Goal: Information Seeking & Learning: Check status

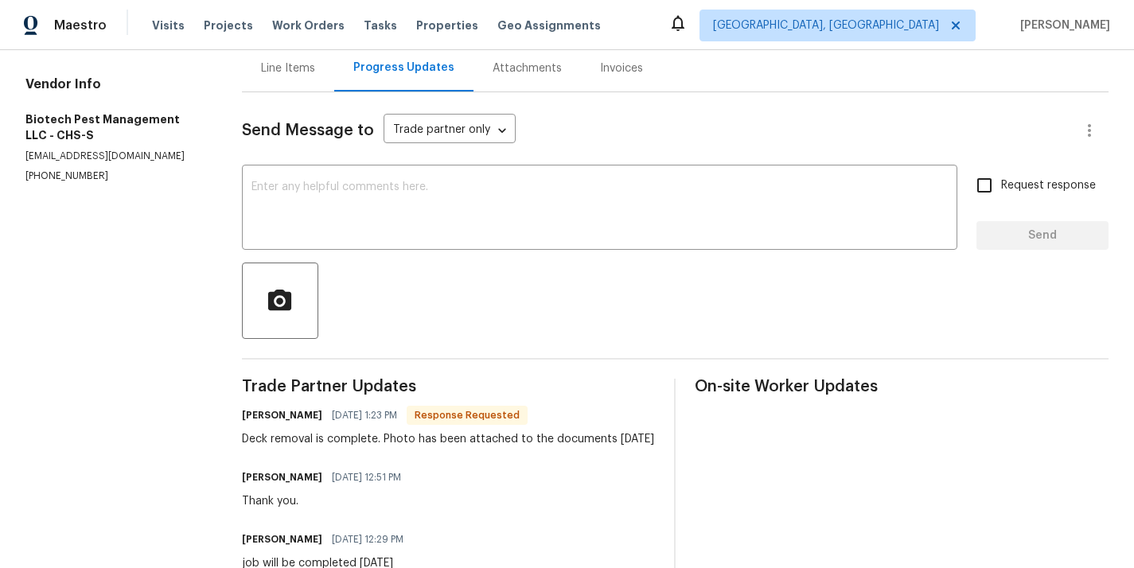
scroll to position [122, 0]
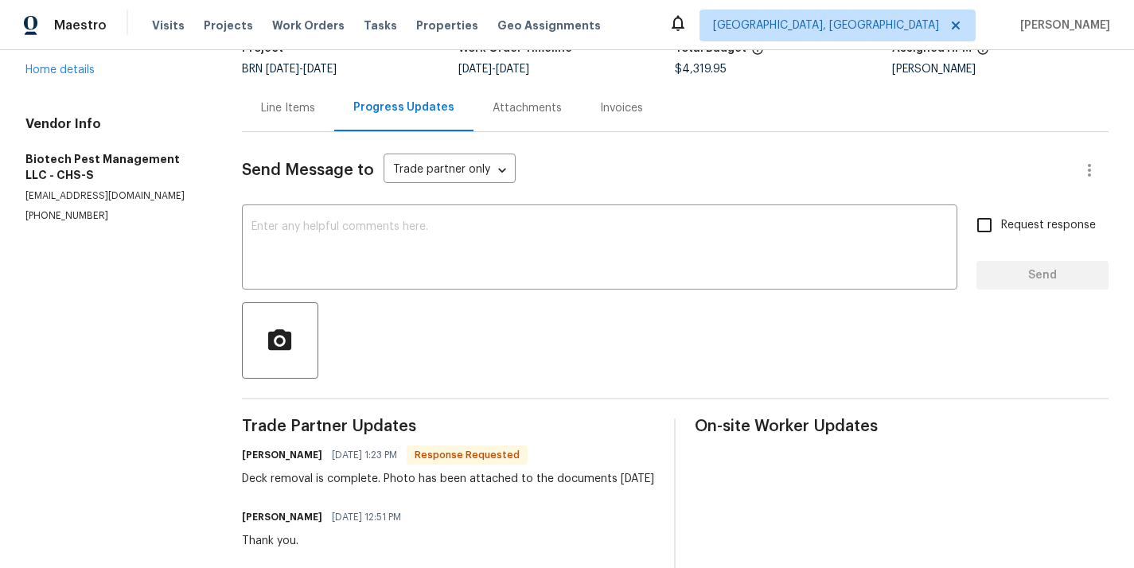
click at [291, 94] on div "Line Items" at bounding box center [288, 107] width 92 height 47
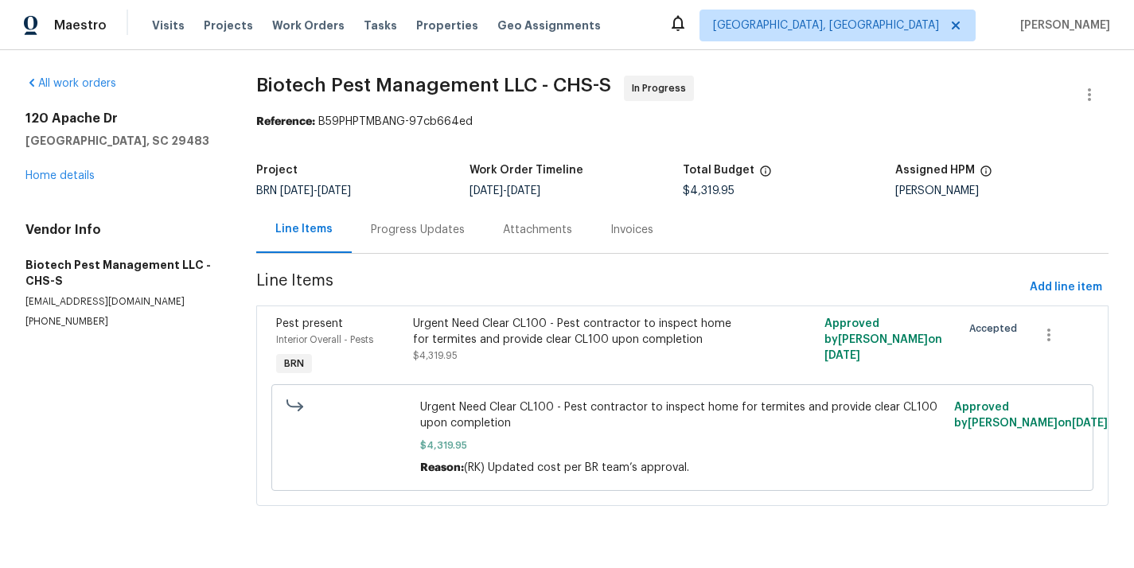
click at [380, 357] on div "Pest present Interior Overall - Pests BRN" at bounding box center [339, 347] width 137 height 73
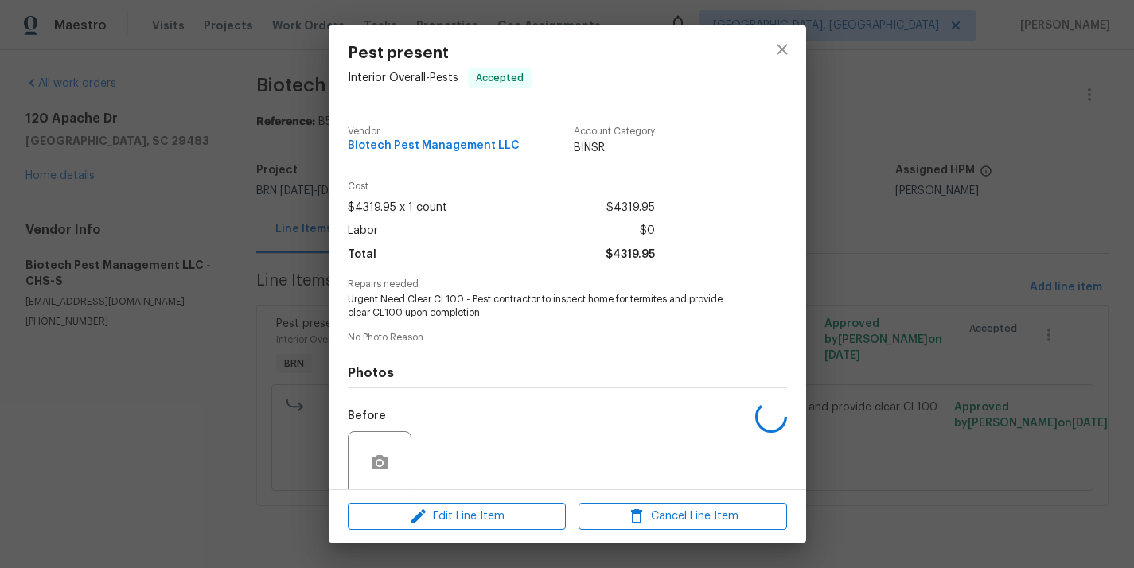
scroll to position [124, 0]
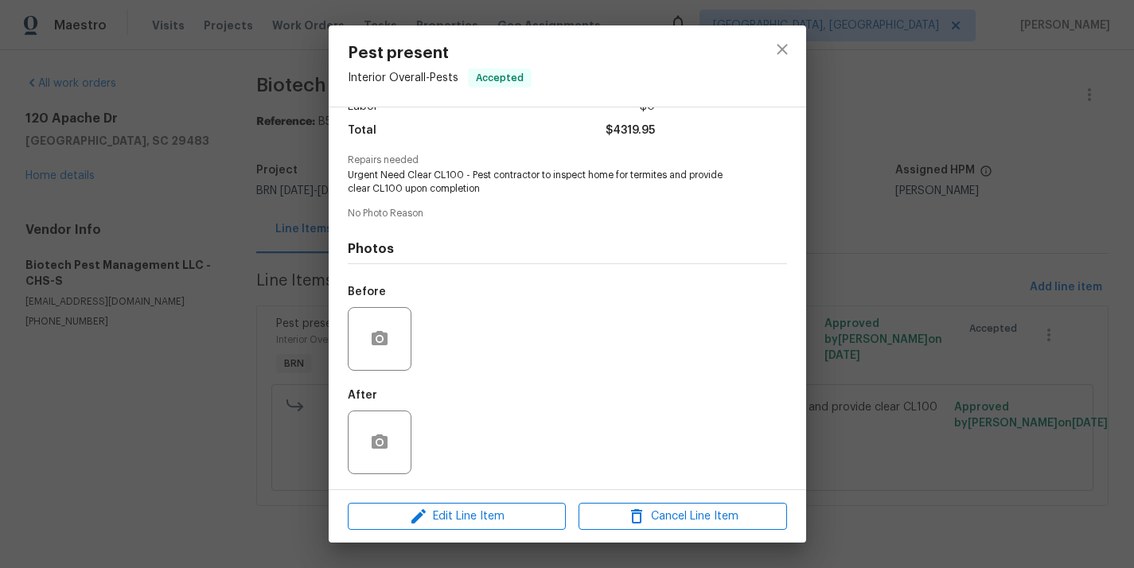
click at [279, 310] on div "Pest present Interior Overall - Pests Accepted Vendor Biotech Pest Management L…" at bounding box center [567, 284] width 1134 height 568
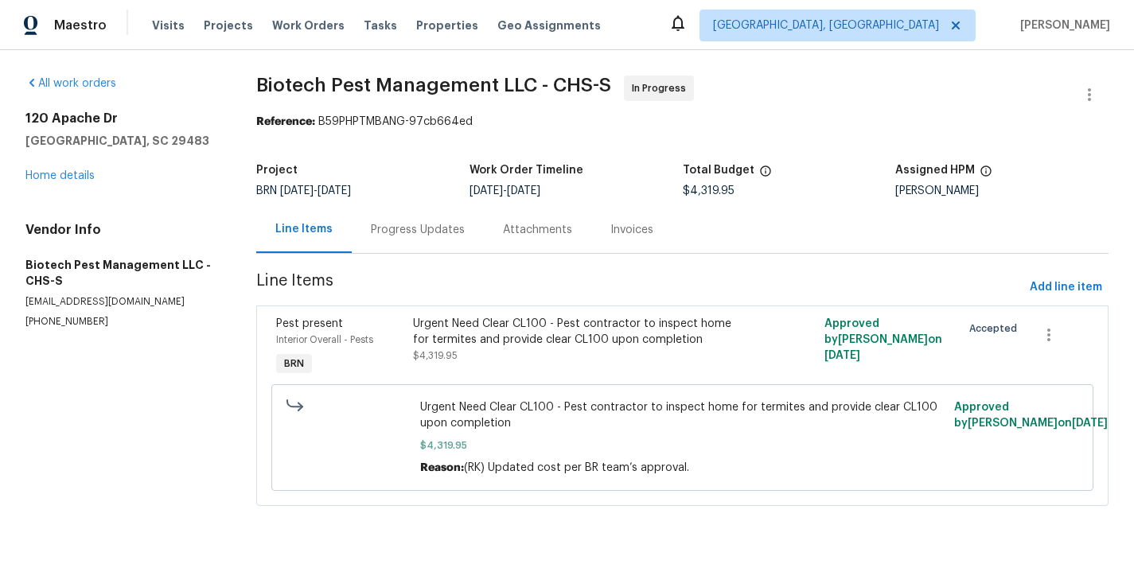
click at [400, 220] on div "Progress Updates" at bounding box center [418, 229] width 132 height 47
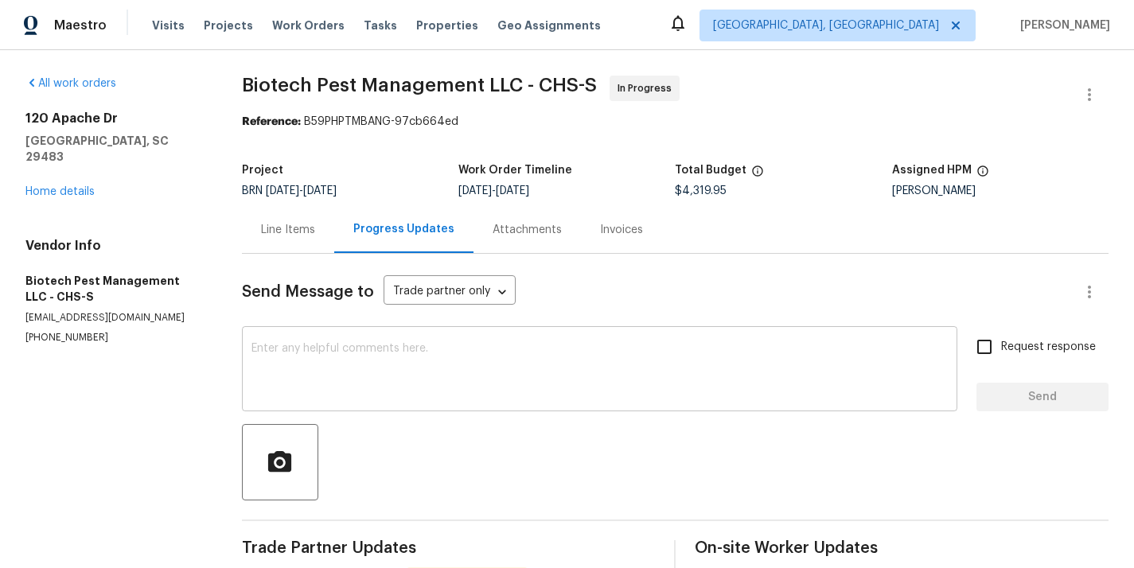
click at [391, 377] on textarea at bounding box center [600, 371] width 697 height 56
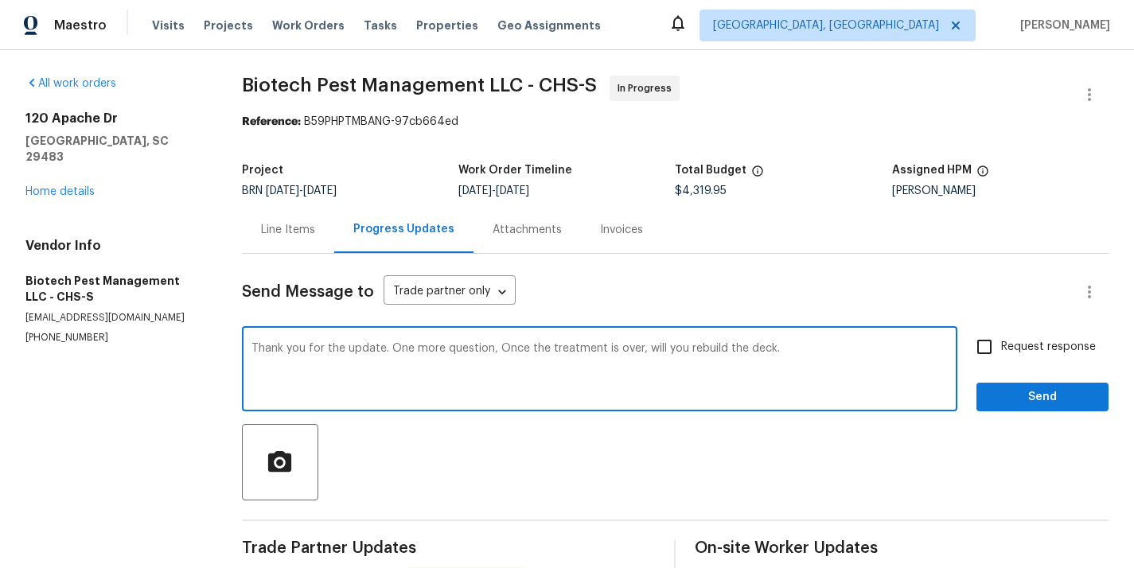
type textarea "Thank you for the update. One more question, Once the treatment is over, will y…"
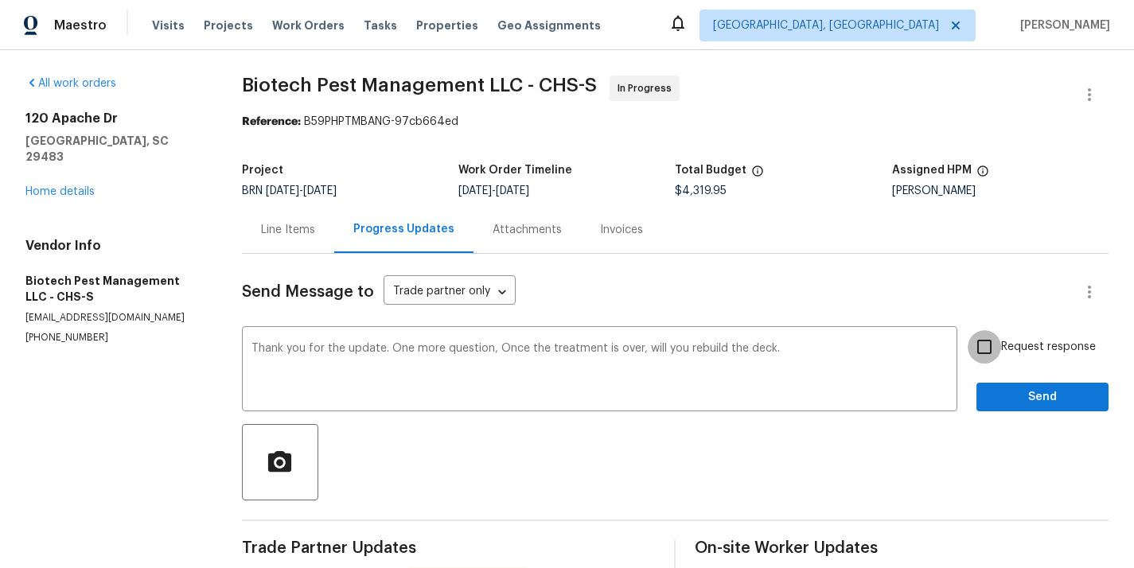
click at [978, 344] on input "Request response" at bounding box center [984, 346] width 33 height 33
checkbox input "true"
click at [1035, 395] on span "Send" at bounding box center [1043, 398] width 107 height 20
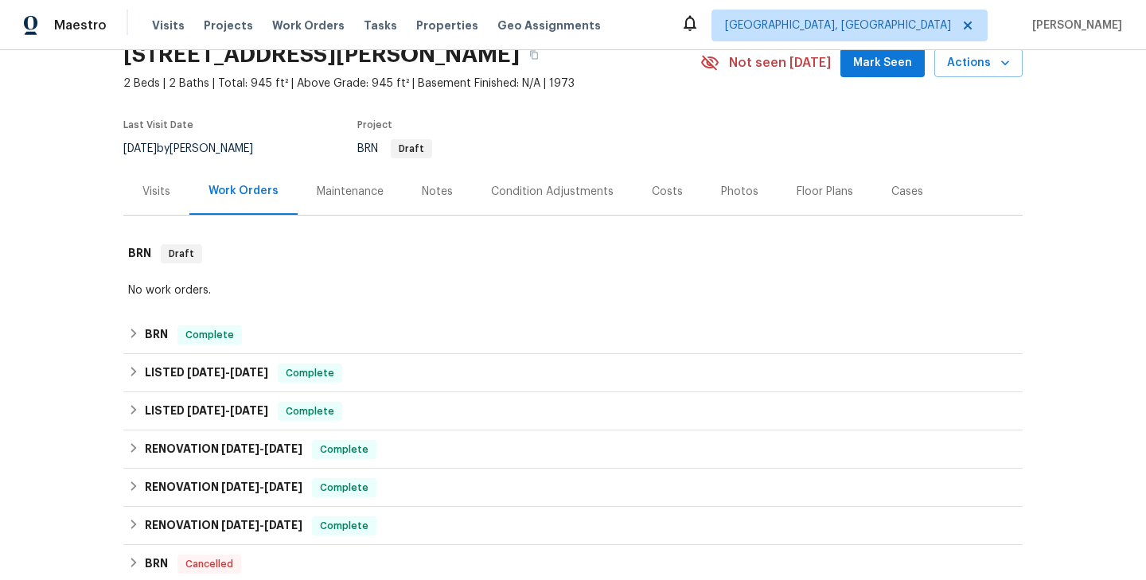
scroll to position [185, 0]
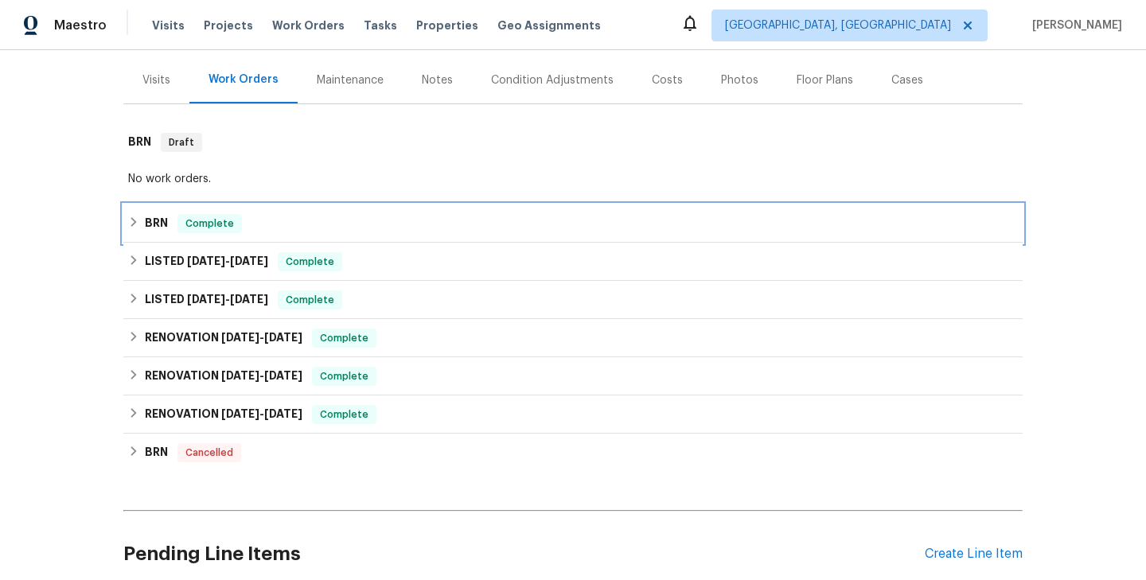
click at [292, 230] on div "BRN Complete" at bounding box center [573, 223] width 890 height 19
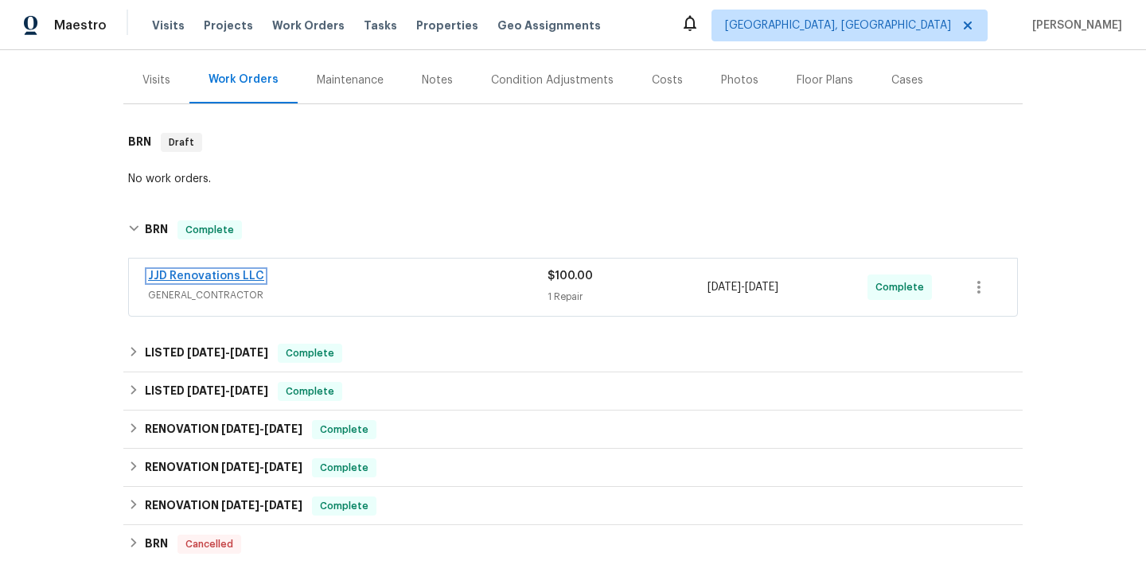
click at [202, 277] on link "JJD Renovations LLC" at bounding box center [206, 276] width 116 height 11
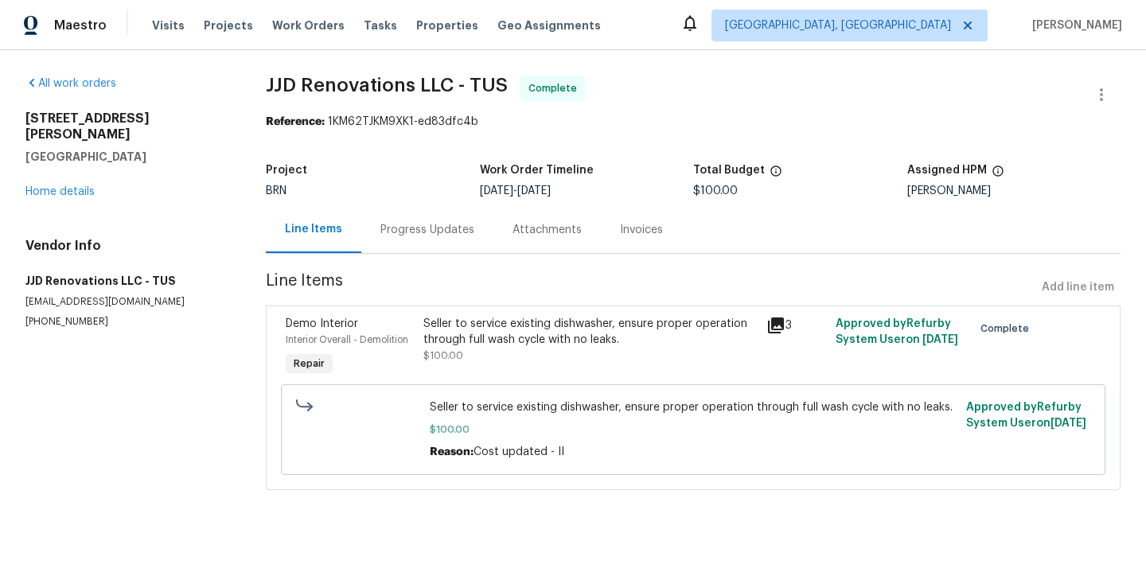
click at [435, 295] on span "Line Items" at bounding box center [651, 287] width 770 height 29
click at [419, 334] on div "Seller to service existing dishwasher, ensure proper operation through full was…" at bounding box center [591, 347] width 344 height 73
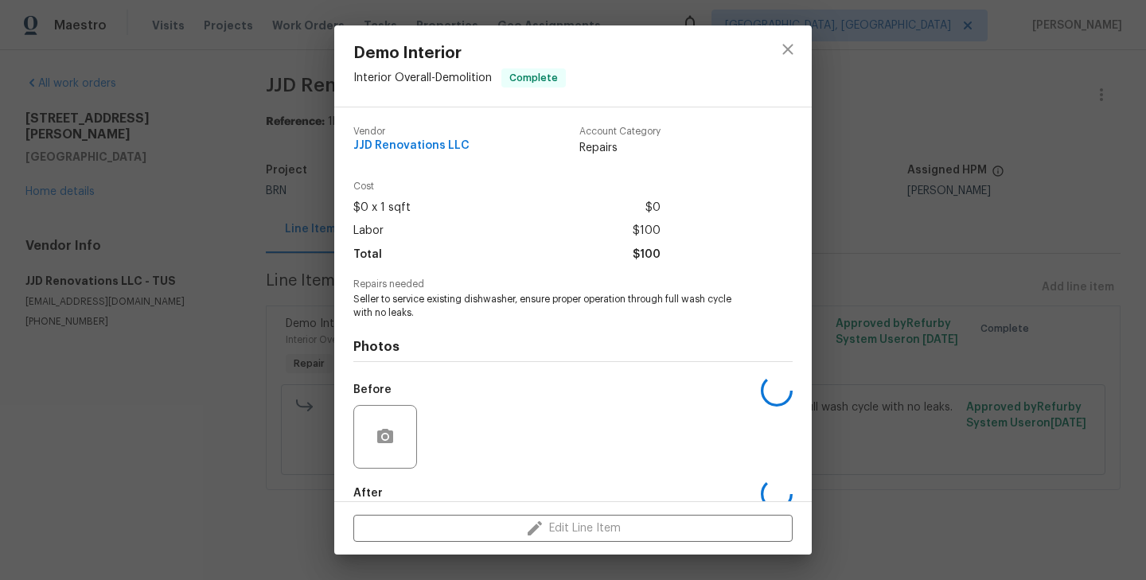
scroll to position [87, 0]
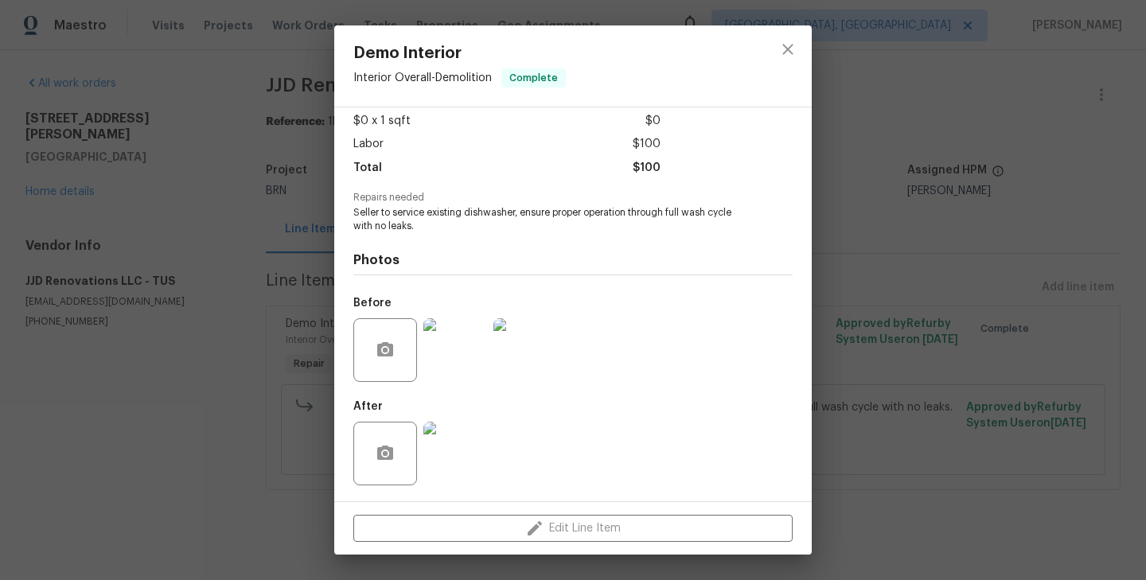
click at [460, 426] on img at bounding box center [456, 454] width 64 height 64
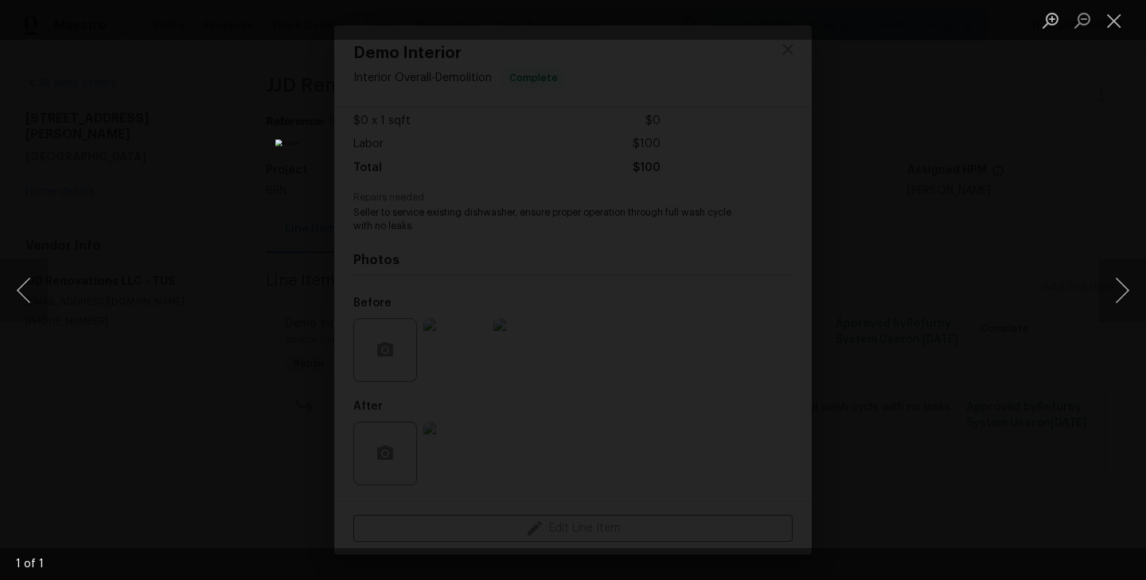
click at [180, 284] on div "Lightbox" at bounding box center [573, 290] width 1146 height 580
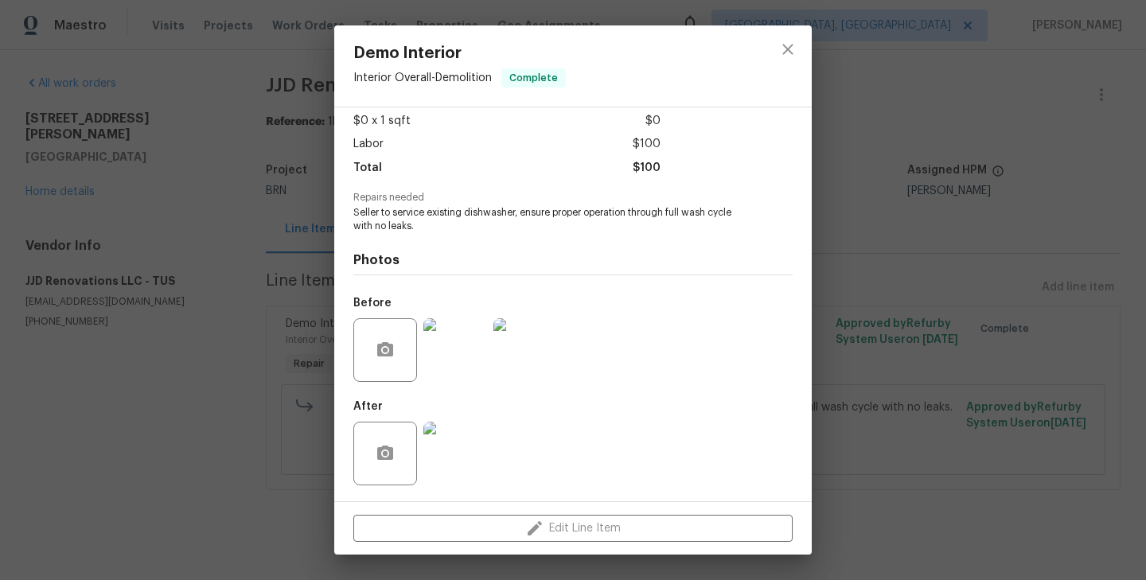
click at [451, 352] on img at bounding box center [456, 350] width 64 height 64
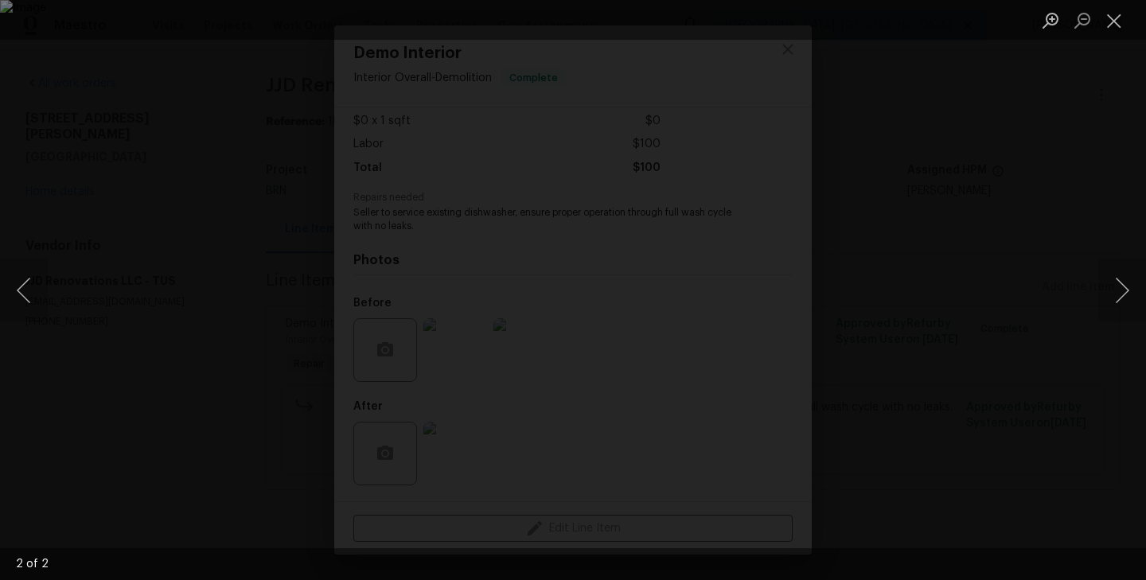
click at [258, 434] on div "Lightbox" at bounding box center [573, 290] width 1146 height 580
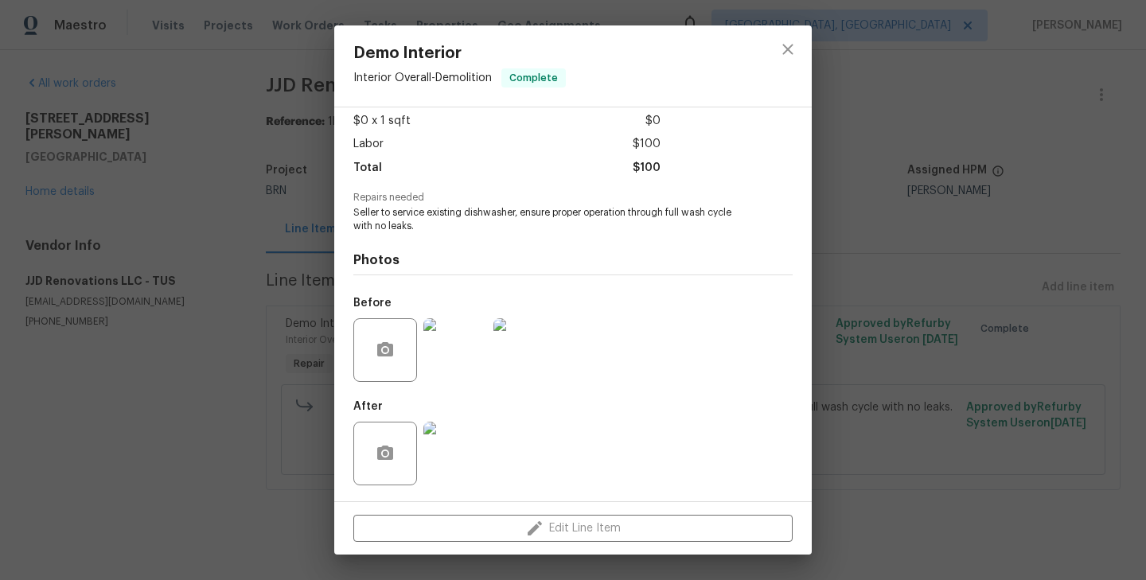
click at [291, 335] on div "Demo Interior Interior Overall - Demolition Complete Vendor JJD Renovations LLC…" at bounding box center [573, 290] width 1146 height 580
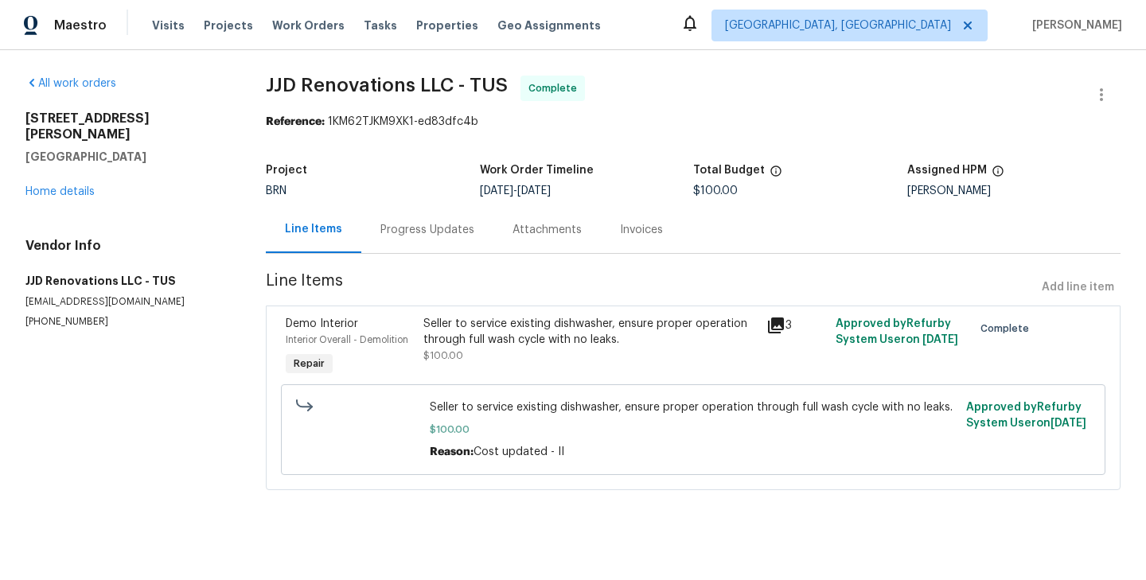
click at [466, 230] on div "Progress Updates" at bounding box center [428, 230] width 94 height 16
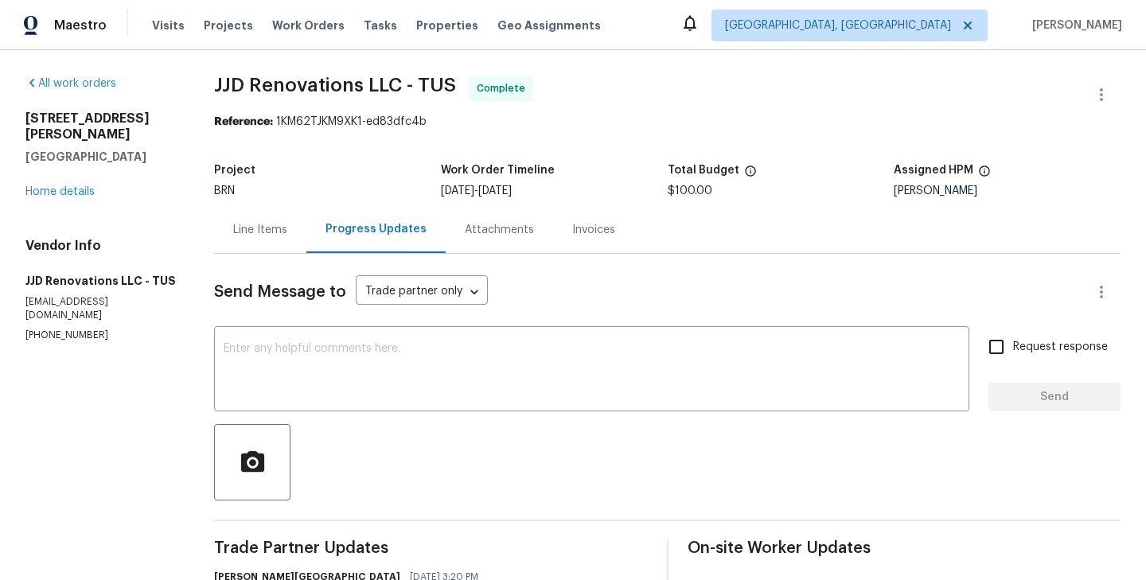
click at [274, 251] on div "Line Items" at bounding box center [260, 229] width 92 height 47
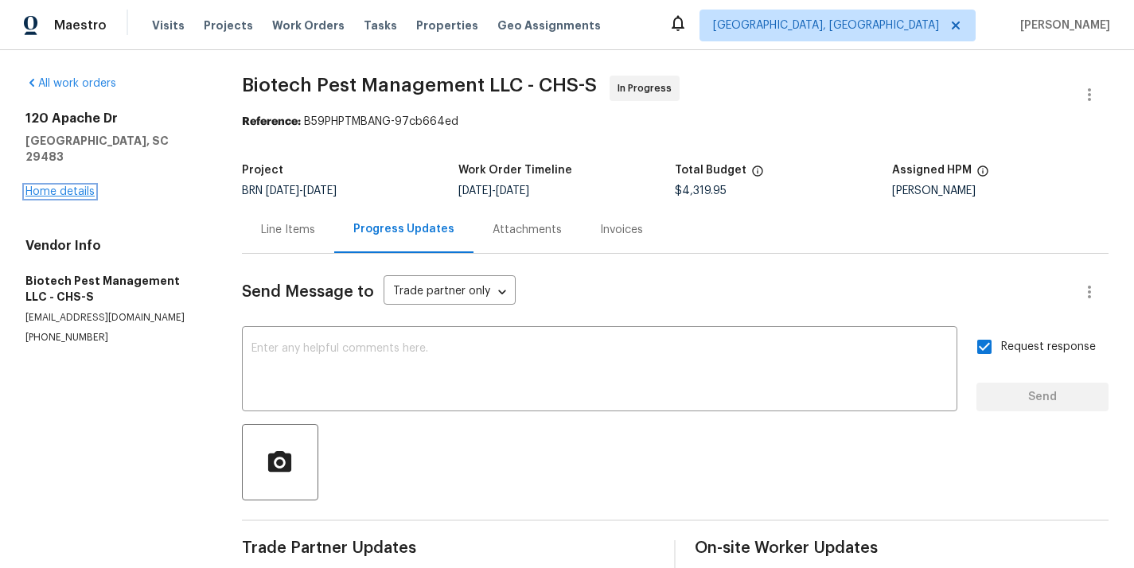
click at [62, 186] on link "Home details" at bounding box center [59, 191] width 69 height 11
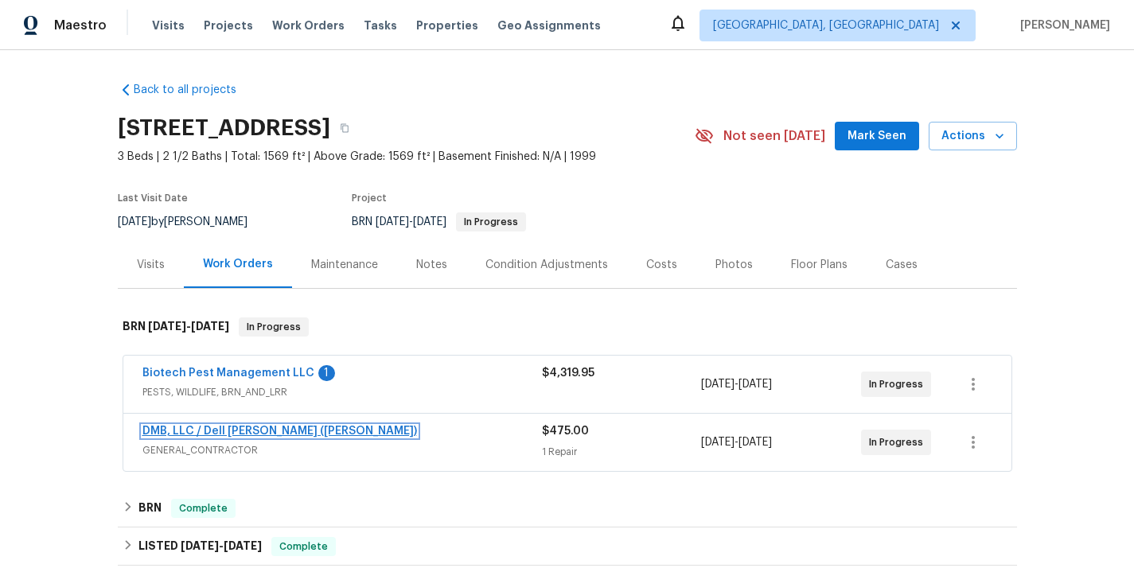
click at [228, 428] on link "DMB, LLC / Dell Bryson (Heise)" at bounding box center [280, 431] width 275 height 11
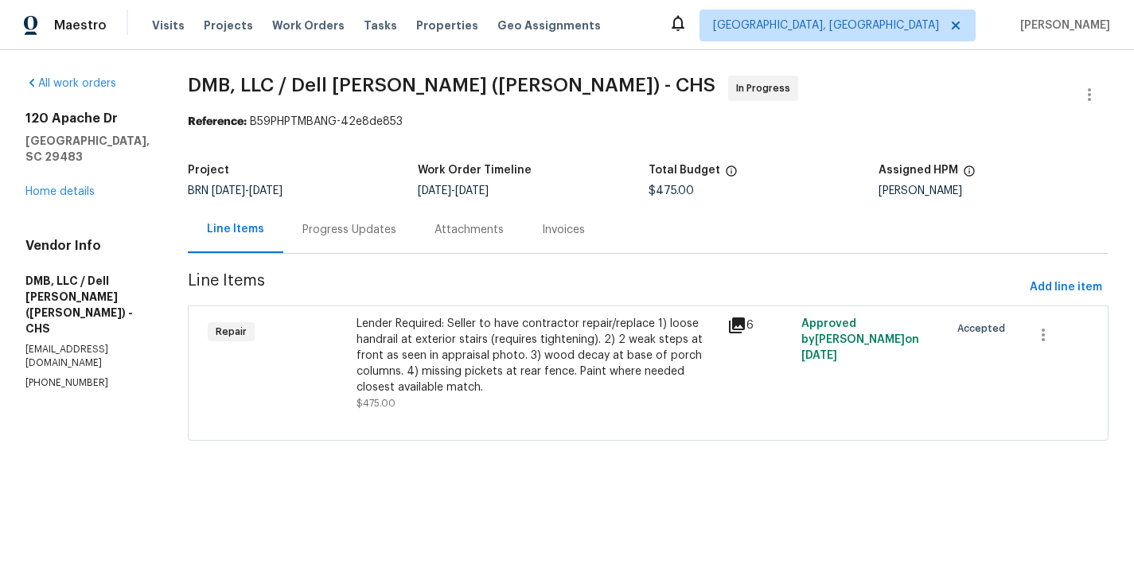
click at [345, 248] on div "Progress Updates" at bounding box center [349, 229] width 132 height 47
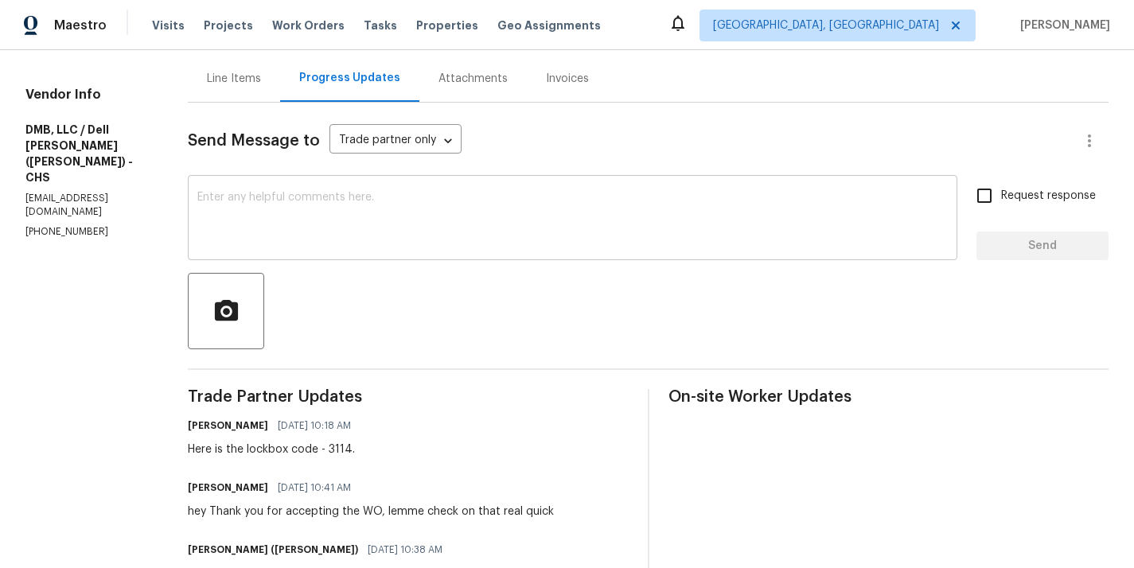
scroll to position [146, 0]
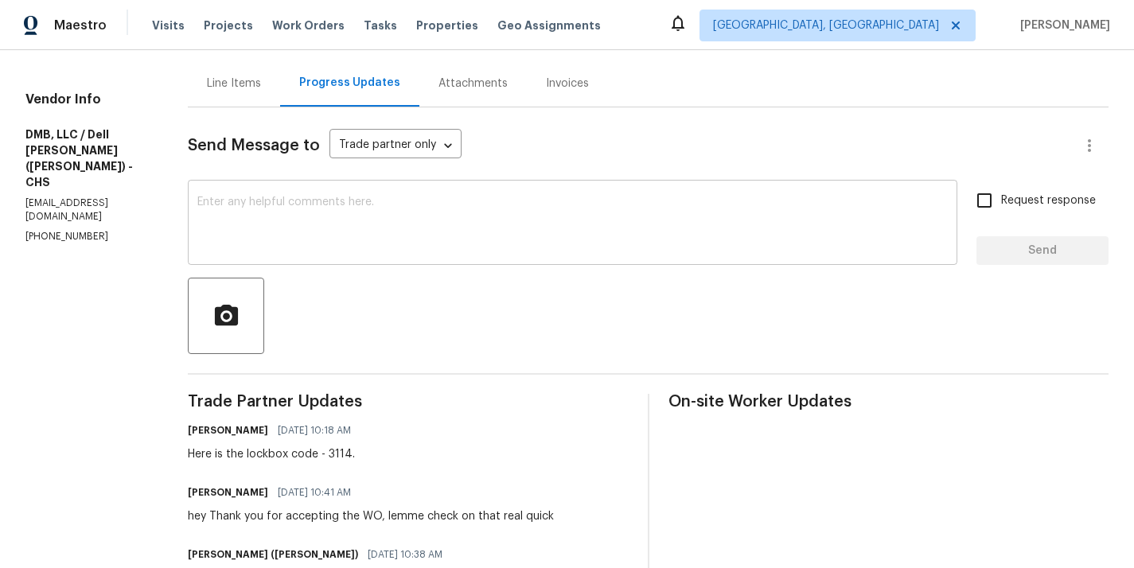
click at [286, 213] on textarea at bounding box center [572, 225] width 751 height 56
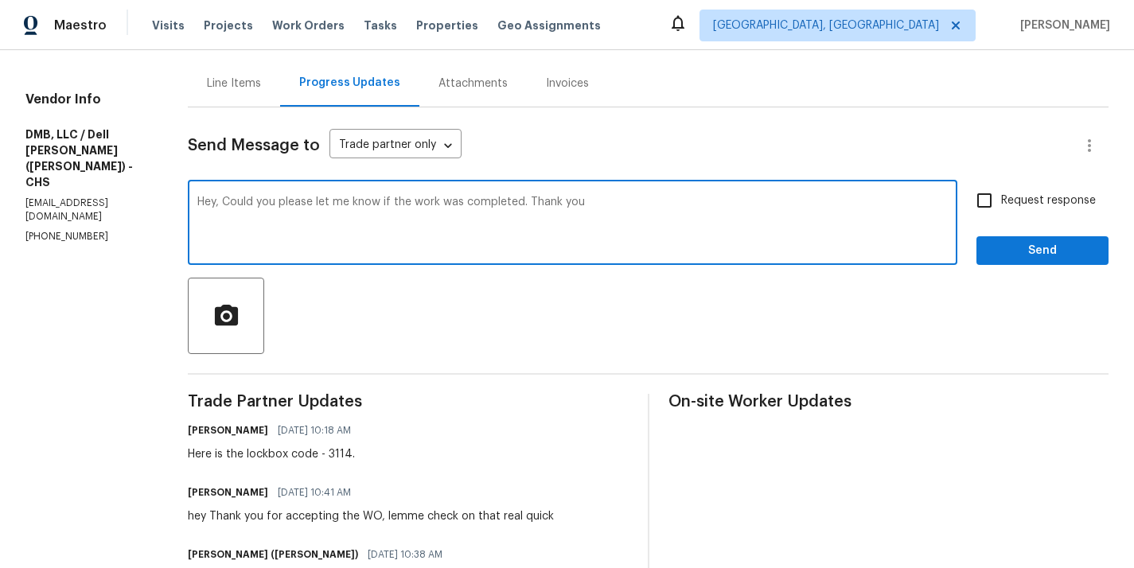
type textarea "Hey, Could you please let me know if the work was completed. Thank you"
click at [982, 199] on input "Request response" at bounding box center [984, 200] width 33 height 33
checkbox input "true"
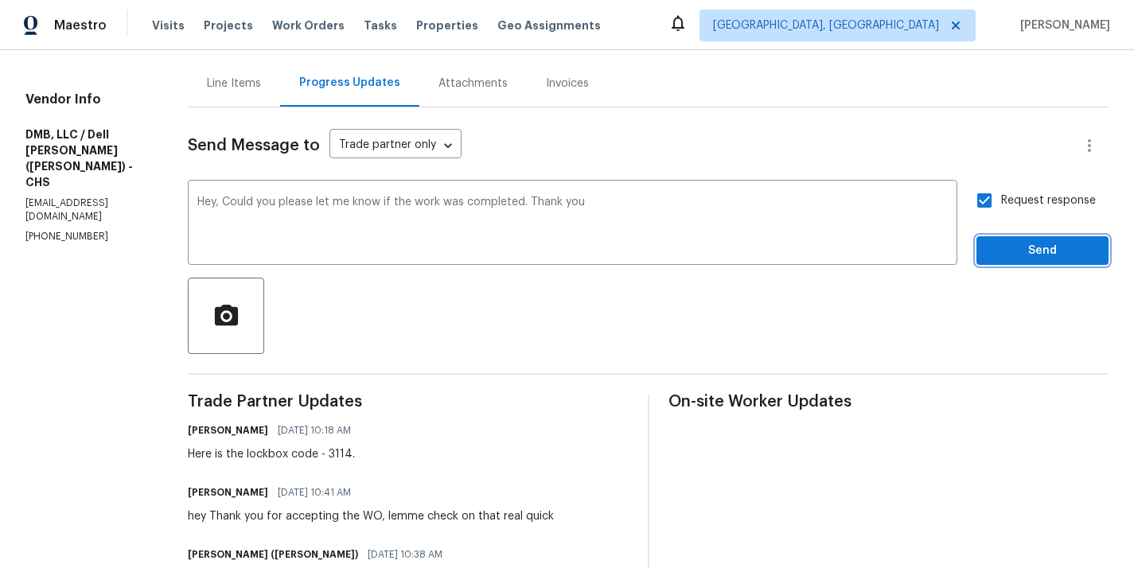
click at [1052, 259] on span "Send" at bounding box center [1043, 251] width 107 height 20
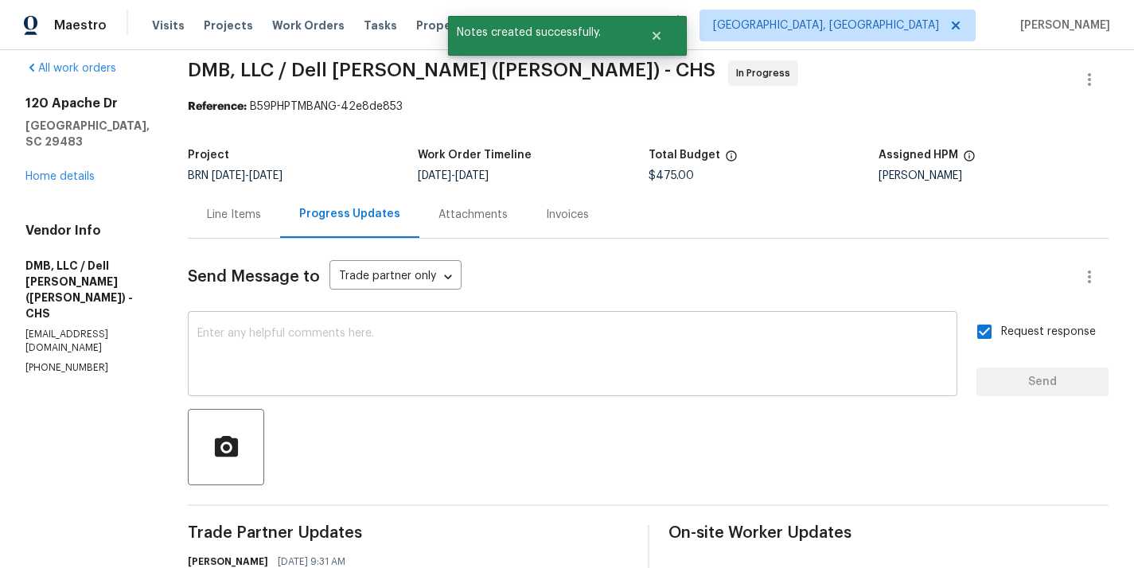
scroll to position [0, 0]
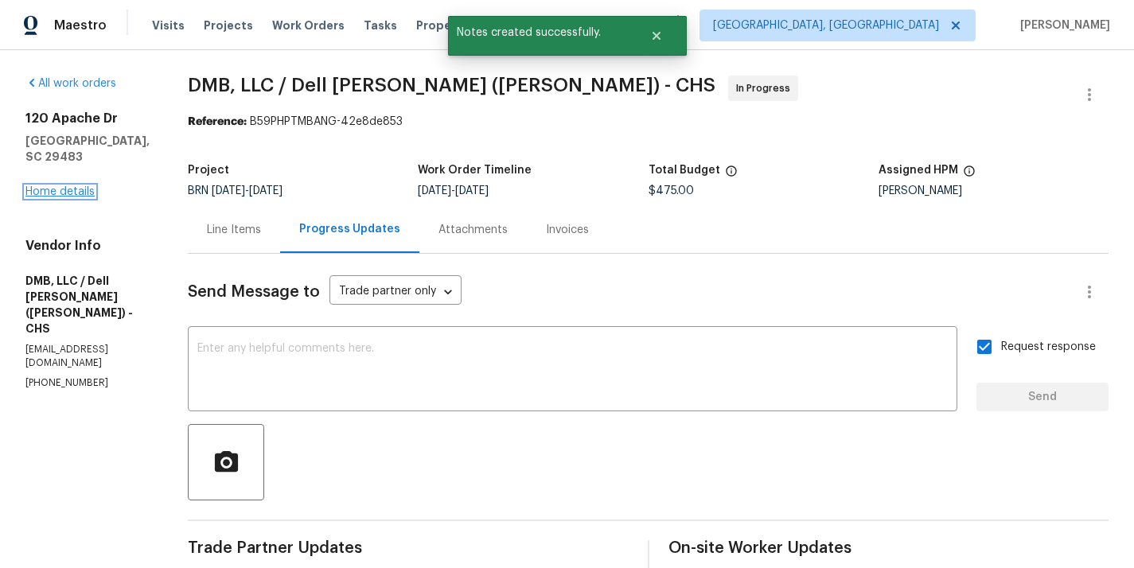
click at [64, 188] on link "Home details" at bounding box center [59, 191] width 69 height 11
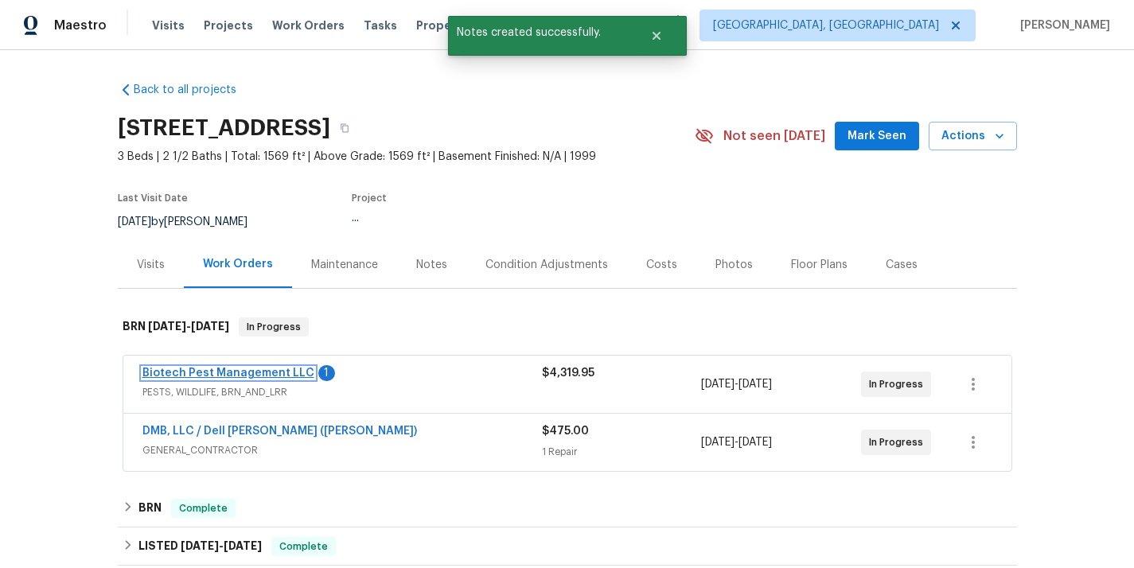
click at [226, 377] on link "Biotech Pest Management LLC" at bounding box center [229, 373] width 172 height 11
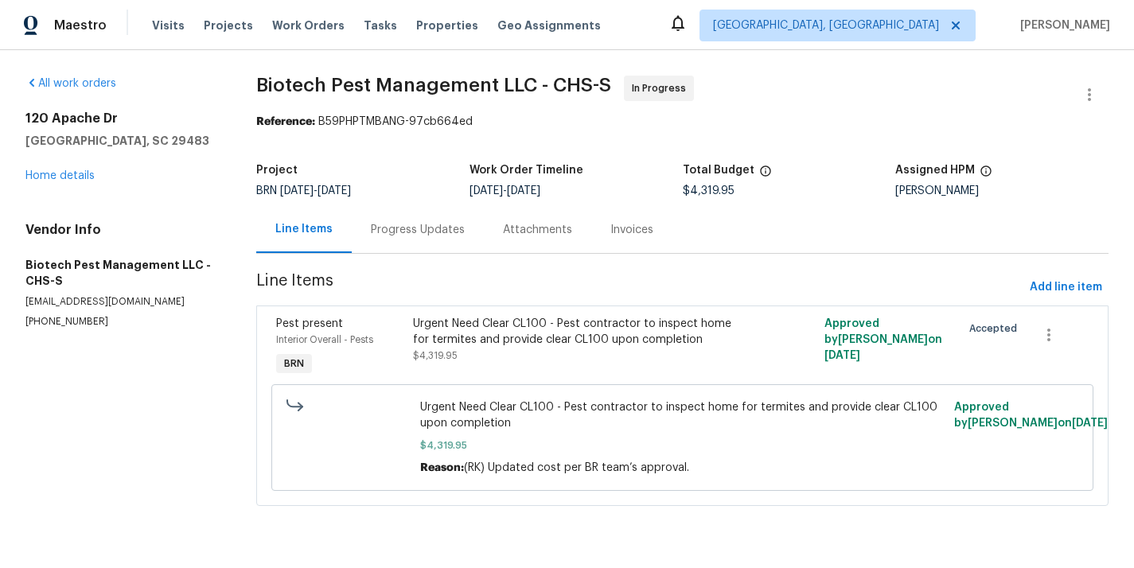
click at [408, 251] on div "Progress Updates" at bounding box center [418, 229] width 132 height 47
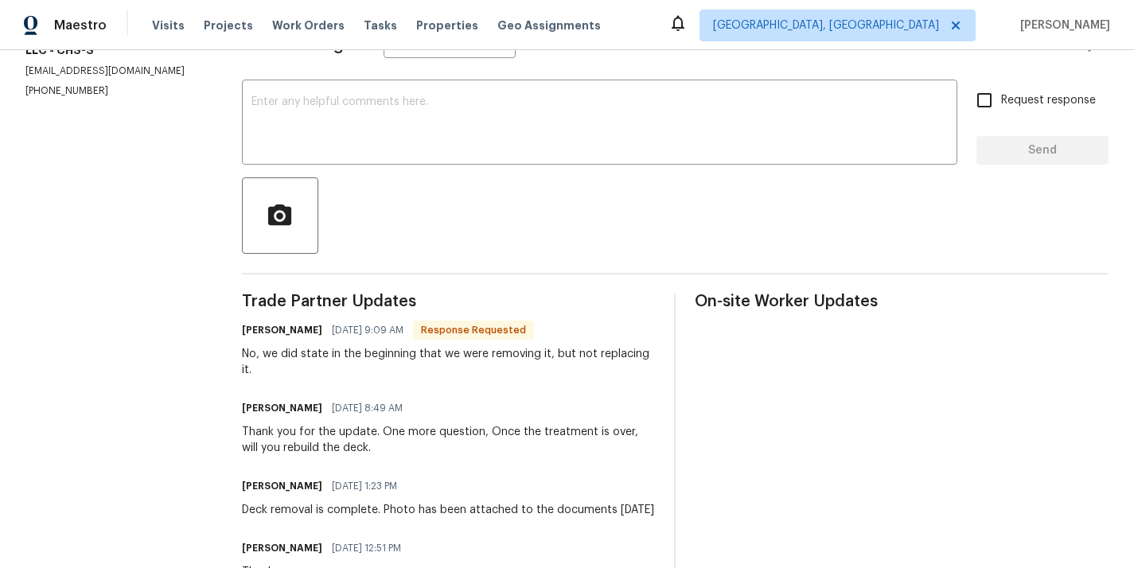
scroll to position [236, 0]
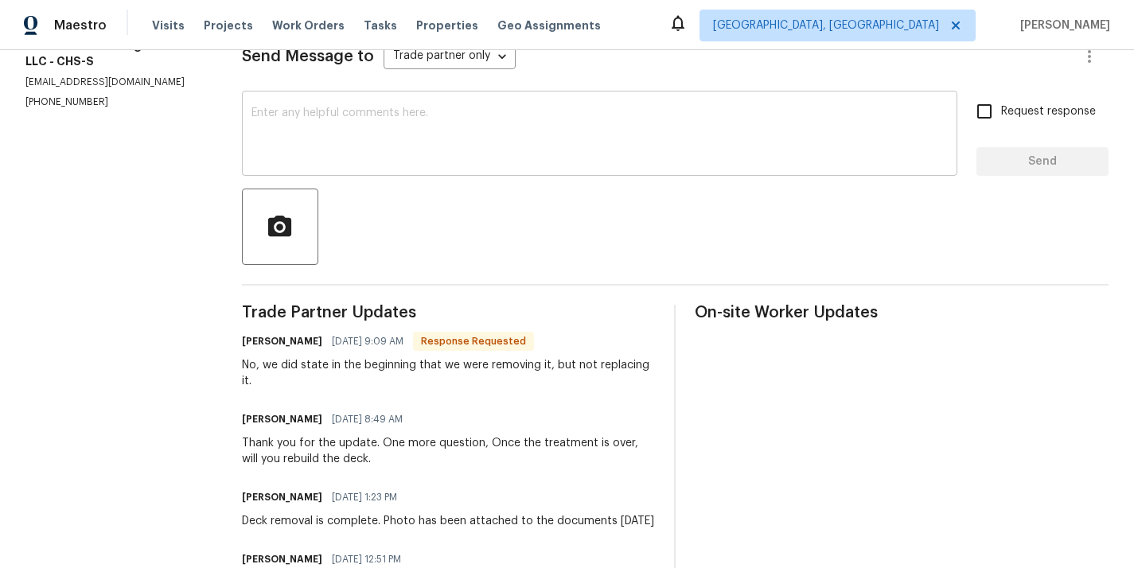
click at [310, 137] on textarea at bounding box center [600, 135] width 697 height 56
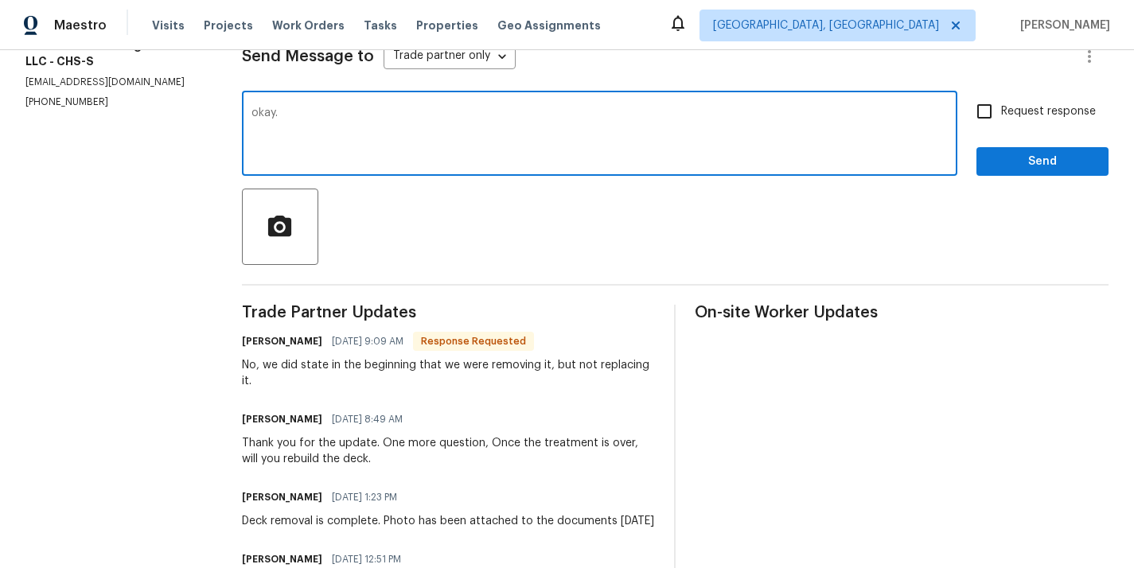
type textarea "okay."
click at [975, 111] on input "Request response" at bounding box center [984, 111] width 33 height 33
checkbox input "true"
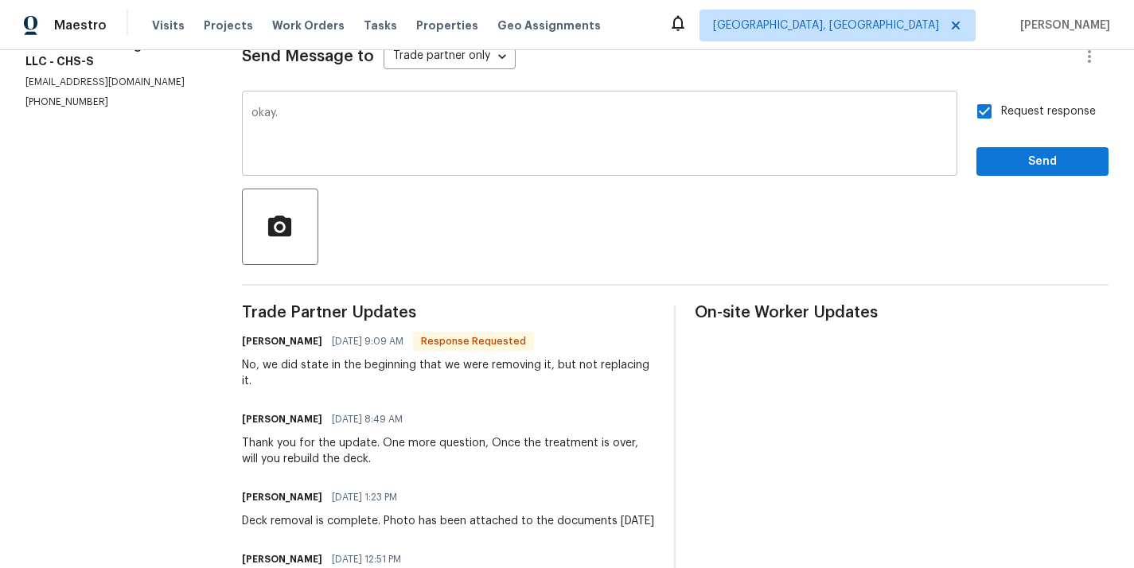
click at [576, 103] on div "okay. x ​" at bounding box center [600, 135] width 716 height 81
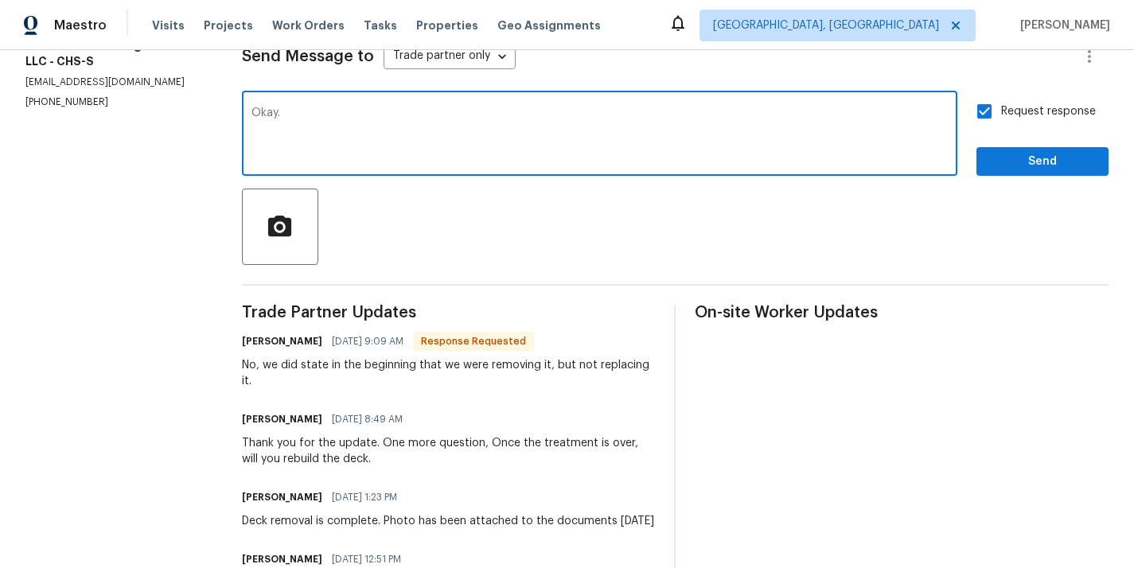
type textarea "Okay."
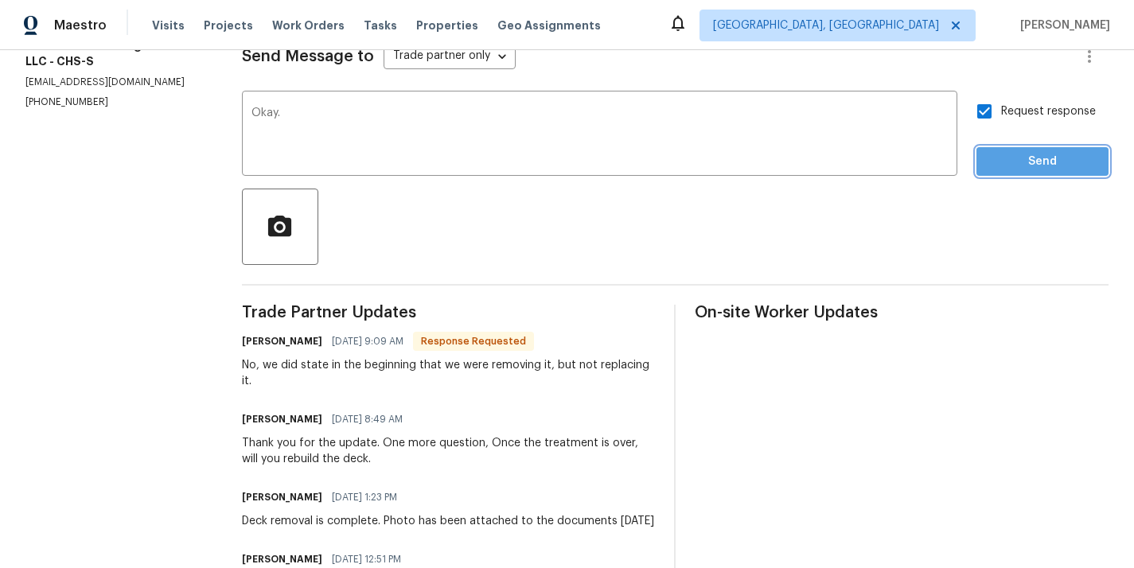
click at [1044, 166] on span "Send" at bounding box center [1043, 162] width 107 height 20
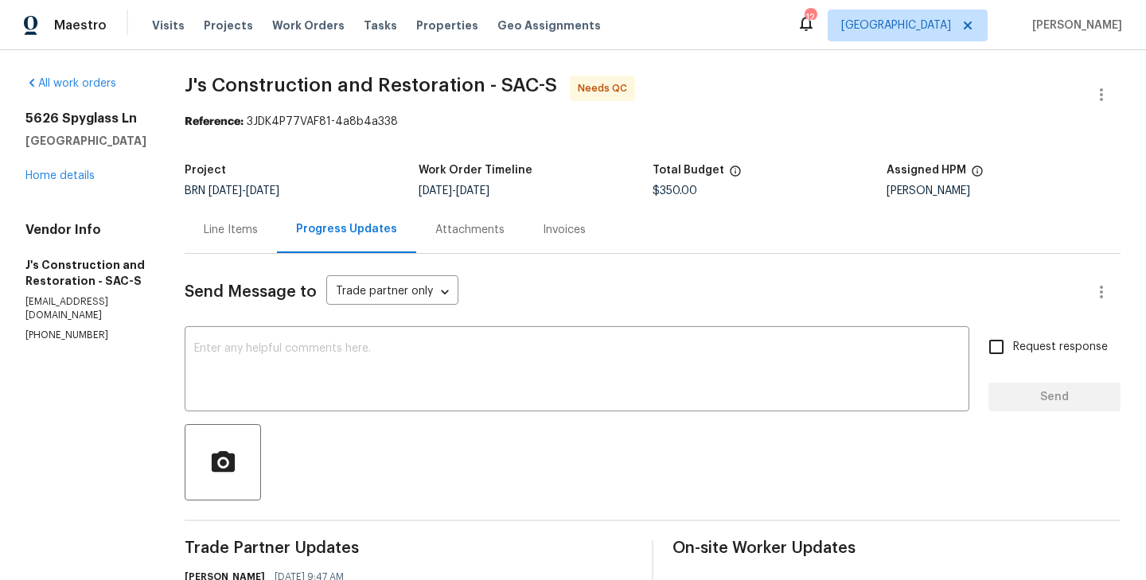
click at [254, 225] on div "Line Items" at bounding box center [231, 230] width 54 height 16
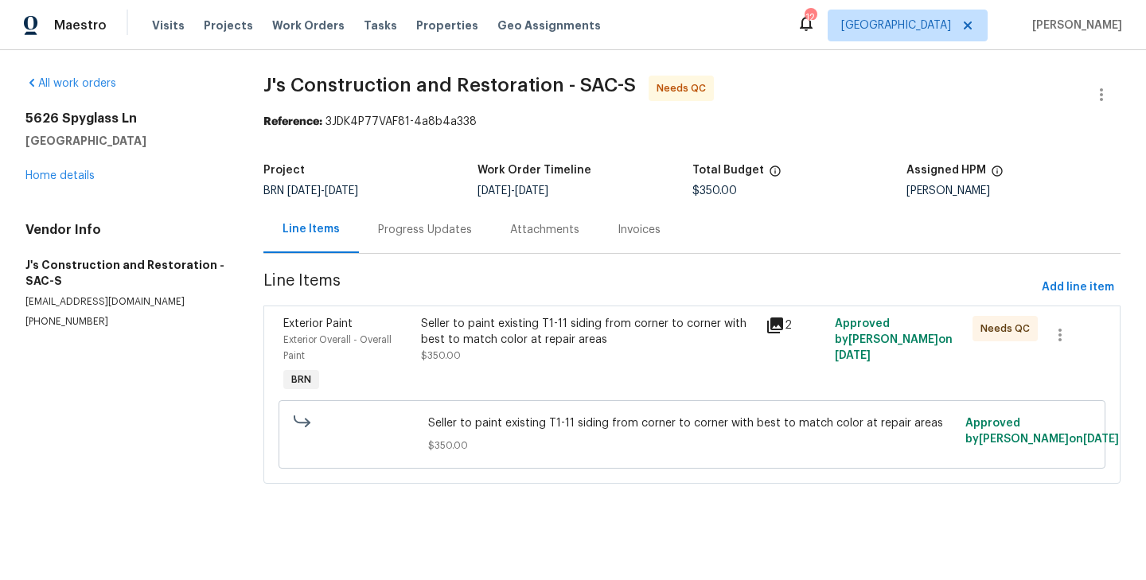
click at [426, 344] on div "Seller to paint existing T1-11 siding from corner to corner with best to match …" at bounding box center [588, 332] width 335 height 32
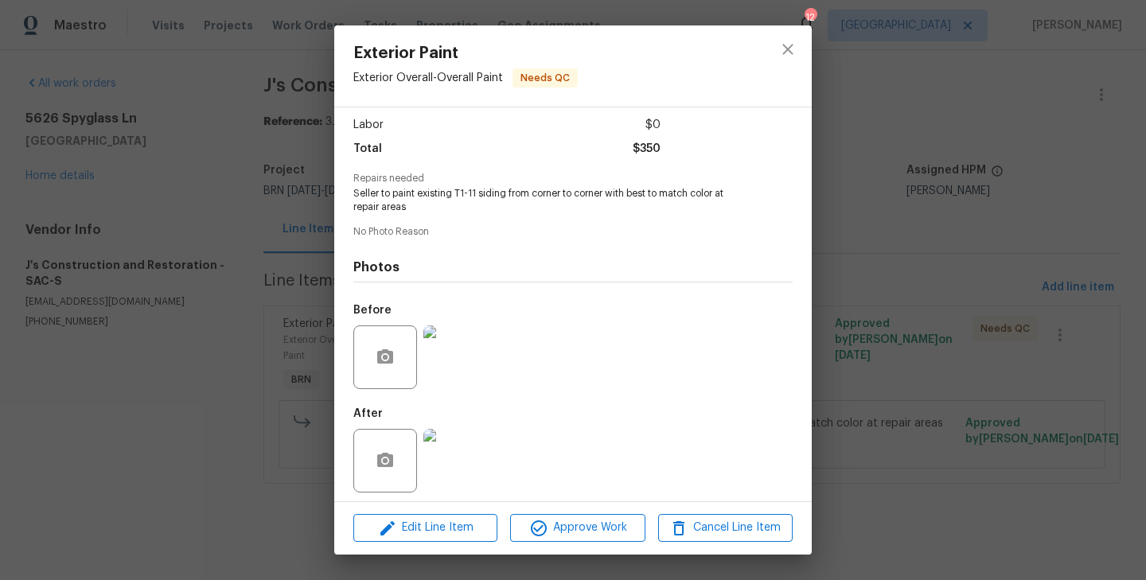
scroll to position [113, 0]
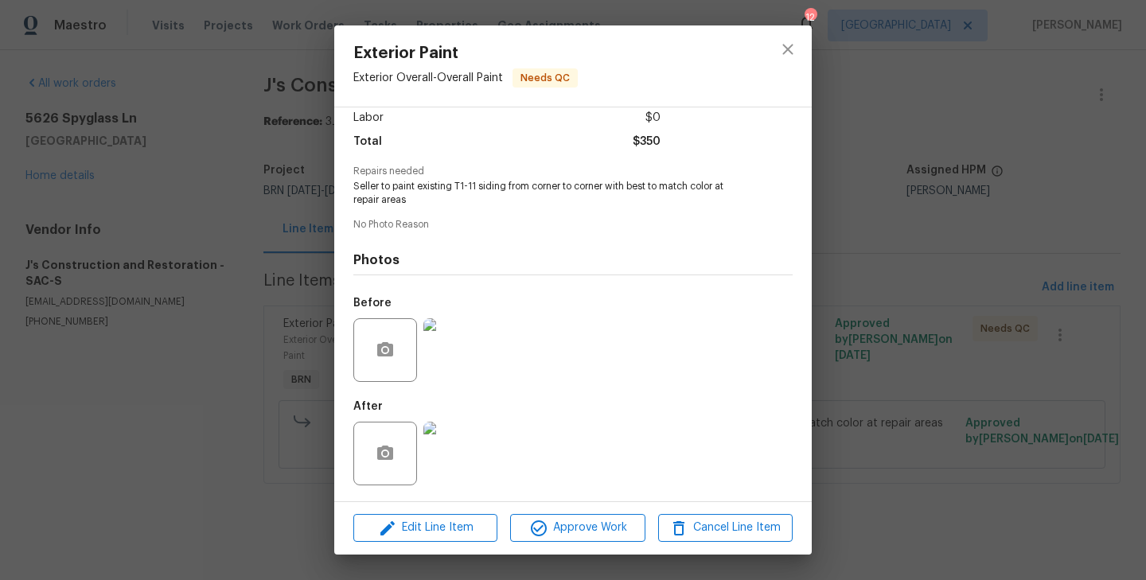
click at [443, 447] on img at bounding box center [456, 454] width 64 height 64
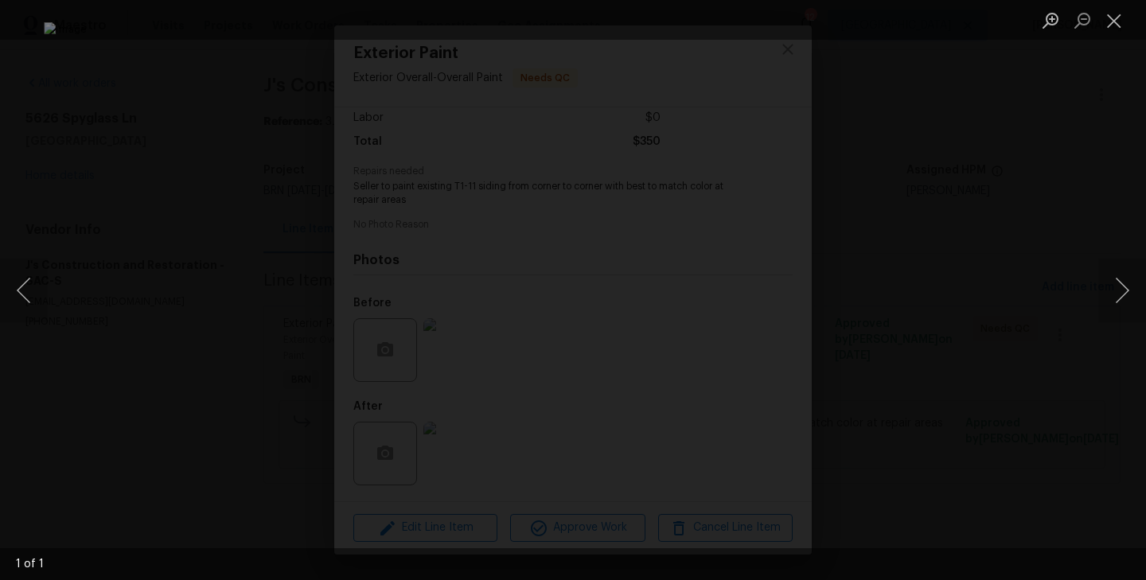
click at [182, 353] on div "Lightbox" at bounding box center [573, 290] width 1146 height 580
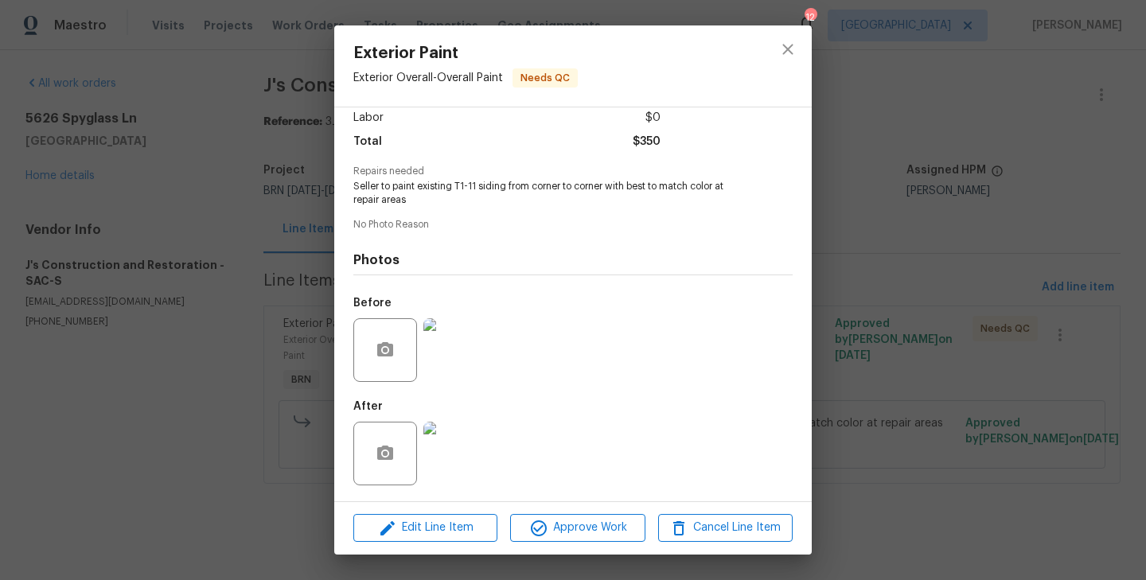
click at [451, 357] on img at bounding box center [456, 350] width 64 height 64
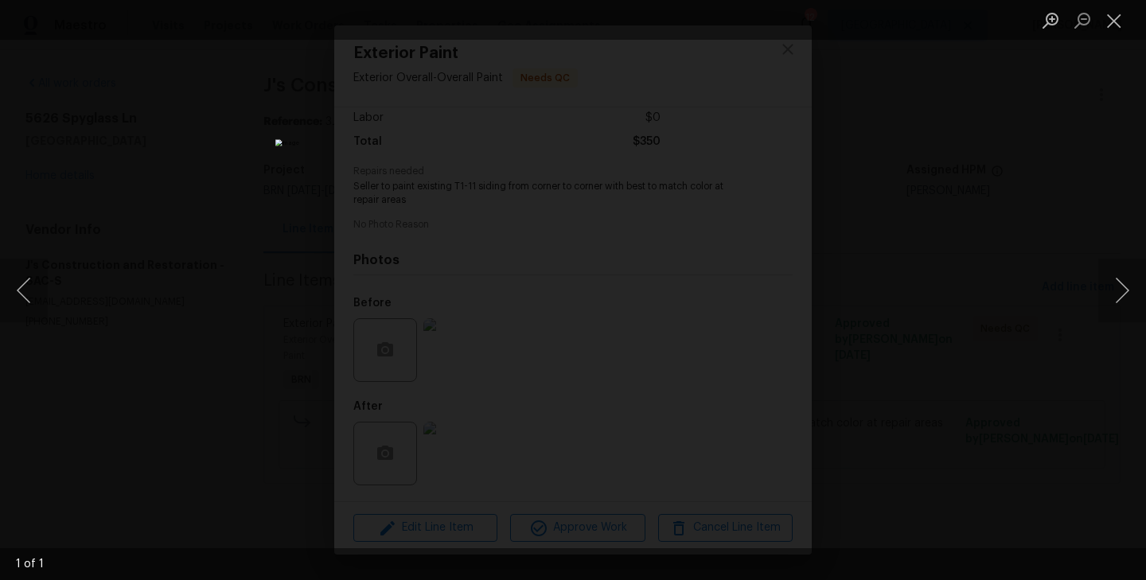
click at [273, 338] on div "Lightbox" at bounding box center [573, 290] width 1146 height 580
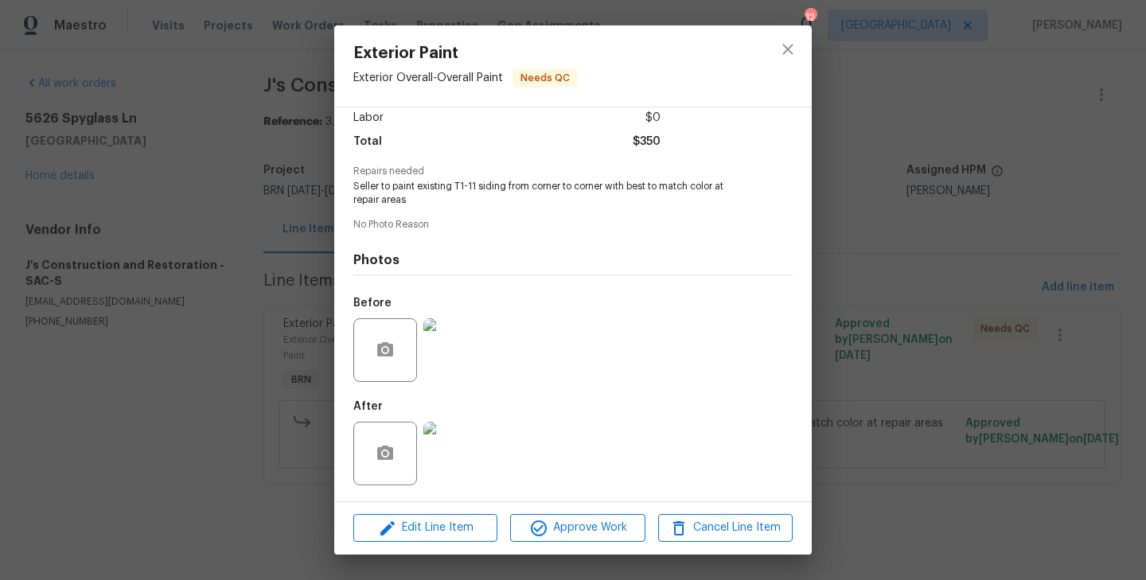
click at [482, 459] on img at bounding box center [456, 454] width 64 height 64
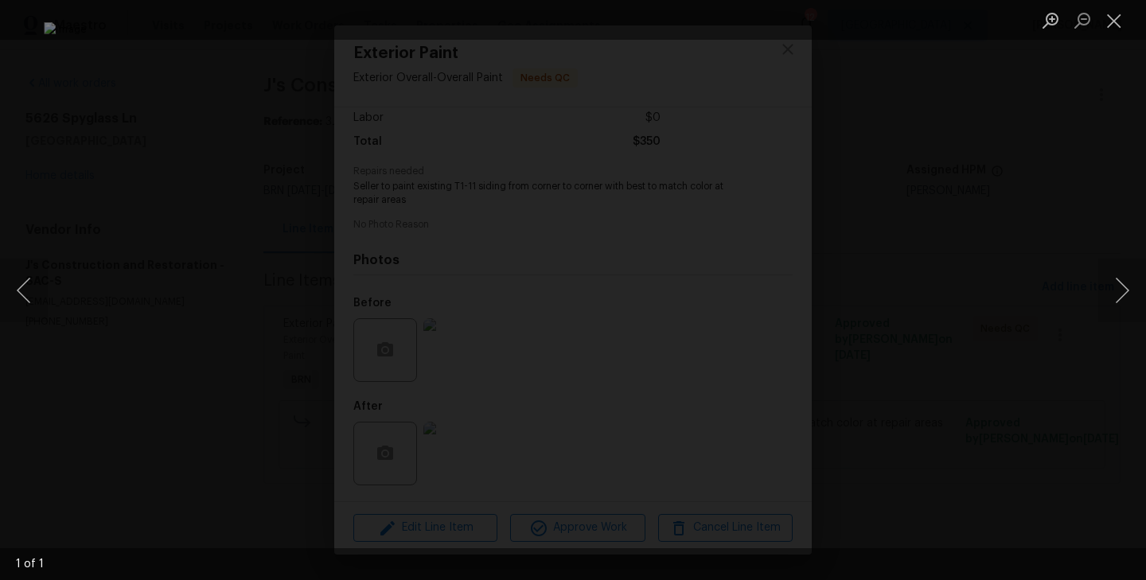
click at [194, 349] on div "Lightbox" at bounding box center [573, 290] width 1146 height 580
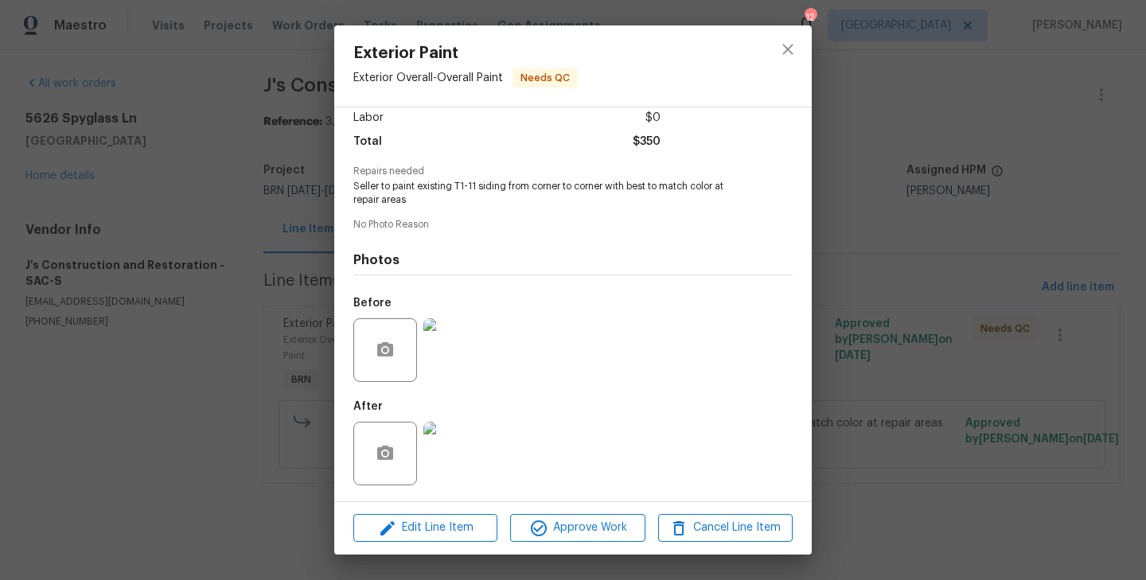
click at [146, 367] on div "Exterior Paint Exterior Overall - Overall Paint Needs QC Vendor J's Constructio…" at bounding box center [573, 290] width 1146 height 580
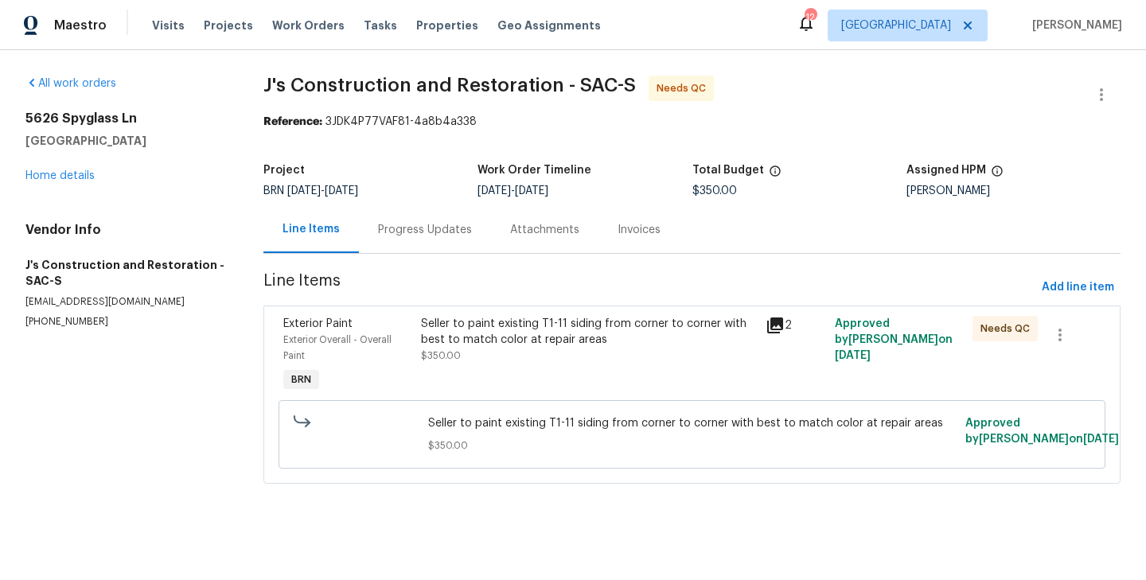
click at [432, 340] on div "Seller to paint existing T1-11 siding from corner to corner with best to match …" at bounding box center [588, 332] width 335 height 32
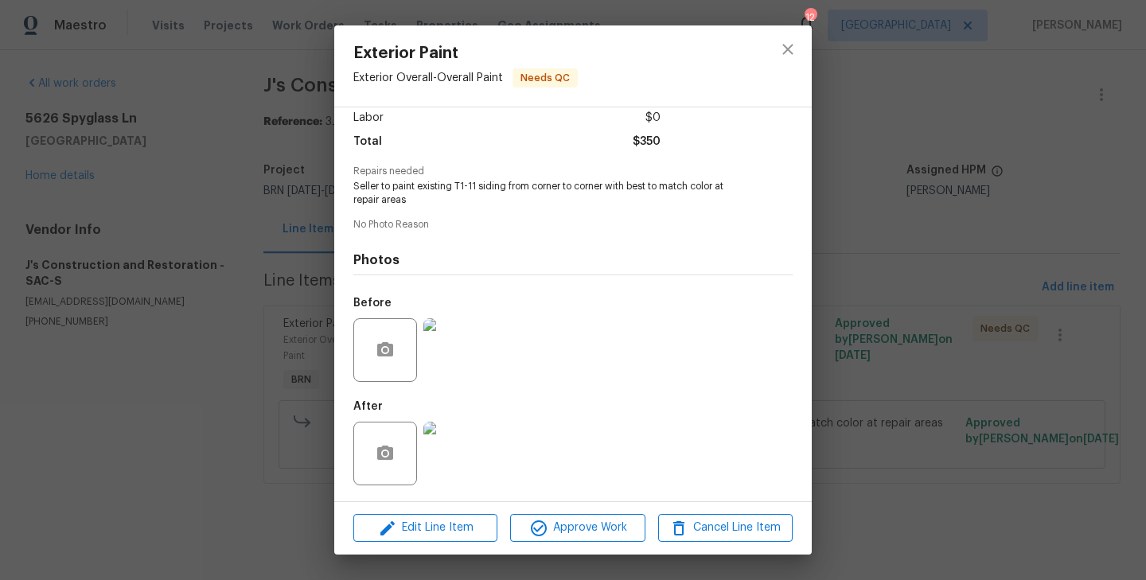
click at [466, 360] on img at bounding box center [456, 350] width 64 height 64
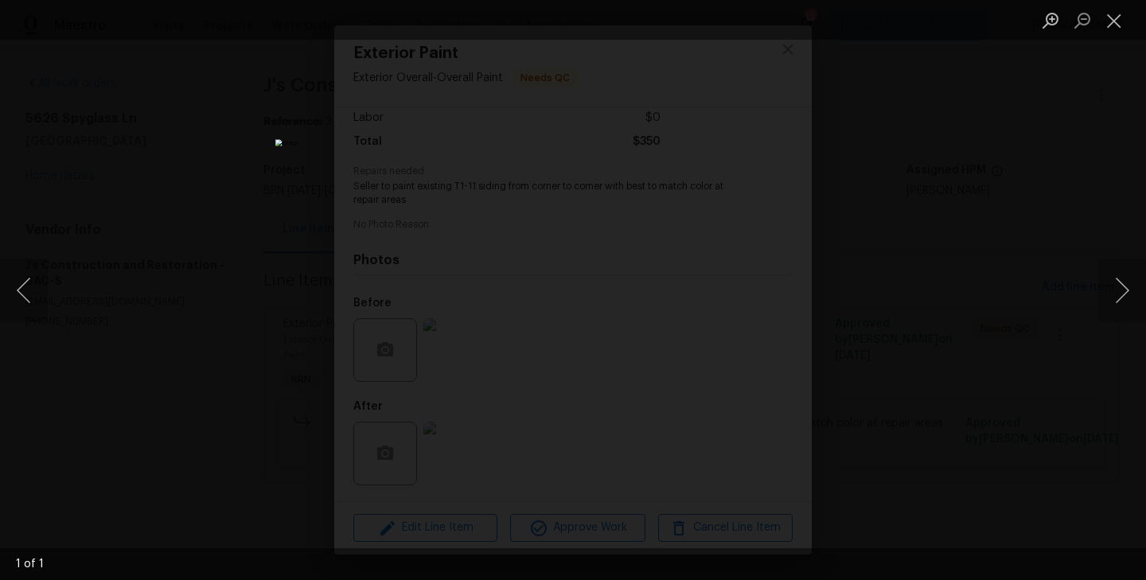
click at [251, 357] on div "Lightbox" at bounding box center [573, 290] width 1146 height 580
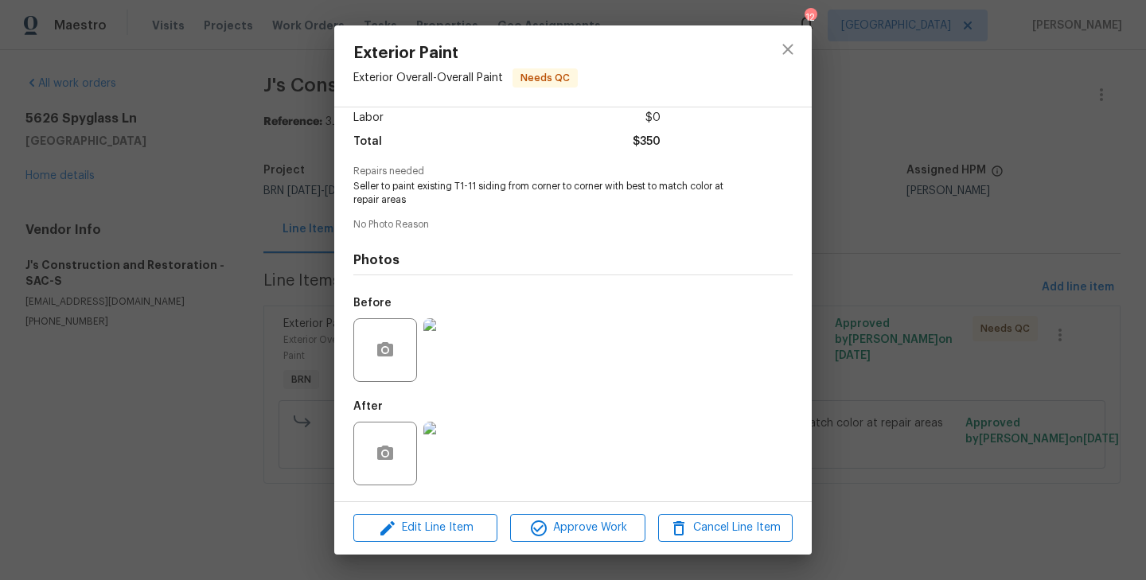
click at [462, 452] on img at bounding box center [456, 454] width 64 height 64
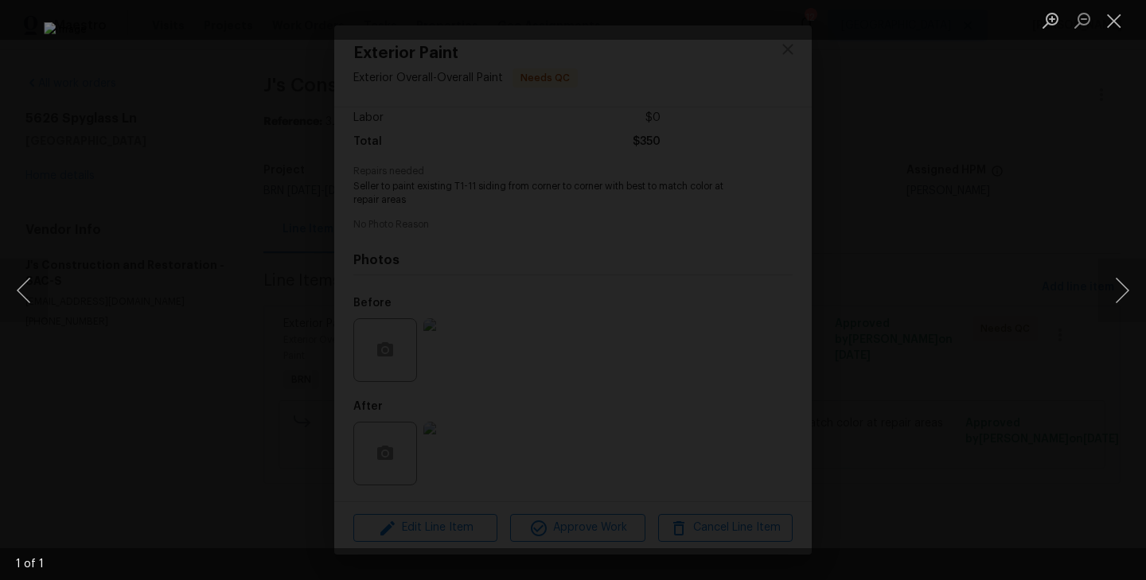
click at [83, 358] on div "Lightbox" at bounding box center [573, 290] width 1146 height 580
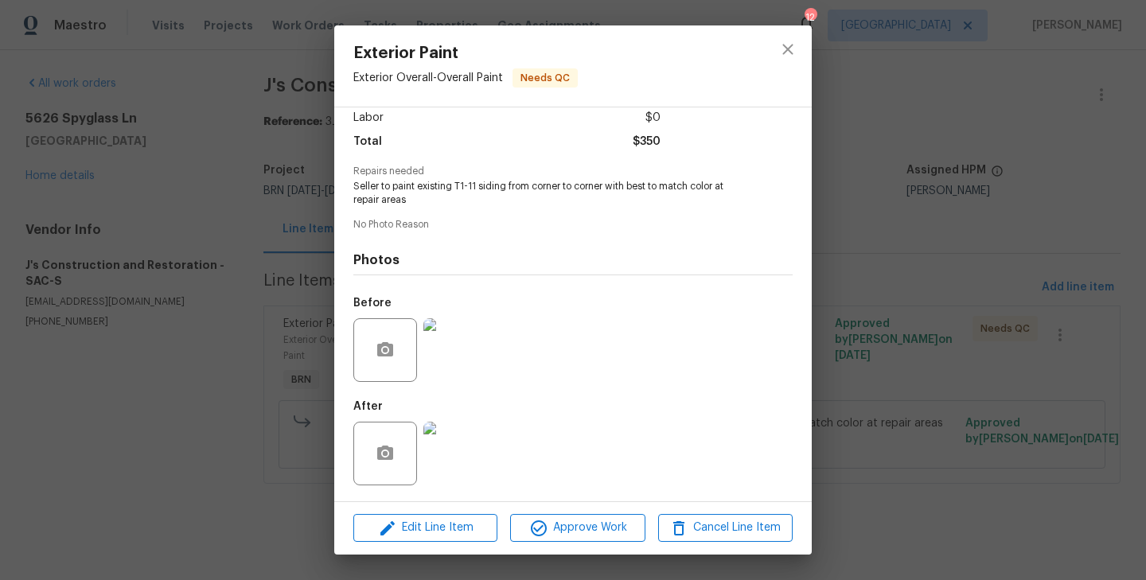
click at [223, 286] on div "Exterior Paint Exterior Overall - Overall Paint Needs QC Vendor J's Constructio…" at bounding box center [573, 290] width 1146 height 580
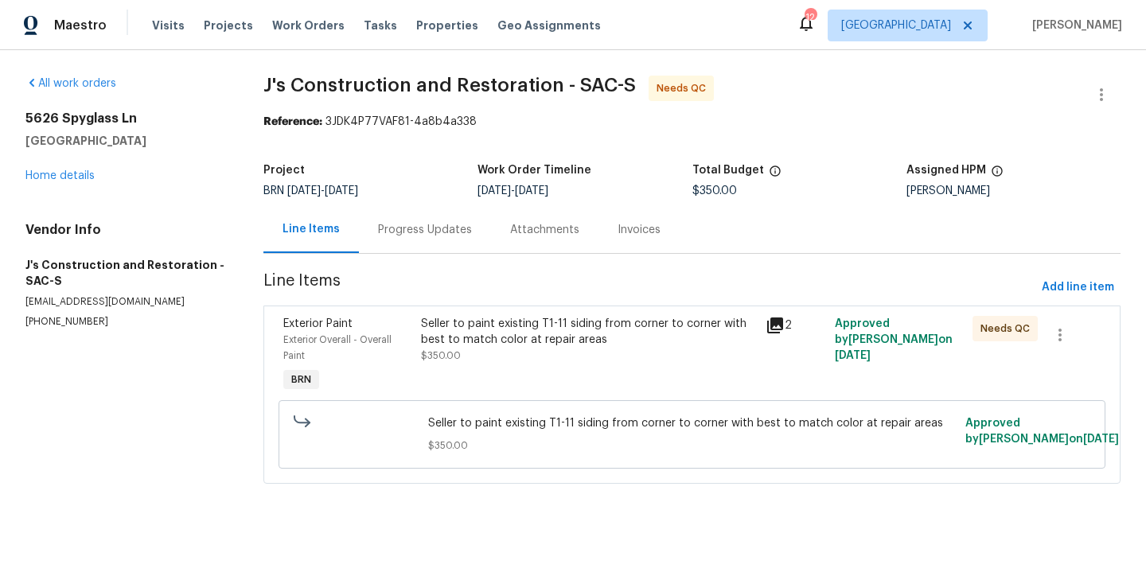
click at [412, 237] on div "Progress Updates" at bounding box center [425, 230] width 94 height 16
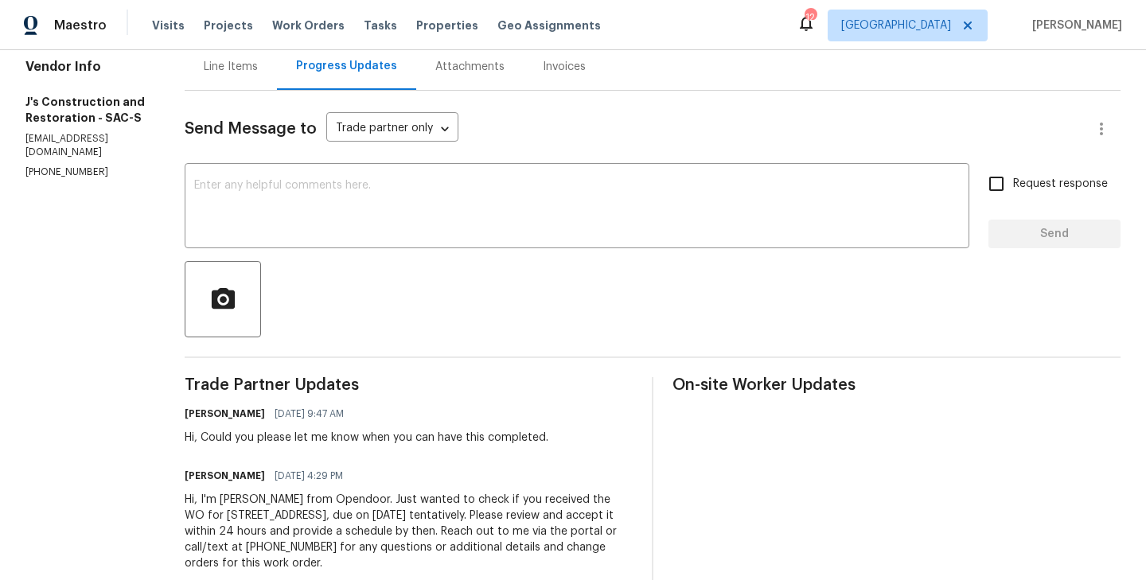
scroll to position [128, 0]
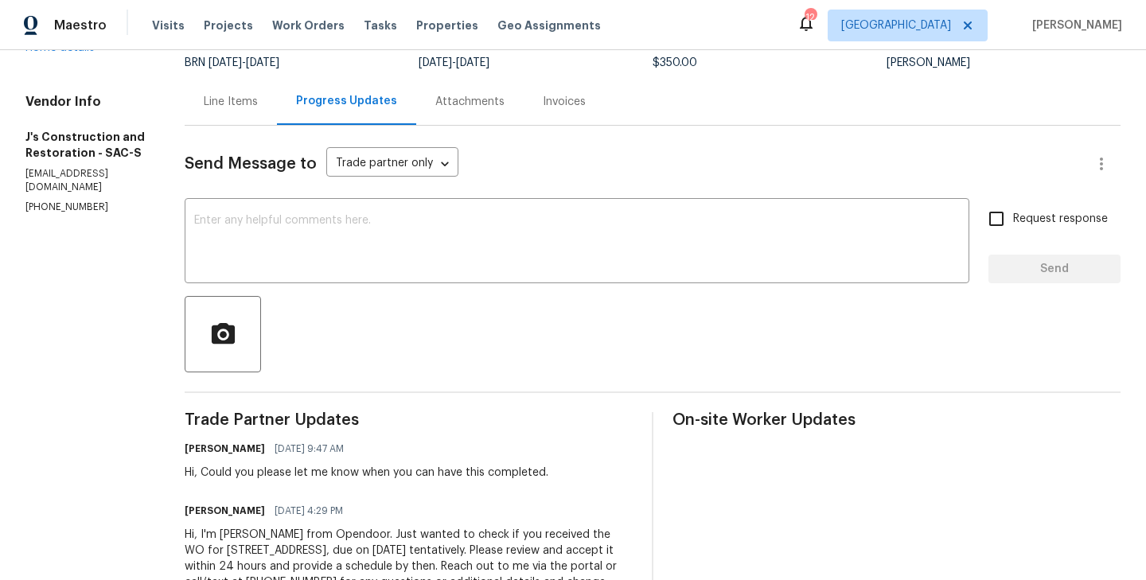
click at [268, 132] on div "Send Message to Trade partner only Trade partner only ​ x ​ Request response Se…" at bounding box center [653, 376] width 936 height 500
click at [254, 110] on div "Line Items" at bounding box center [231, 101] width 92 height 47
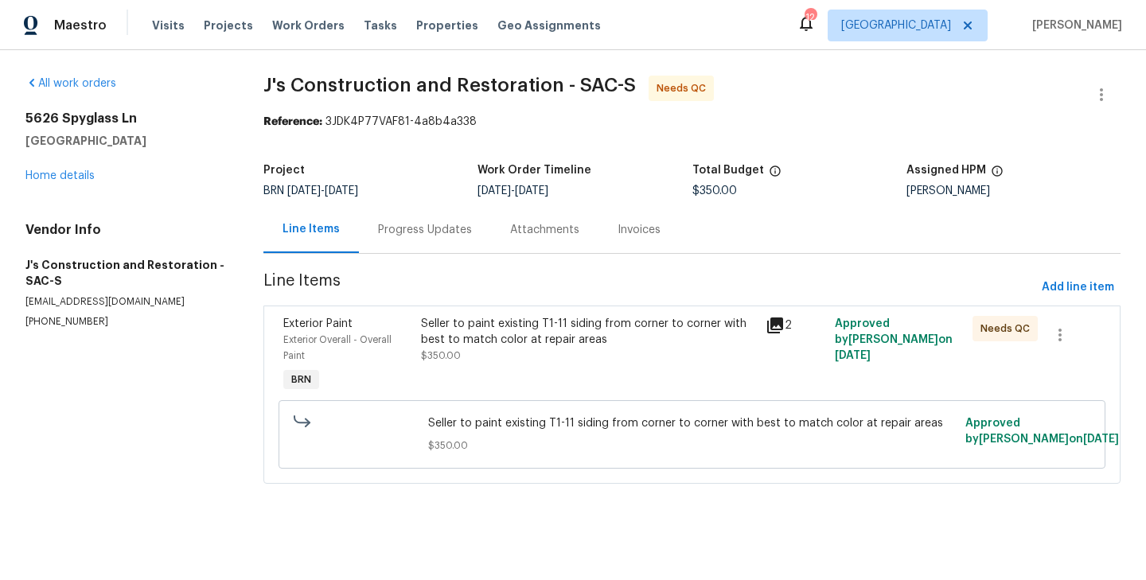
click at [416, 313] on div "Seller to paint existing T1-11 siding from corner to corner with best to match …" at bounding box center [588, 355] width 345 height 89
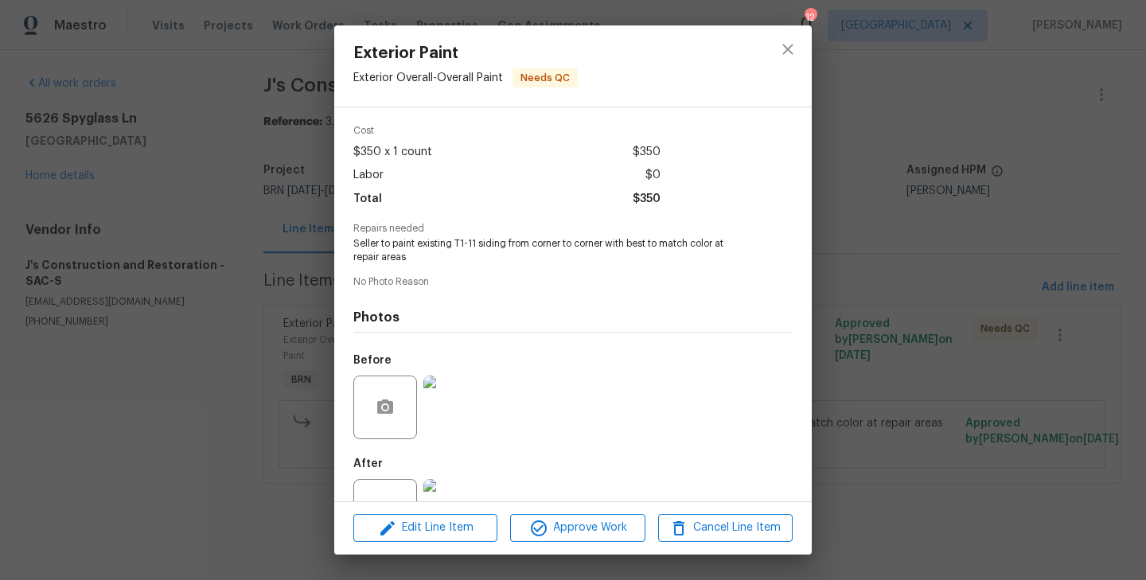
scroll to position [113, 0]
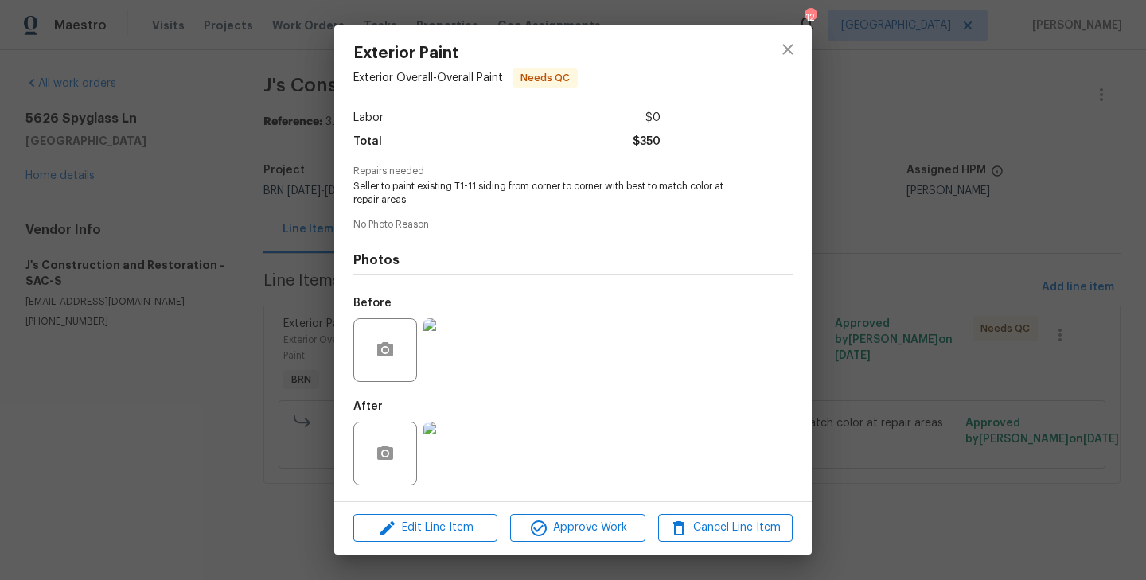
click at [459, 434] on img at bounding box center [456, 454] width 64 height 64
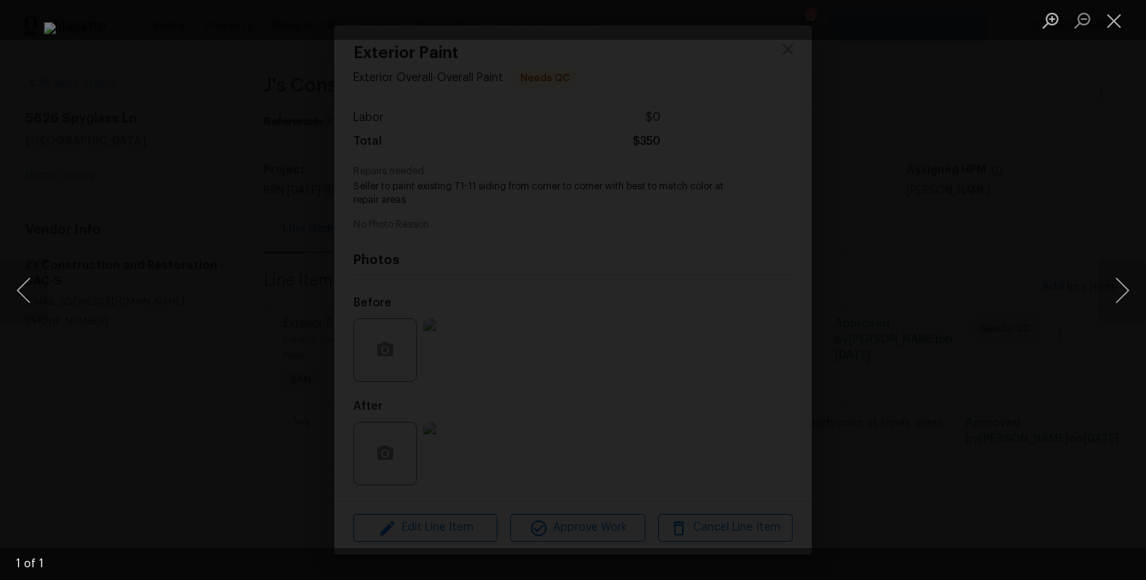
click at [111, 253] on div "Lightbox" at bounding box center [573, 290] width 1146 height 580
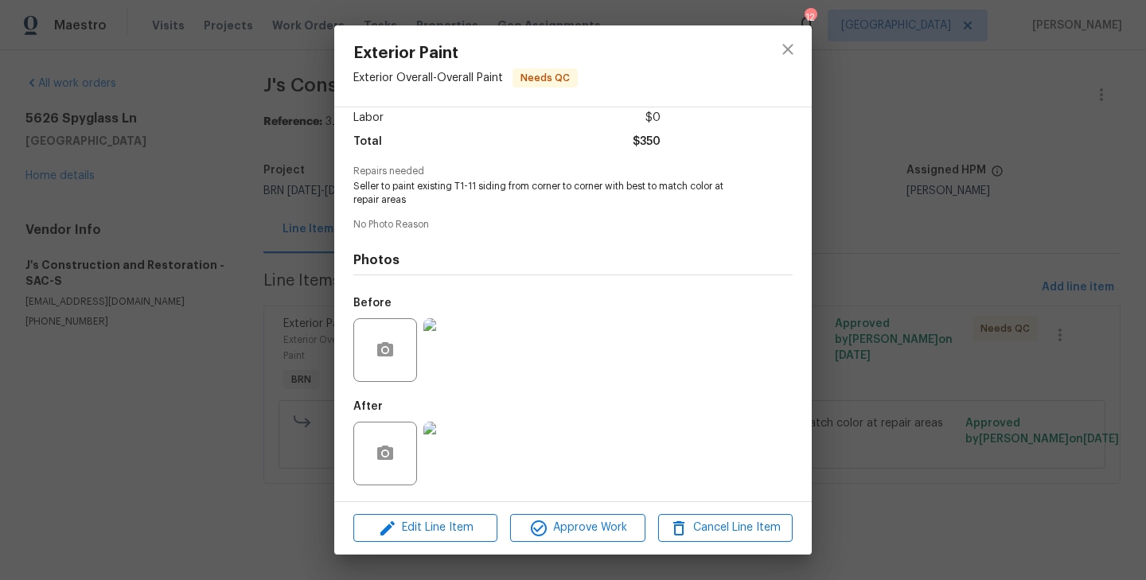
click at [273, 264] on div "Exterior Paint Exterior Overall - Overall Paint Needs QC Vendor J's Constructio…" at bounding box center [573, 290] width 1146 height 580
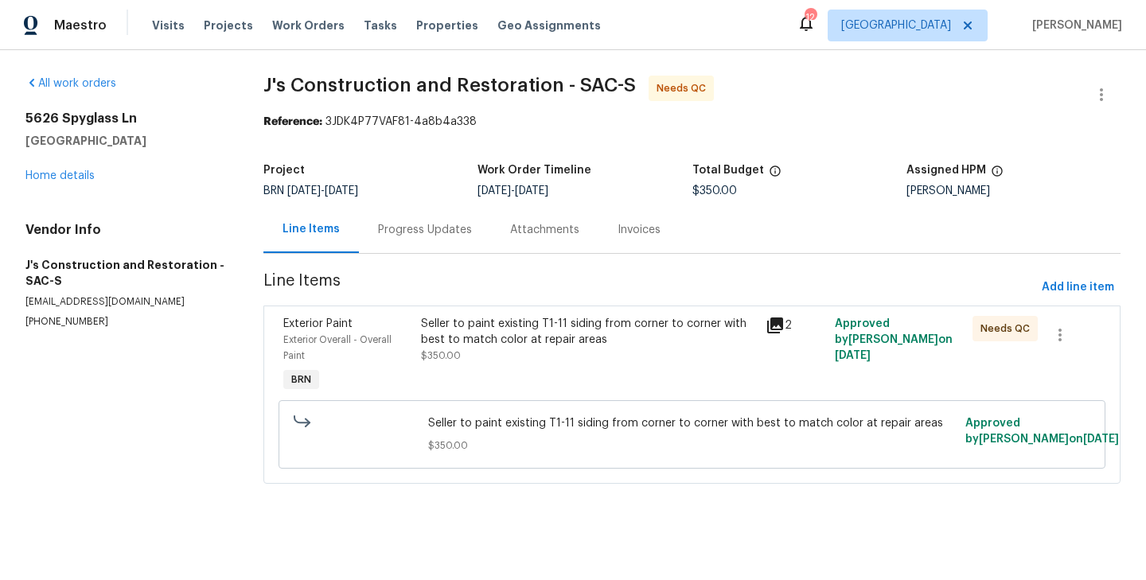
click at [418, 254] on div "Line Items Progress Updates Attachments Invoices" at bounding box center [692, 230] width 857 height 48
click at [423, 224] on div "Progress Updates" at bounding box center [425, 230] width 94 height 16
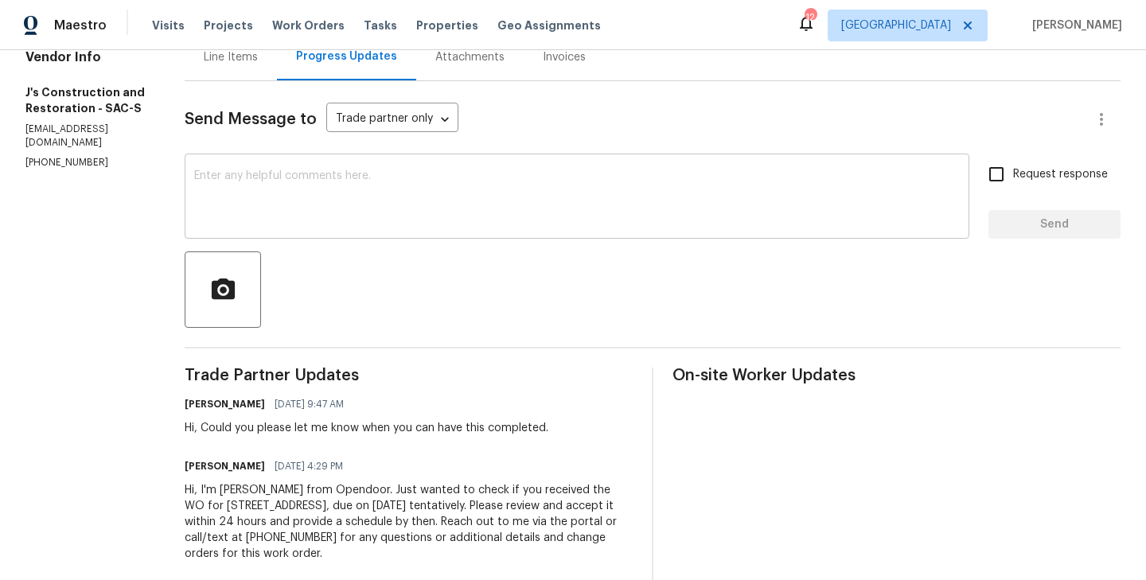
scroll to position [199, 0]
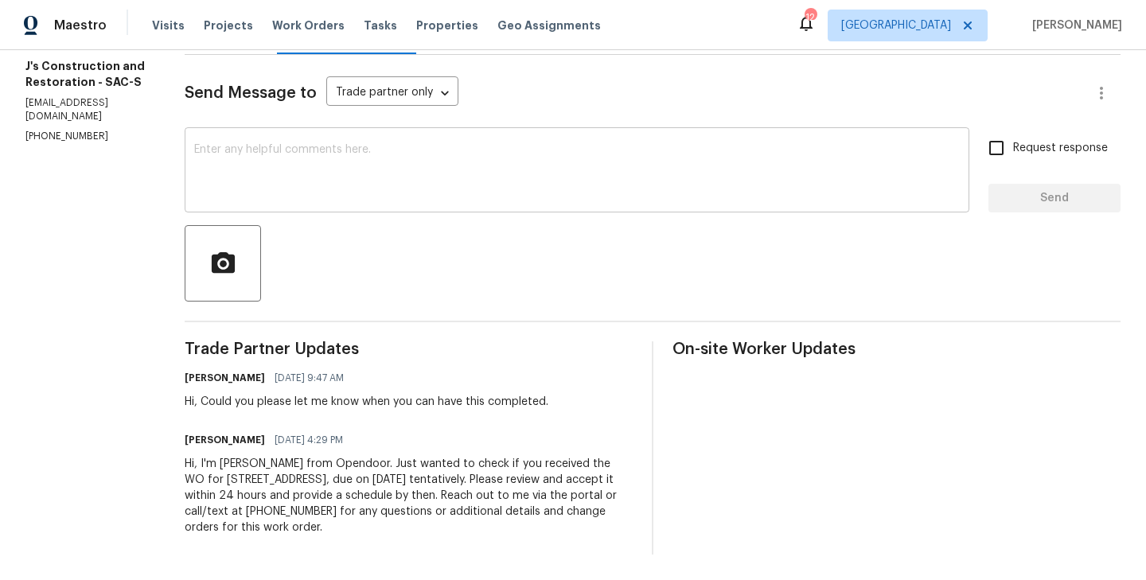
click at [299, 177] on textarea at bounding box center [577, 172] width 766 height 56
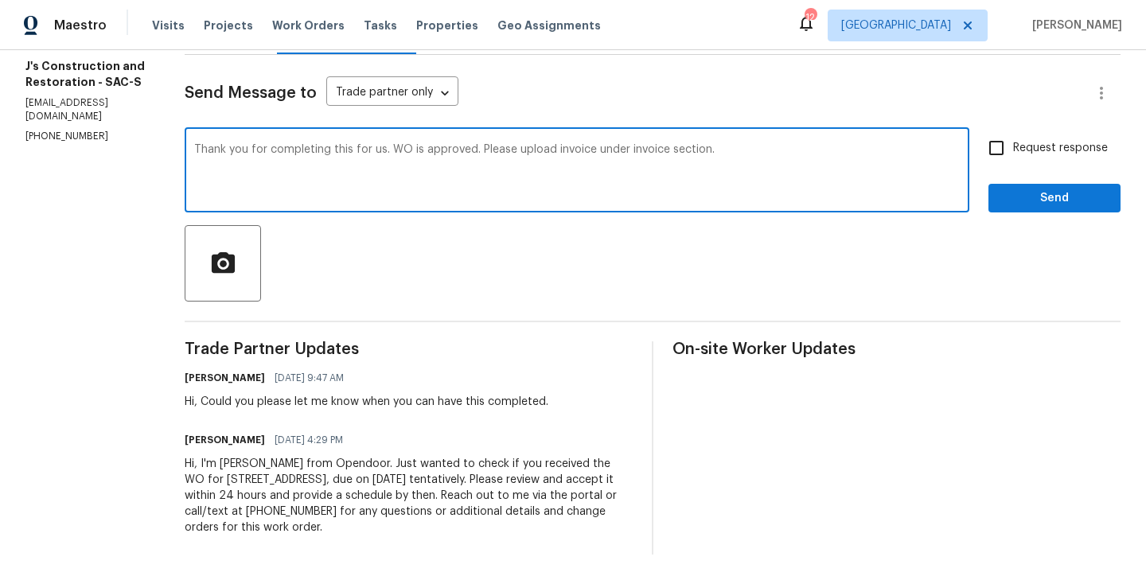
type textarea "Thank you for completing this for us. WO is approved. Please upload invoice und…"
click at [1004, 146] on input "Request response" at bounding box center [996, 147] width 33 height 33
checkbox input "true"
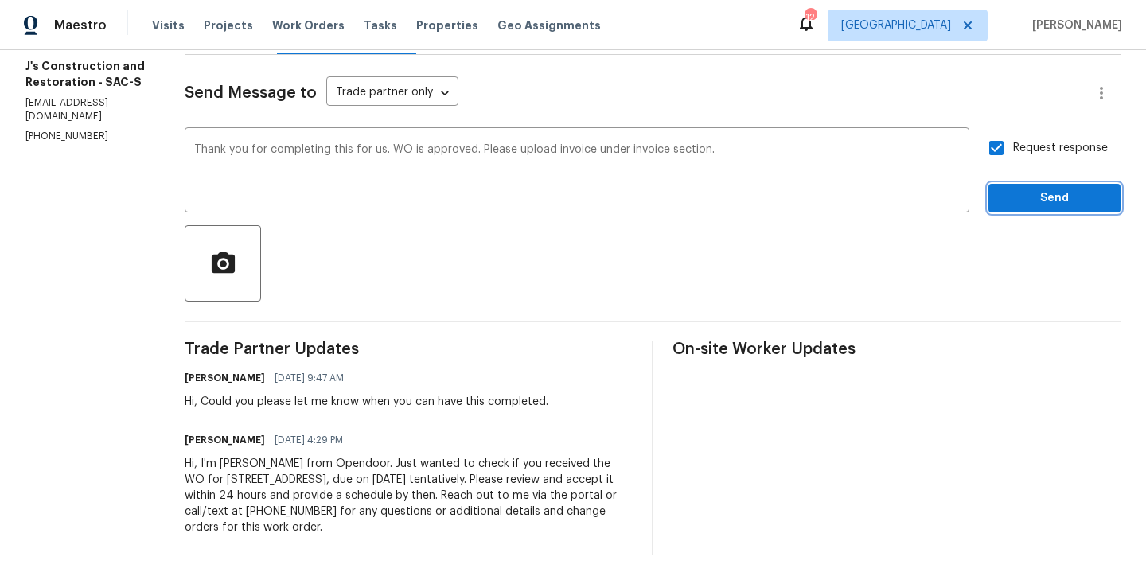
click at [1055, 195] on span "Send" at bounding box center [1055, 199] width 107 height 20
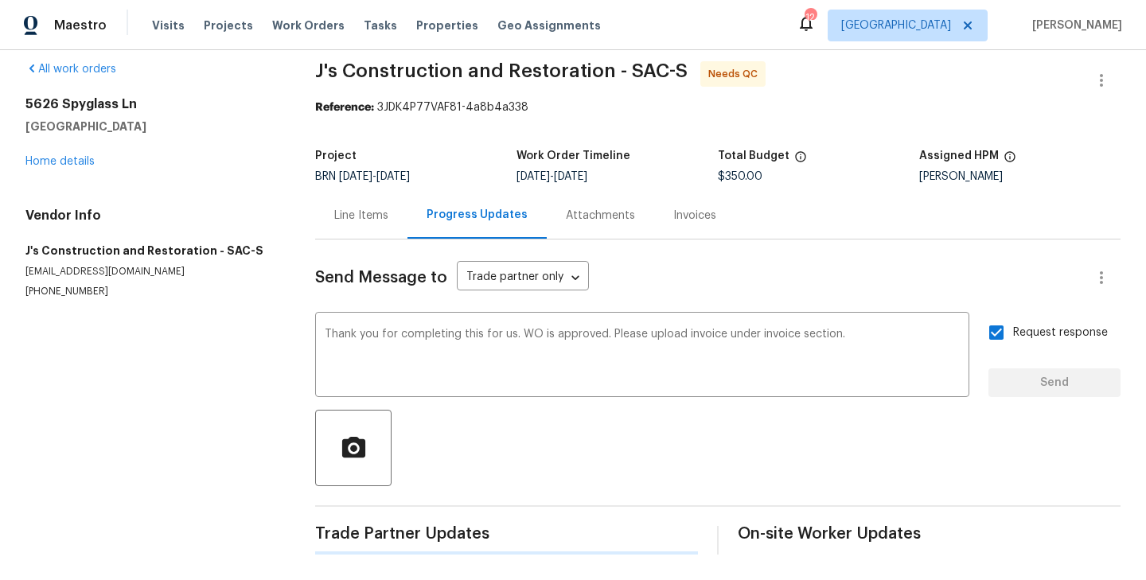
scroll to position [0, 0]
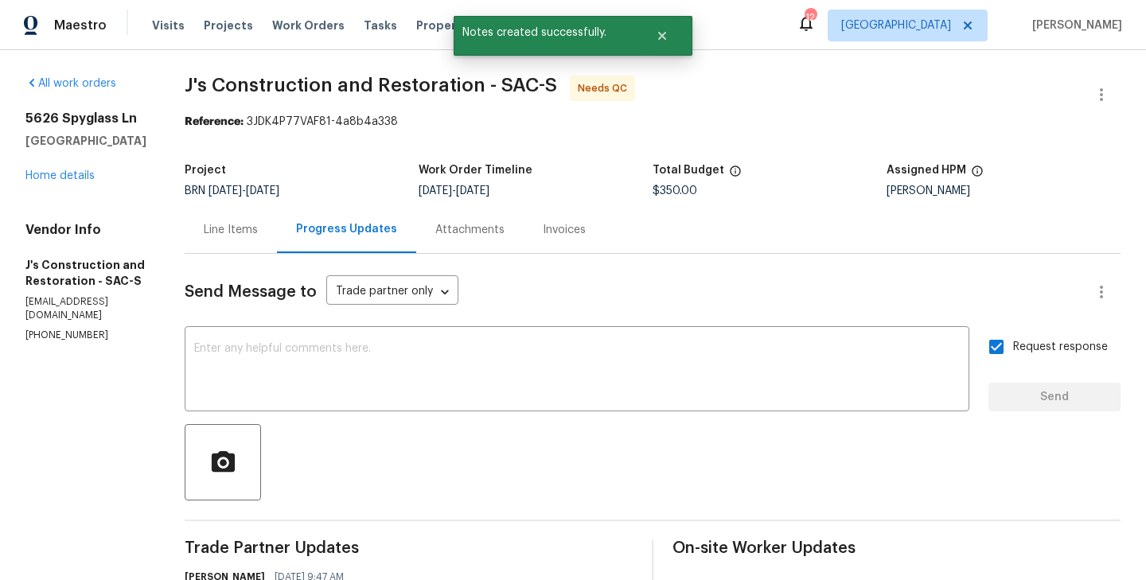
click at [366, 243] on div "Progress Updates" at bounding box center [346, 229] width 139 height 47
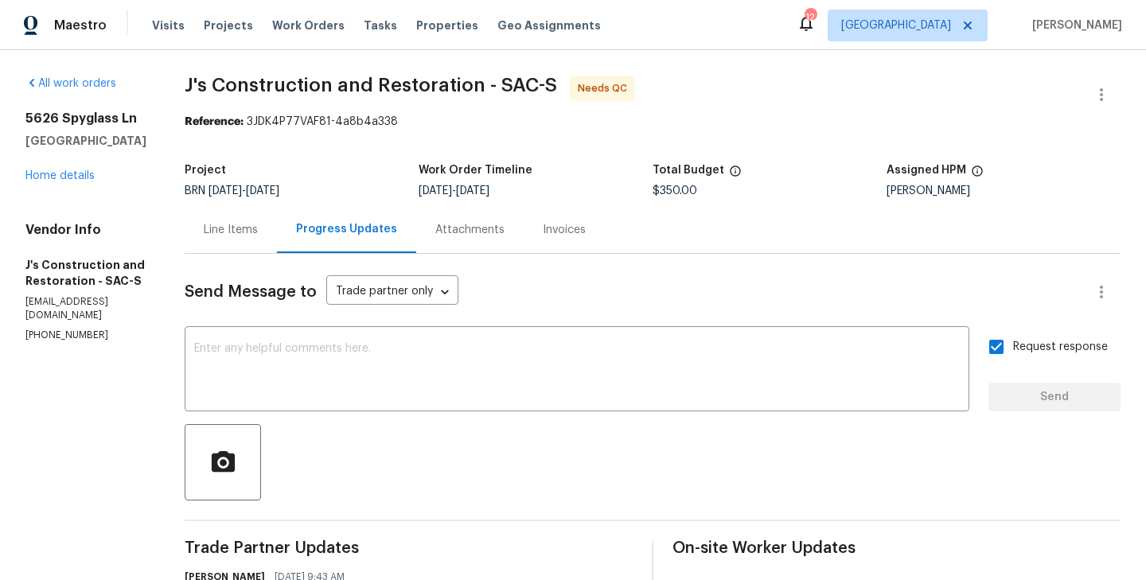
click at [244, 236] on div "Line Items" at bounding box center [231, 230] width 54 height 16
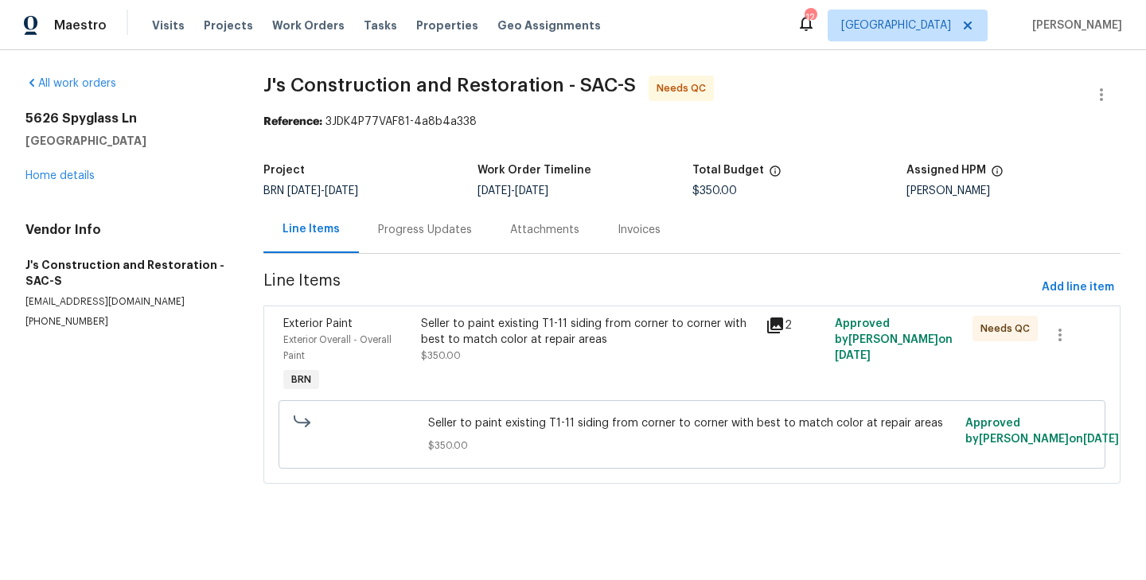
click at [403, 361] on div "Exterior Overall - Overall Paint" at bounding box center [347, 348] width 128 height 32
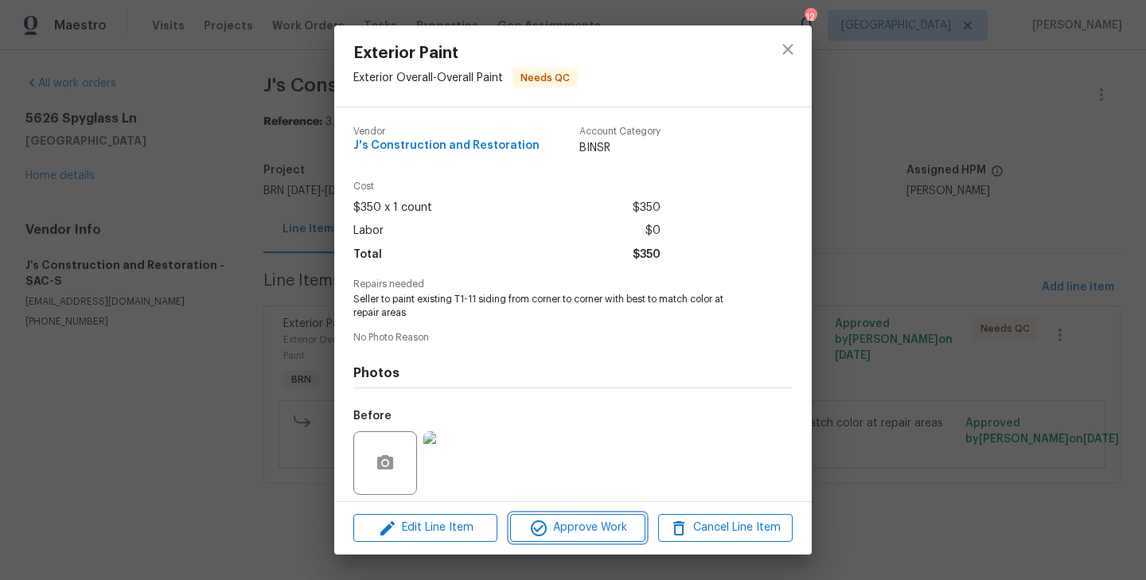
click at [595, 524] on span "Approve Work" at bounding box center [577, 528] width 125 height 20
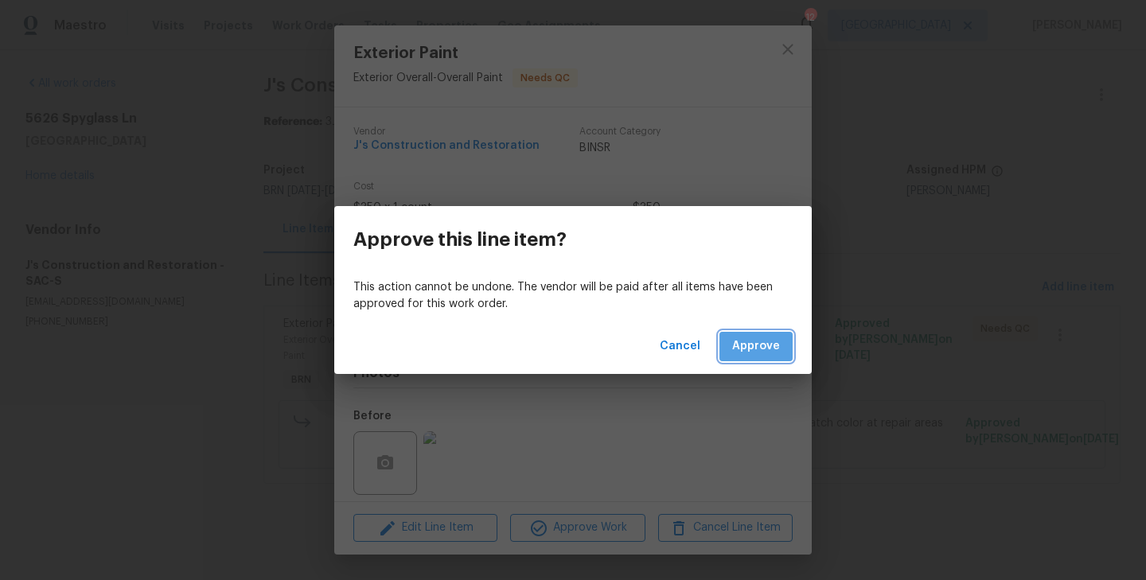
click at [752, 338] on span "Approve" at bounding box center [756, 347] width 48 height 20
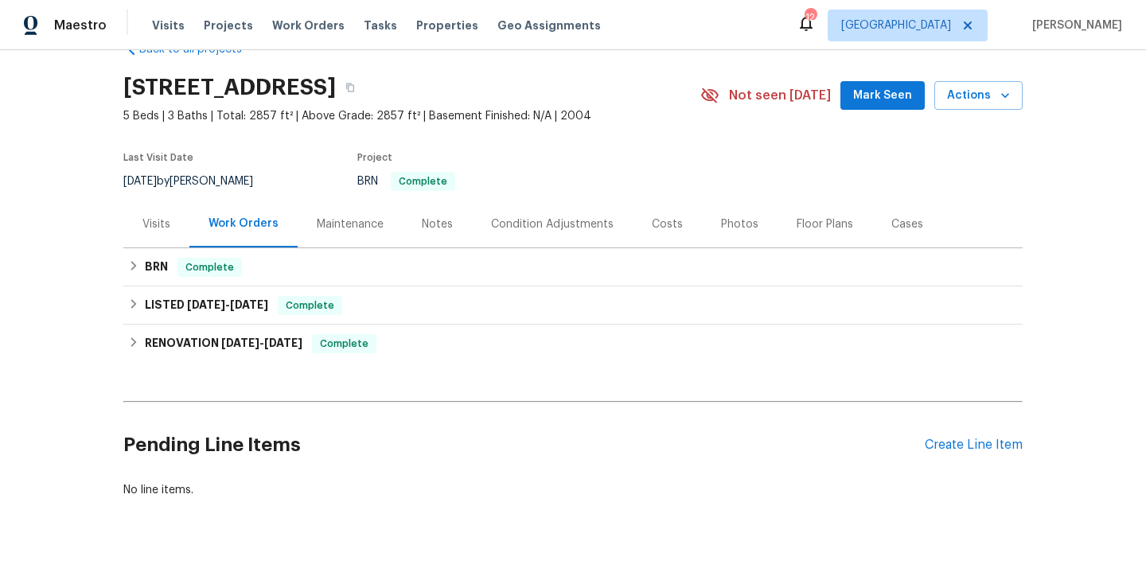
scroll to position [67, 0]
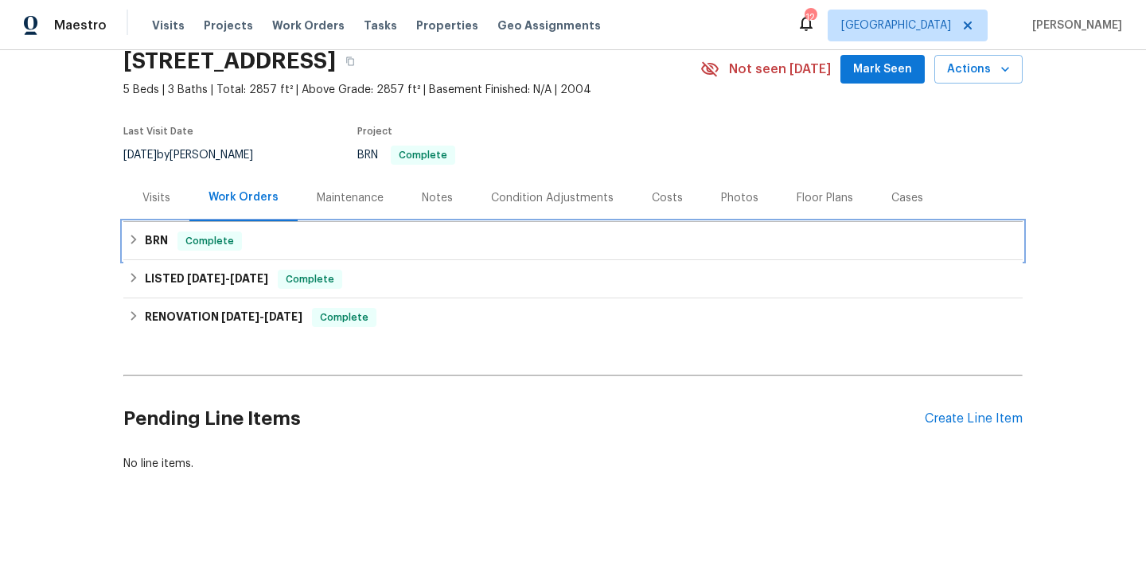
click at [304, 241] on div "BRN Complete" at bounding box center [573, 241] width 890 height 19
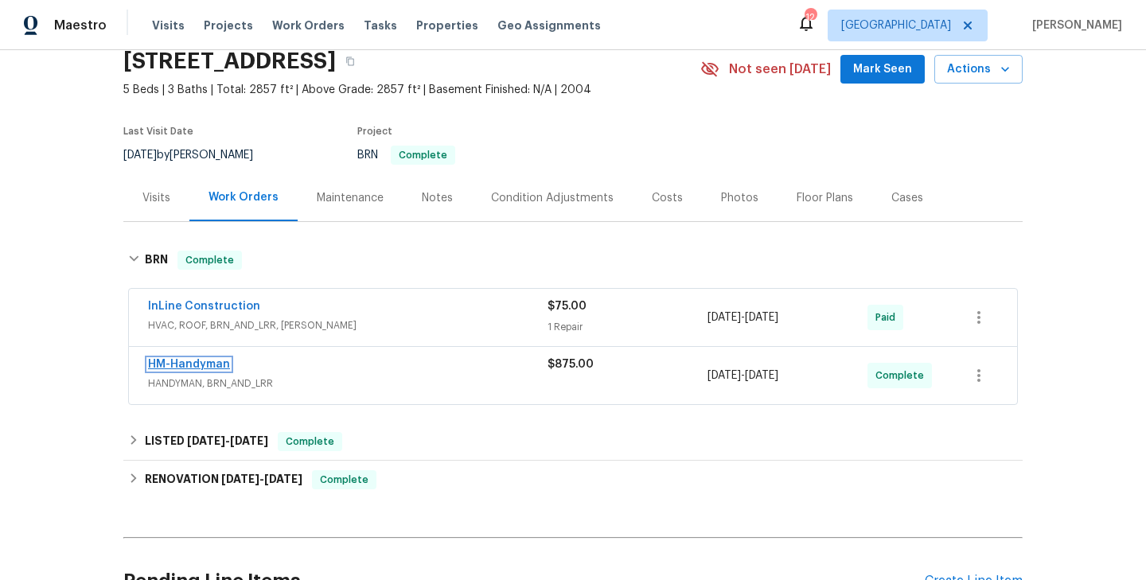
click at [198, 362] on link "HM-Handyman" at bounding box center [189, 364] width 82 height 11
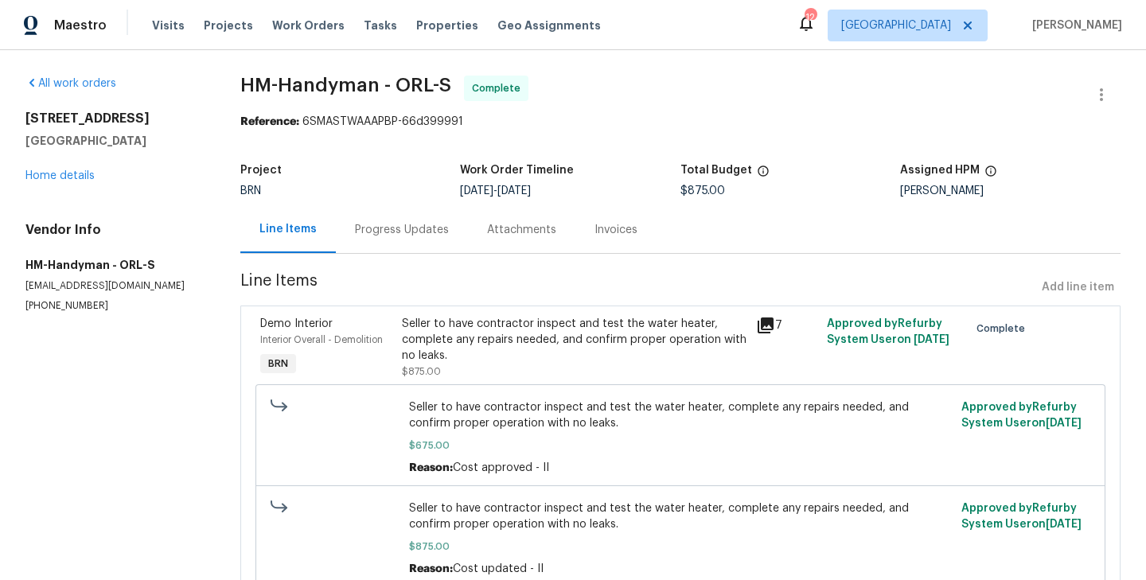
click at [402, 240] on div "Progress Updates" at bounding box center [402, 229] width 132 height 47
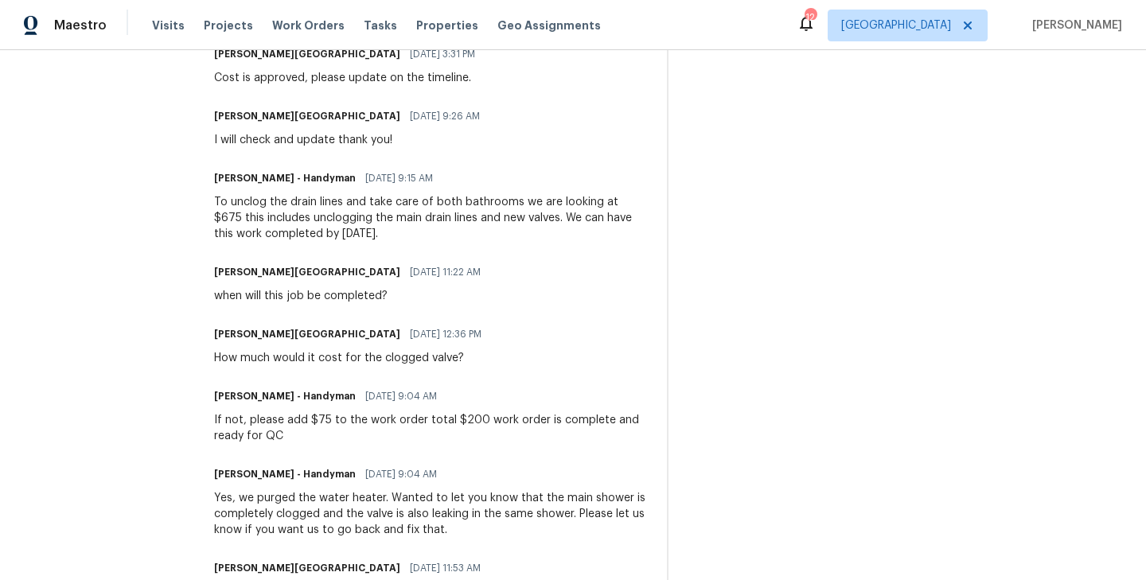
scroll to position [672, 0]
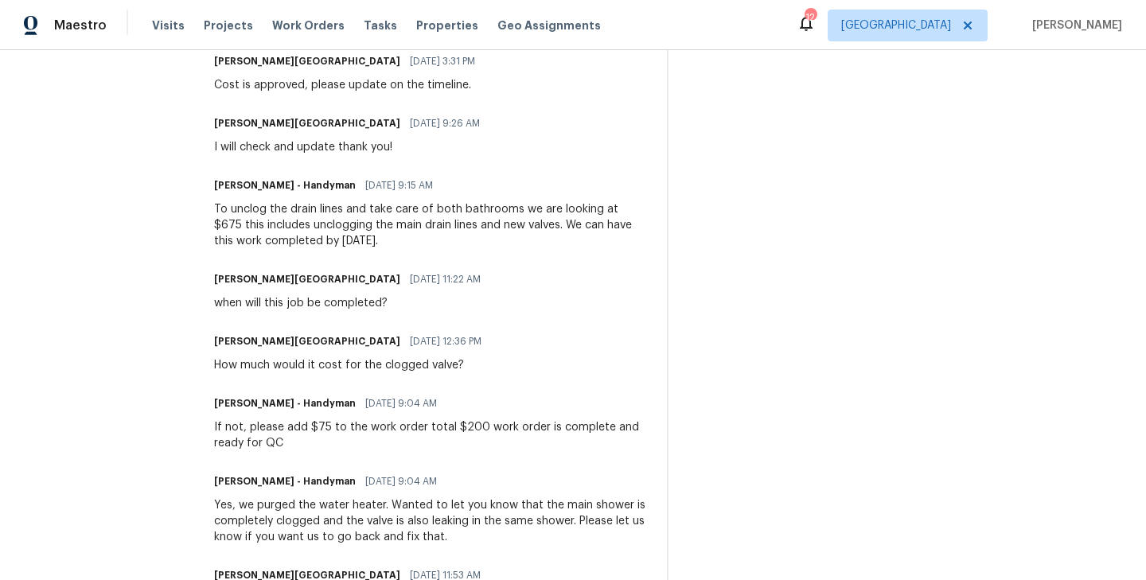
click at [335, 302] on div "when will this job be completed?" at bounding box center [352, 303] width 276 height 16
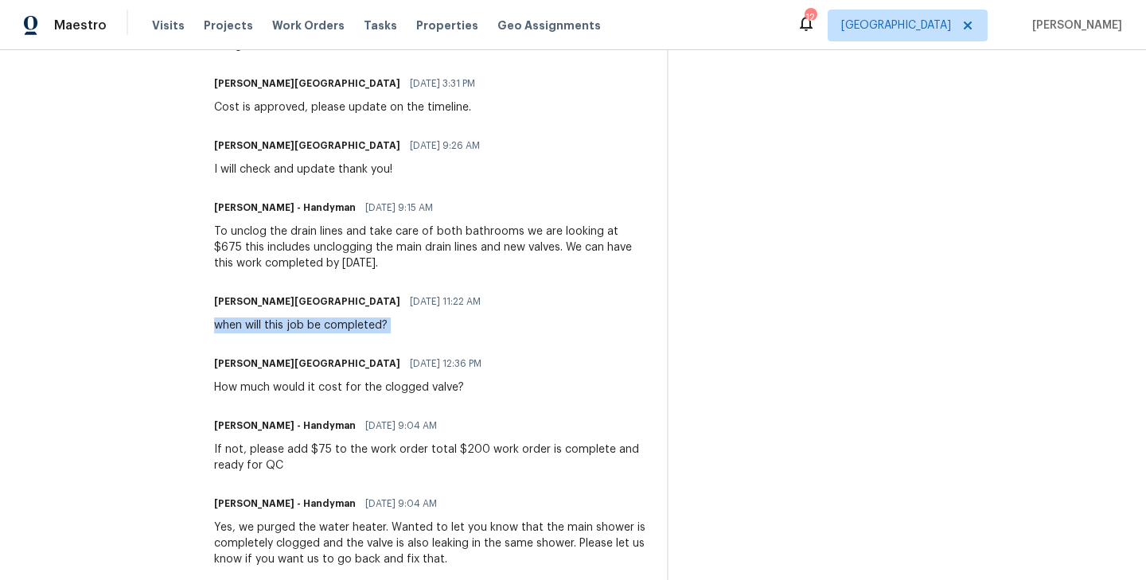
scroll to position [649, 0]
click at [400, 423] on span "09/04/2025 9:04 AM" at bounding box center [401, 427] width 72 height 16
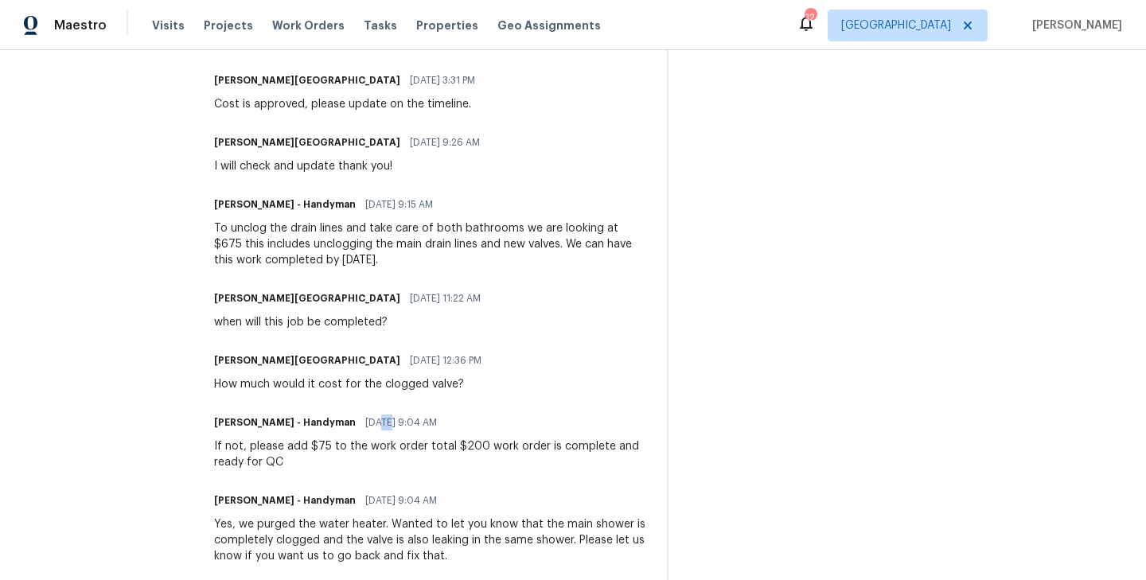
scroll to position [658, 0]
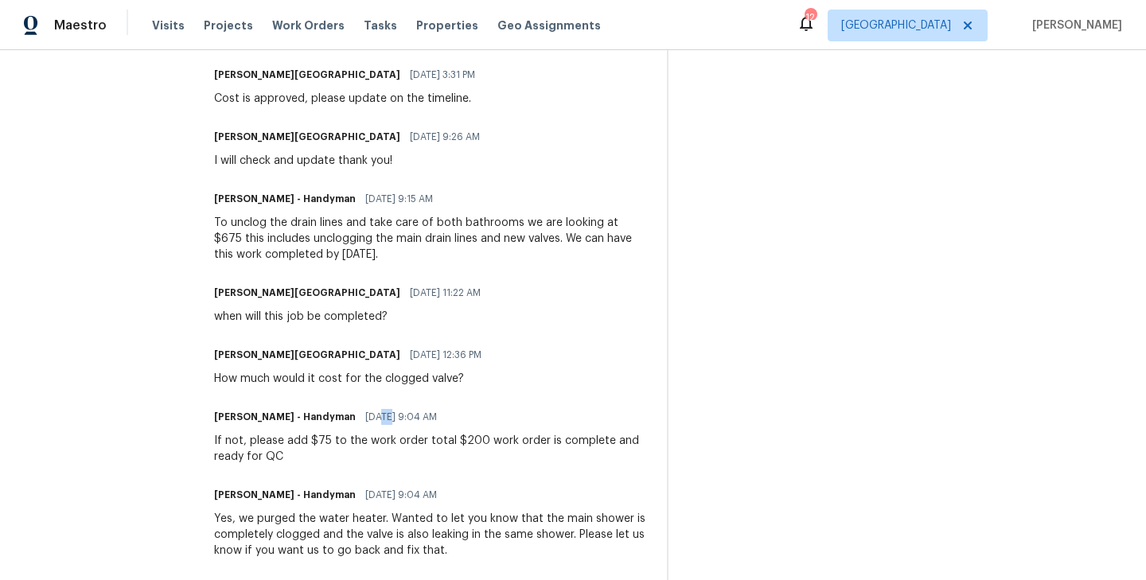
click at [313, 318] on div "when will this job be completed?" at bounding box center [352, 317] width 276 height 16
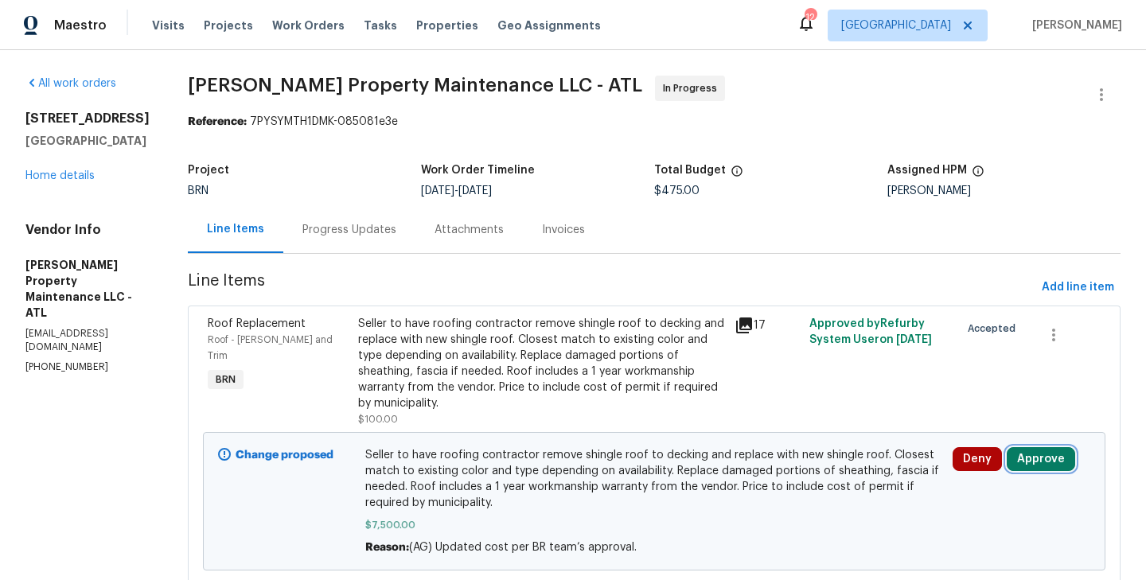
click at [1042, 460] on button "Approve" at bounding box center [1041, 459] width 68 height 24
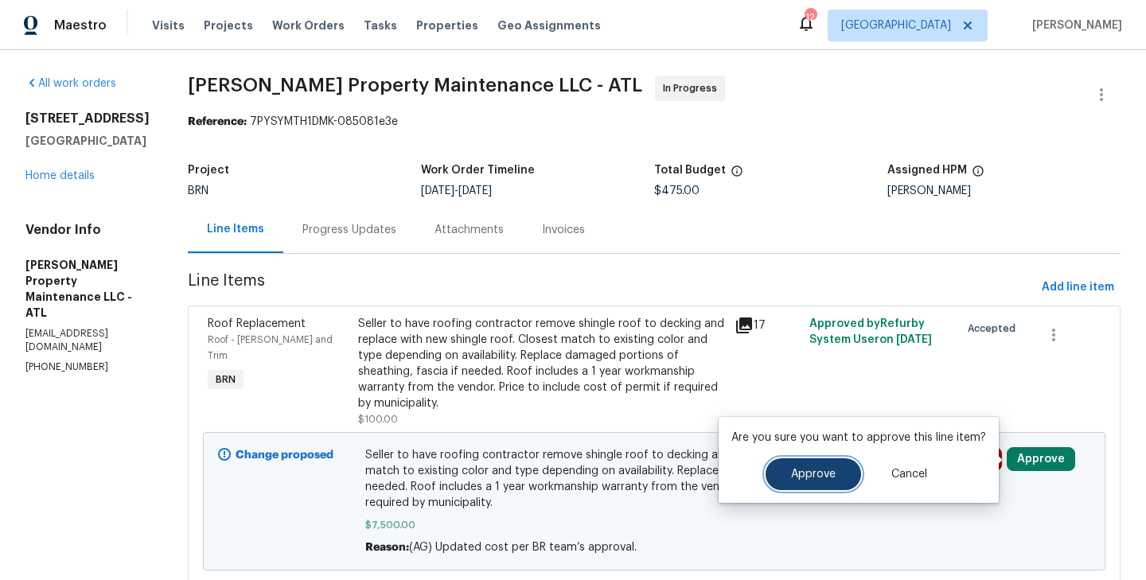
click at [823, 467] on button "Approve" at bounding box center [814, 475] width 96 height 32
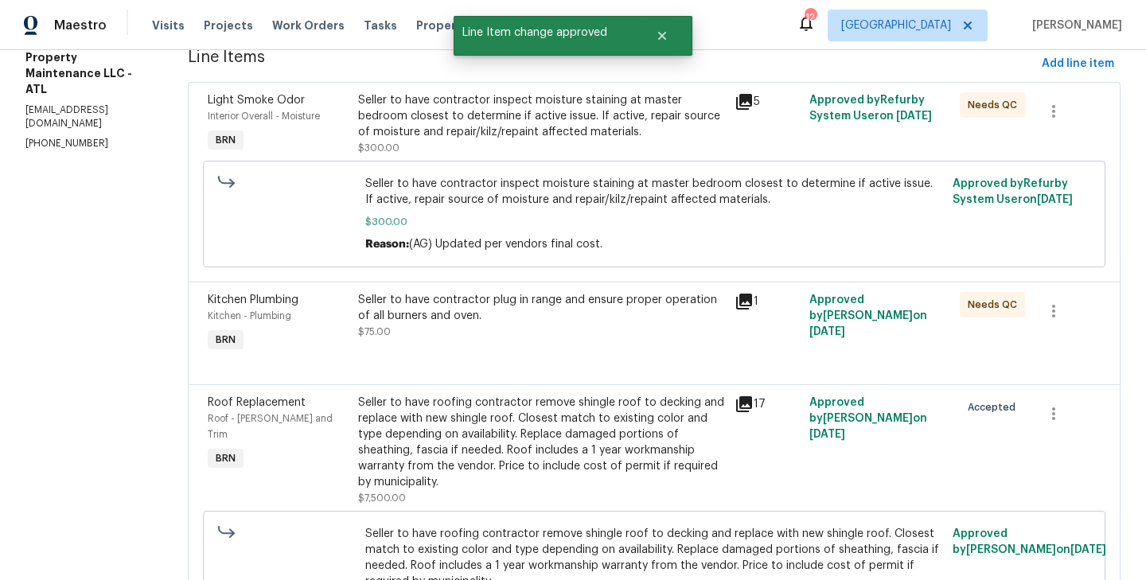
scroll to position [354, 0]
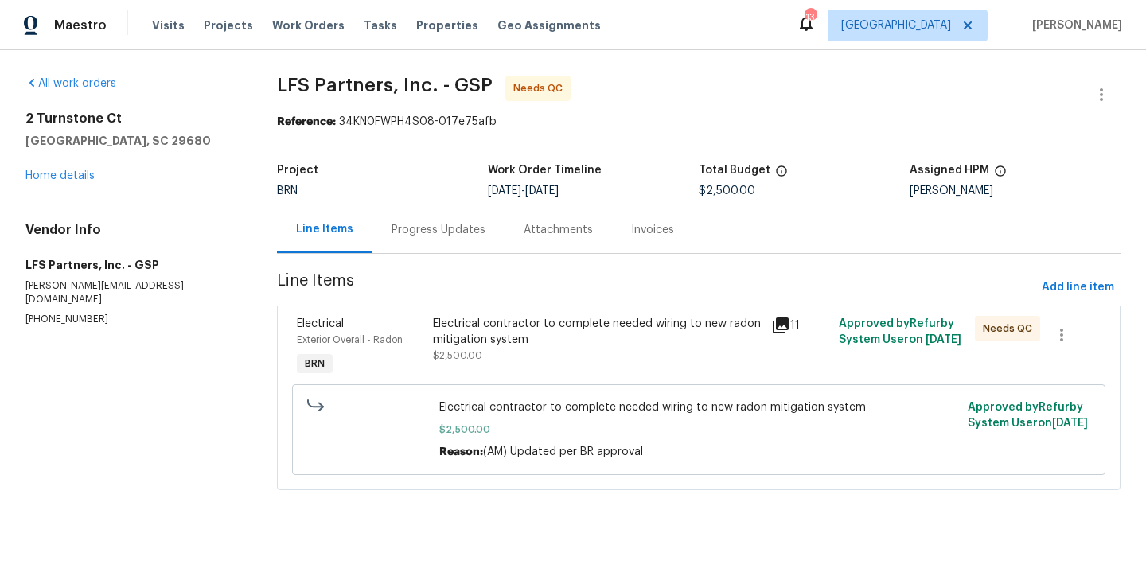
click at [424, 346] on div "Electrical Exterior Overall - Radon BRN" at bounding box center [359, 347] width 135 height 73
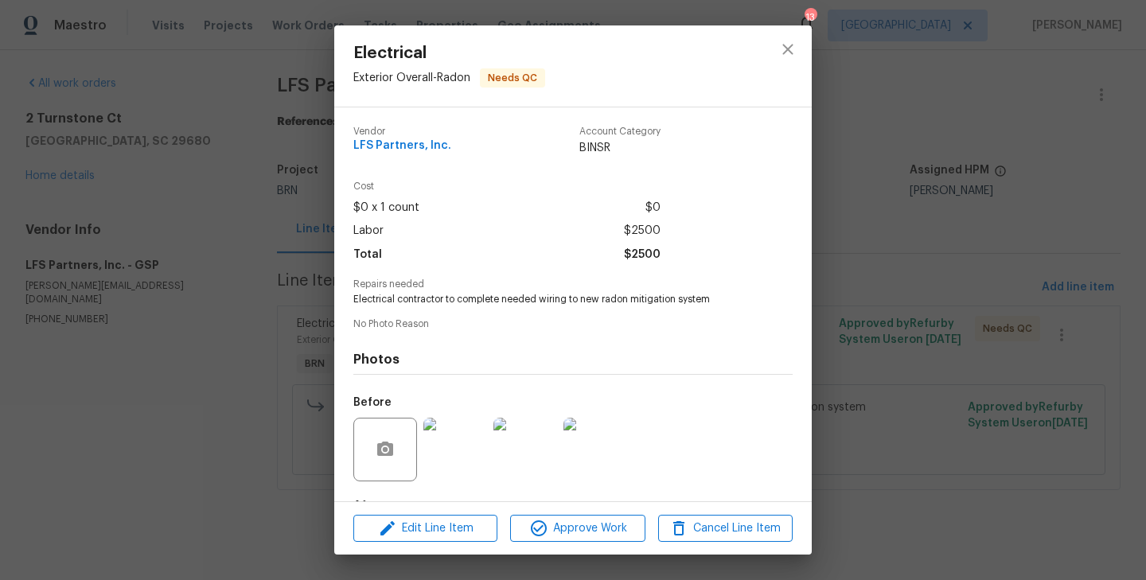
scroll to position [100, 0]
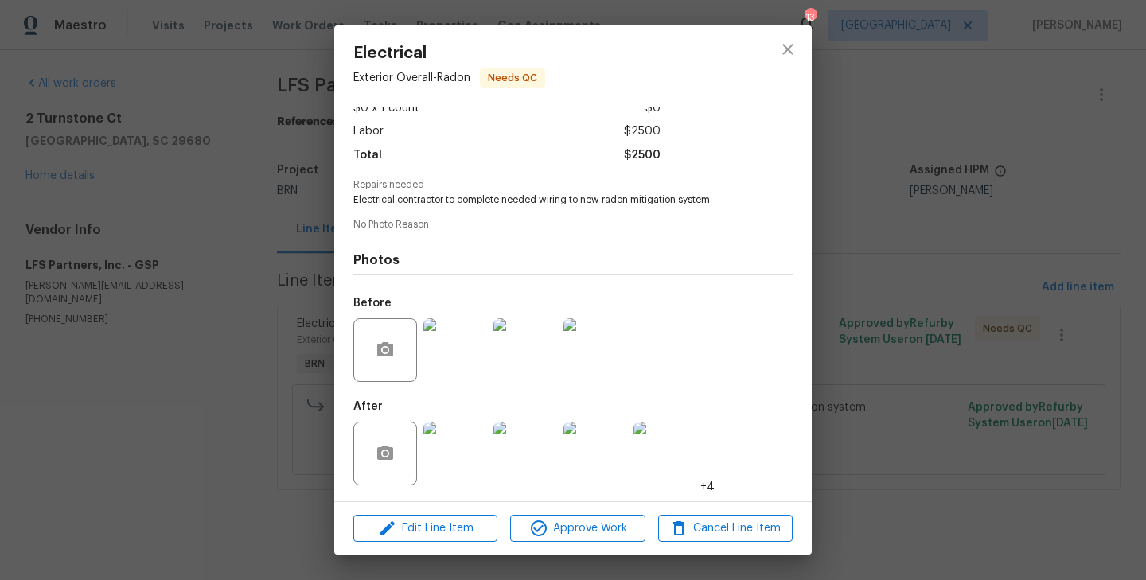
click at [449, 345] on img at bounding box center [456, 350] width 64 height 64
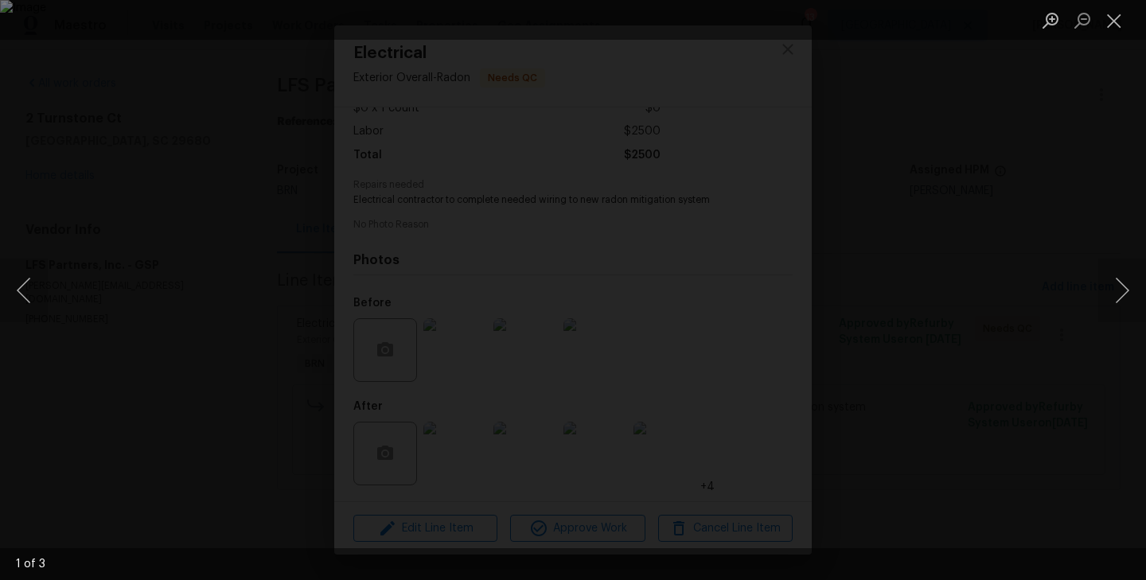
click at [172, 270] on div "Lightbox" at bounding box center [573, 290] width 1146 height 580
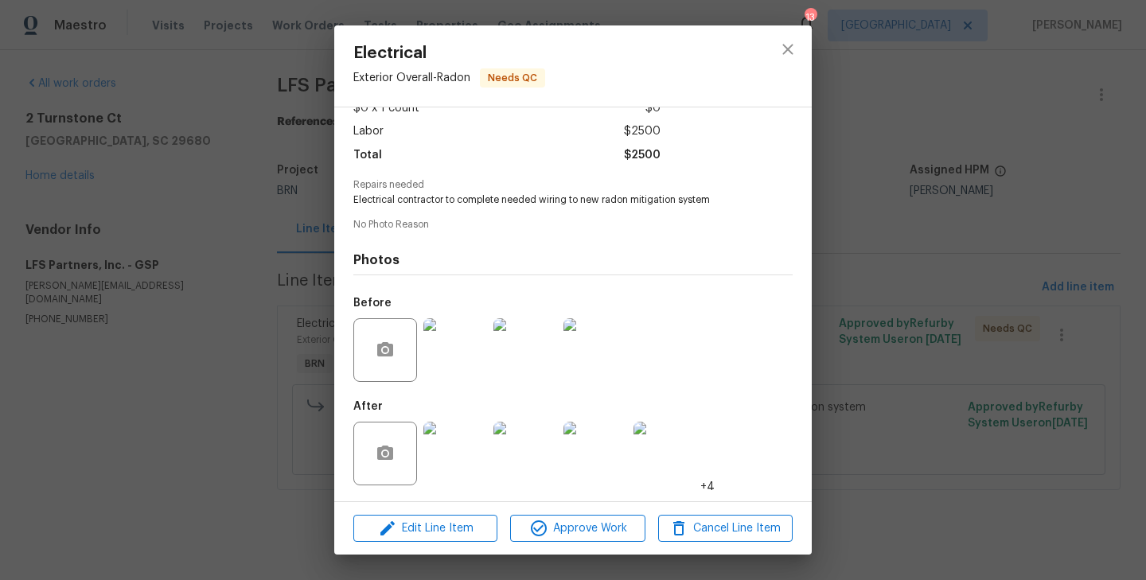
click at [452, 467] on img at bounding box center [456, 454] width 64 height 64
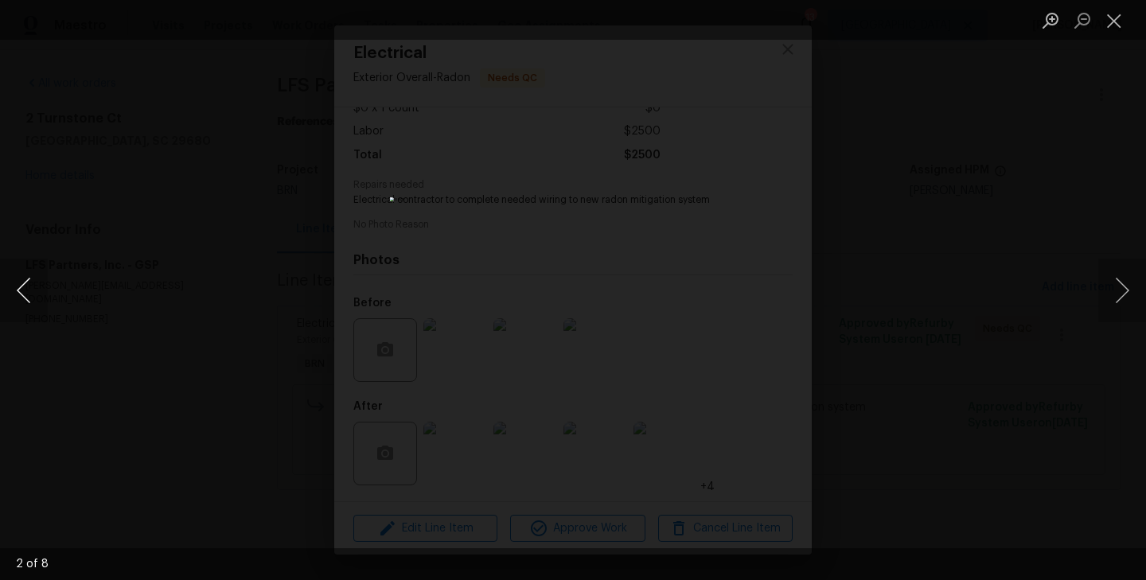
click at [22, 293] on button "Previous image" at bounding box center [24, 291] width 48 height 64
click at [23, 297] on button "Previous image" at bounding box center [24, 291] width 48 height 64
click at [275, 275] on div "Lightbox" at bounding box center [573, 290] width 1146 height 580
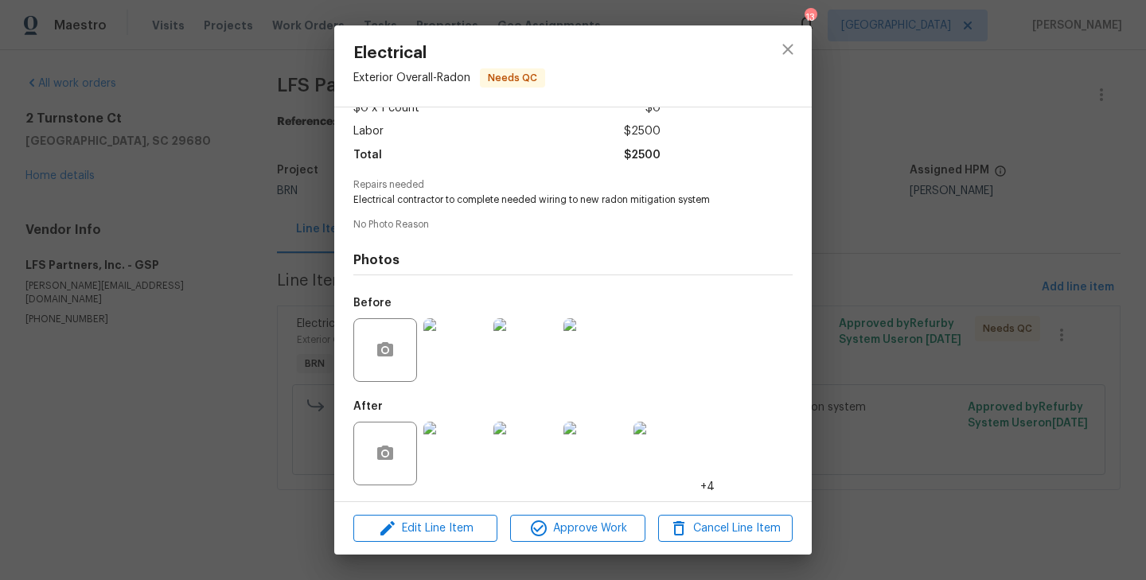
click at [275, 275] on div "Electrical Exterior Overall - Radon Needs QC Vendor LFS Partners, Inc. Account …" at bounding box center [573, 290] width 1146 height 580
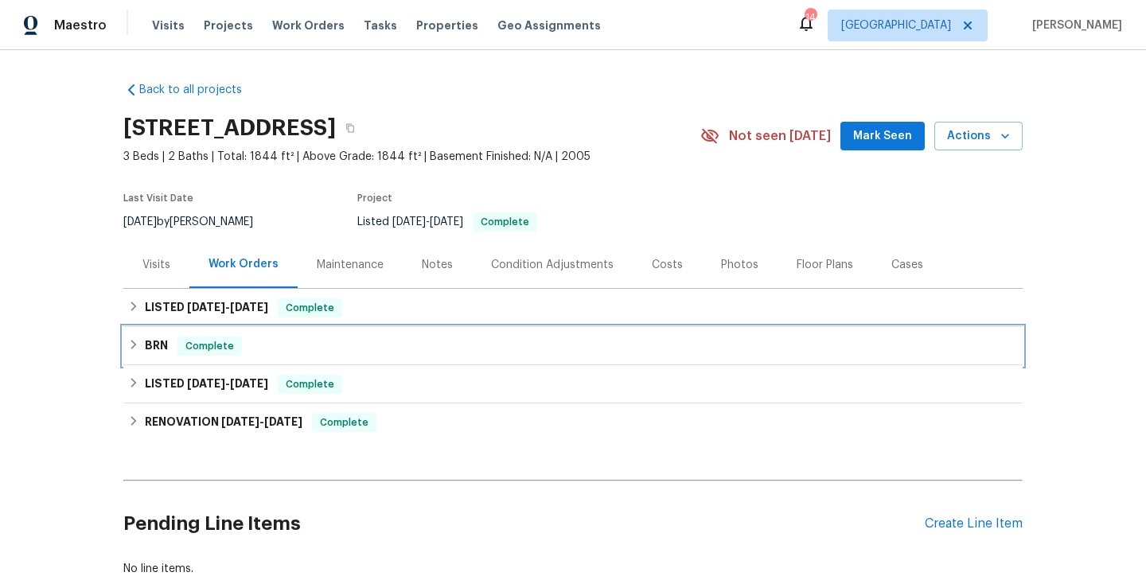
click at [345, 342] on div "BRN Complete" at bounding box center [573, 346] width 890 height 19
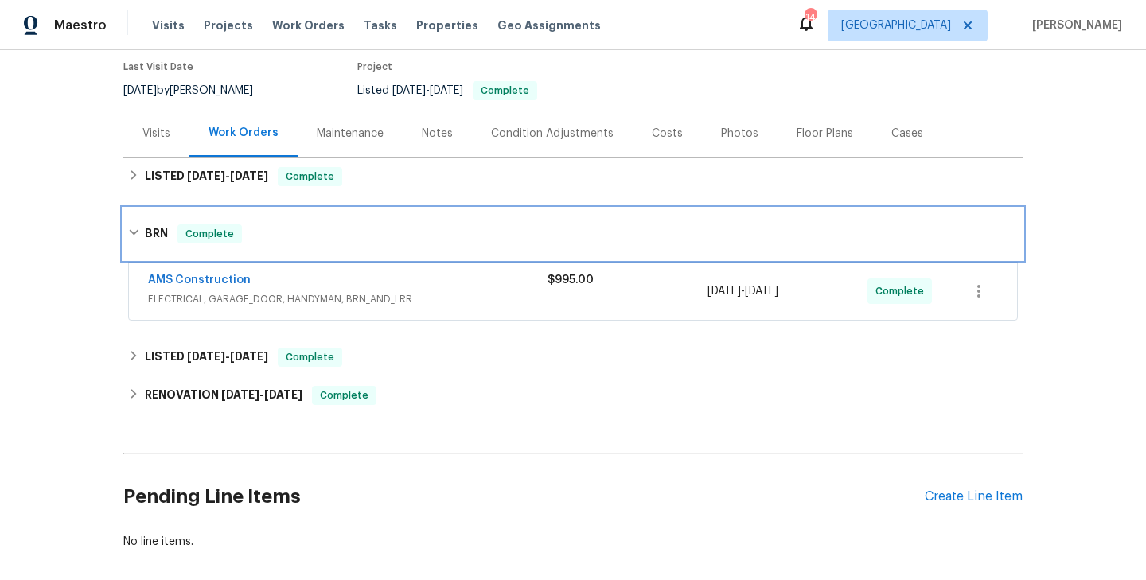
scroll to position [144, 0]
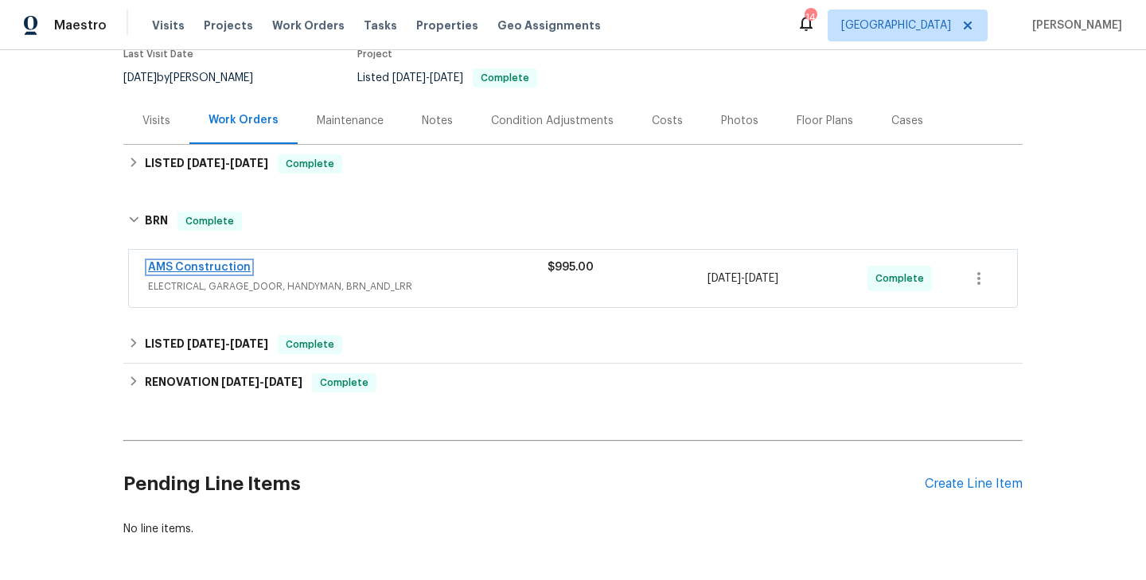
click at [232, 270] on link "AMS Construction" at bounding box center [199, 267] width 103 height 11
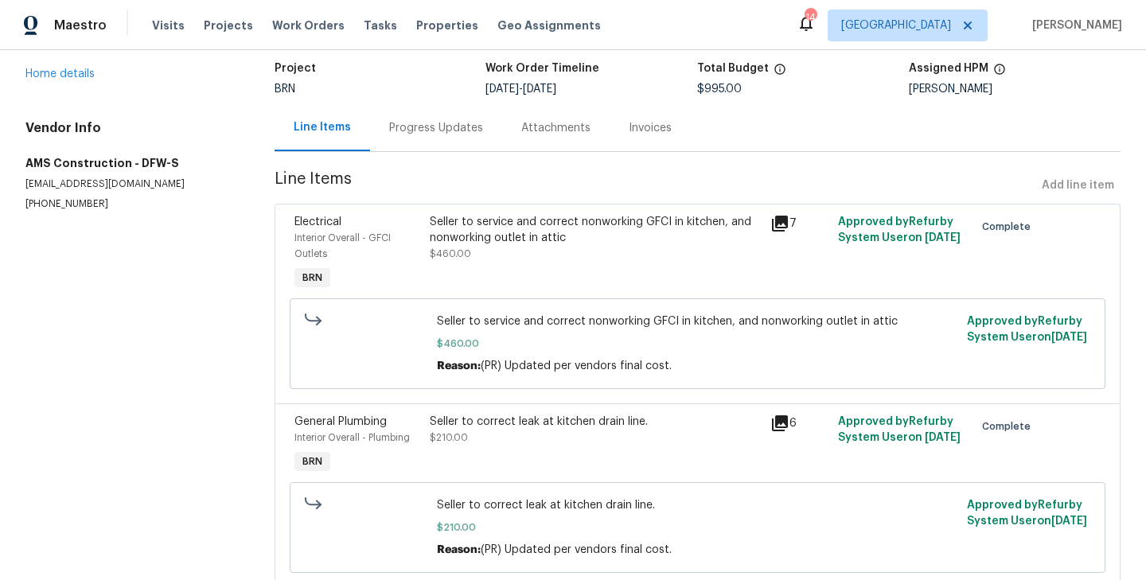
scroll to position [130, 0]
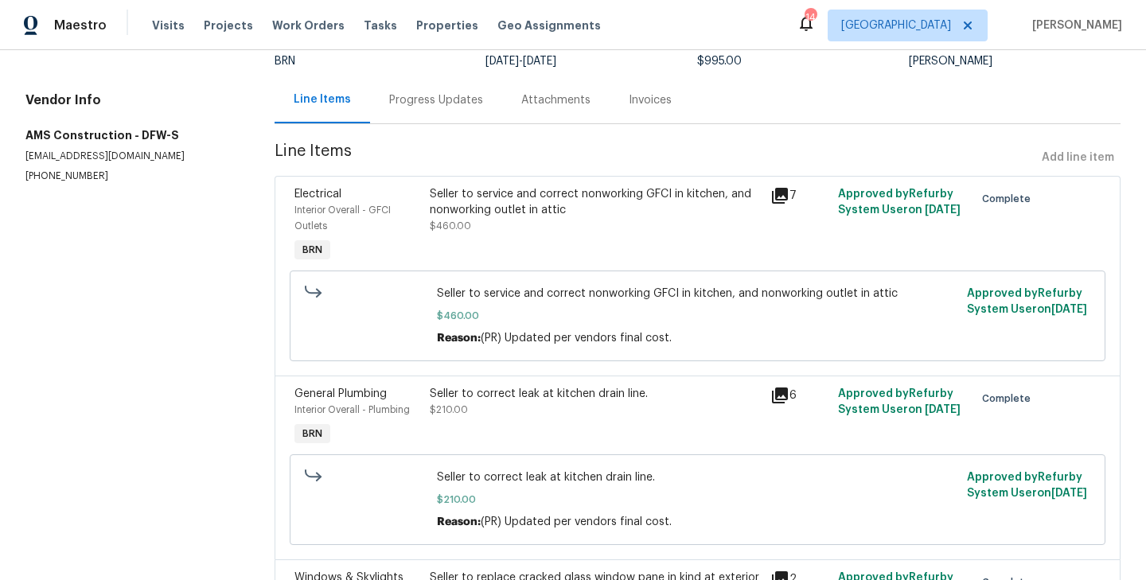
click at [408, 211] on div "Interior Overall - GFCI Outlets" at bounding box center [358, 218] width 127 height 32
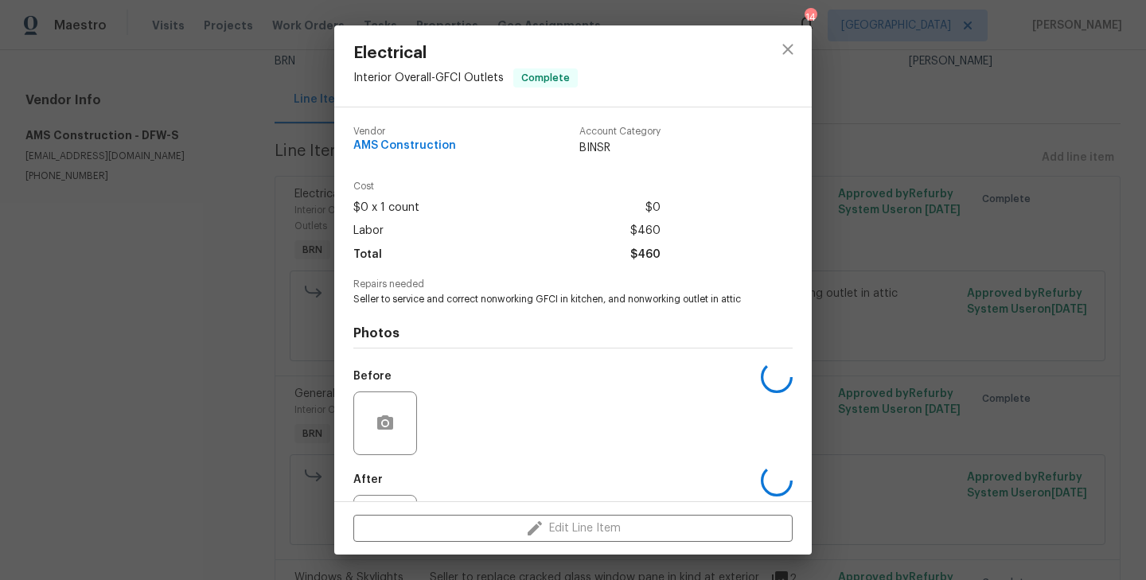
scroll to position [73, 0]
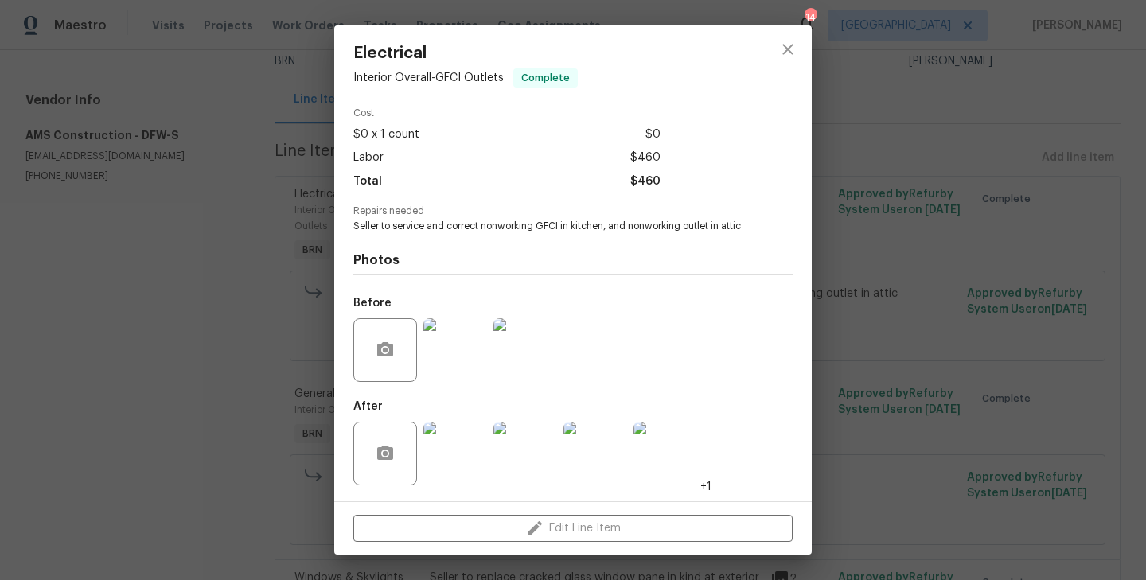
click at [470, 453] on img at bounding box center [456, 454] width 64 height 64
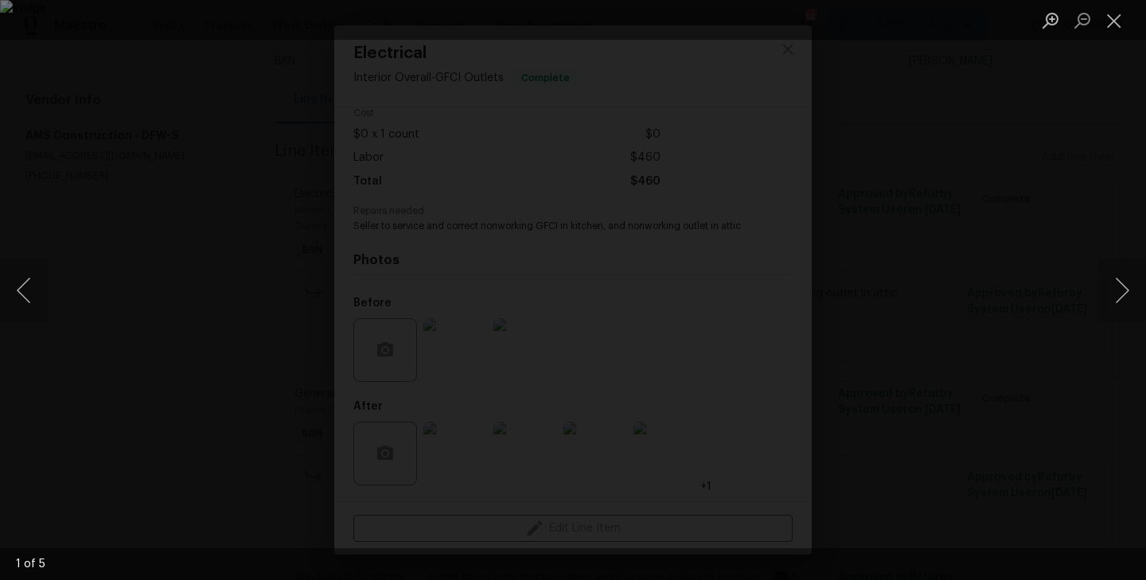
click at [154, 320] on div "Lightbox" at bounding box center [573, 290] width 1146 height 580
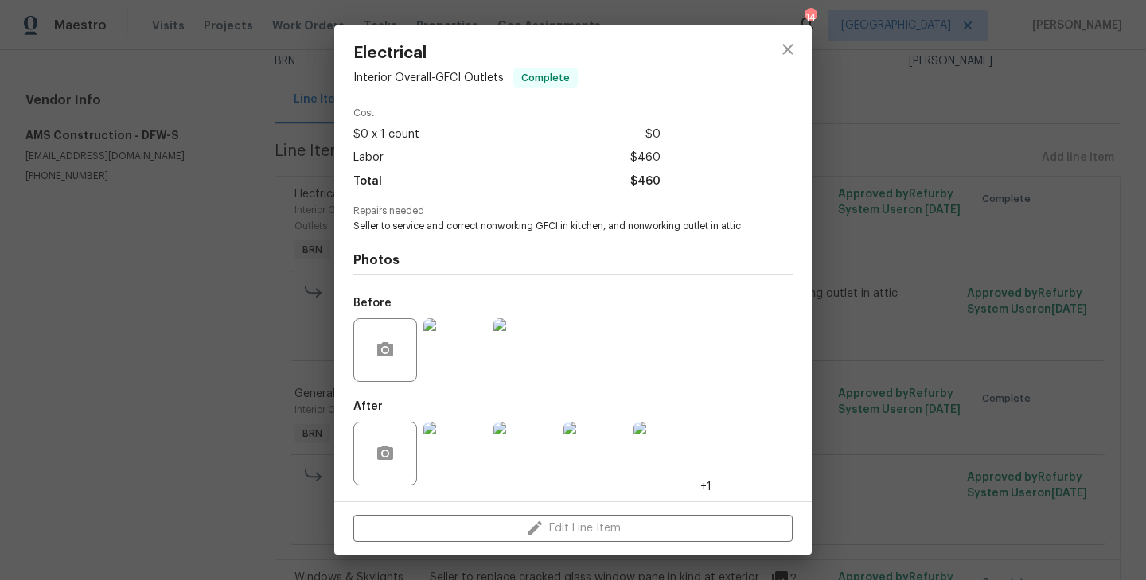
click at [435, 346] on img at bounding box center [456, 350] width 64 height 64
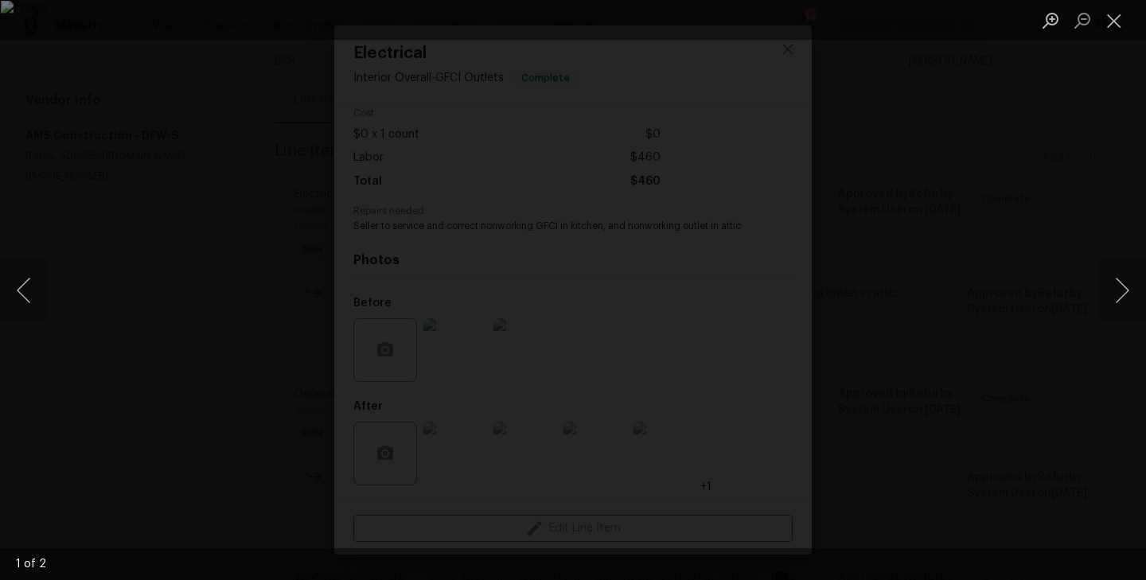
click at [122, 321] on div "Lightbox" at bounding box center [573, 290] width 1146 height 580
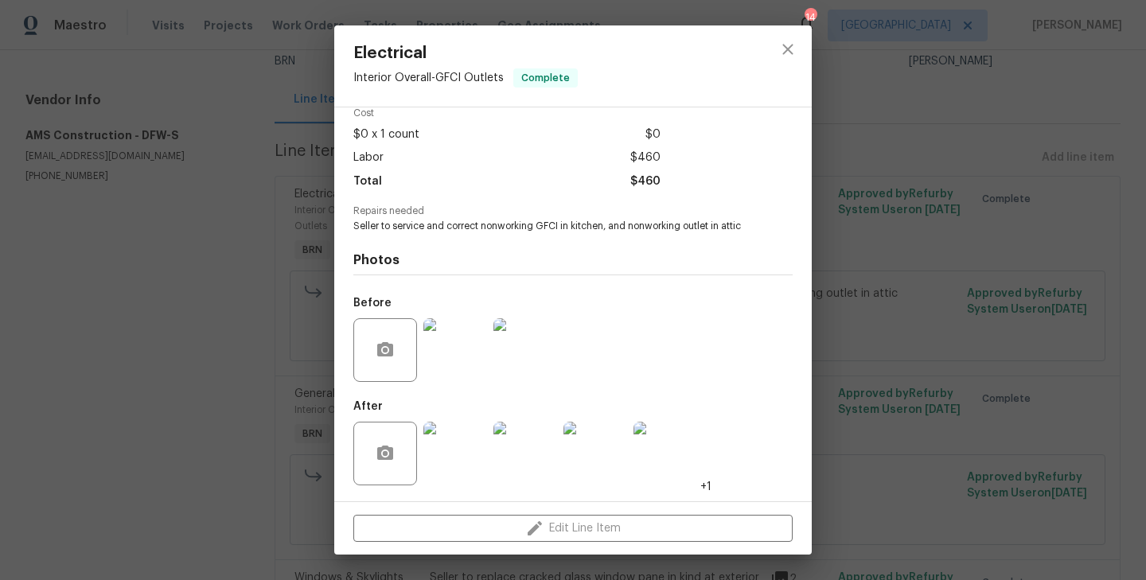
click at [470, 456] on img at bounding box center [456, 454] width 64 height 64
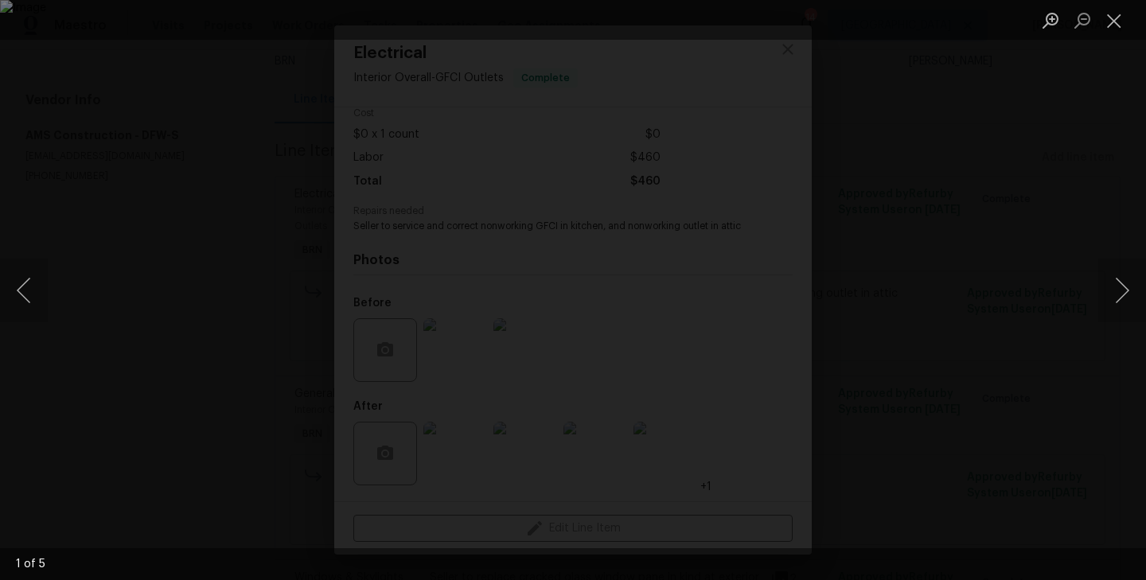
click at [227, 321] on div "Lightbox" at bounding box center [573, 290] width 1146 height 580
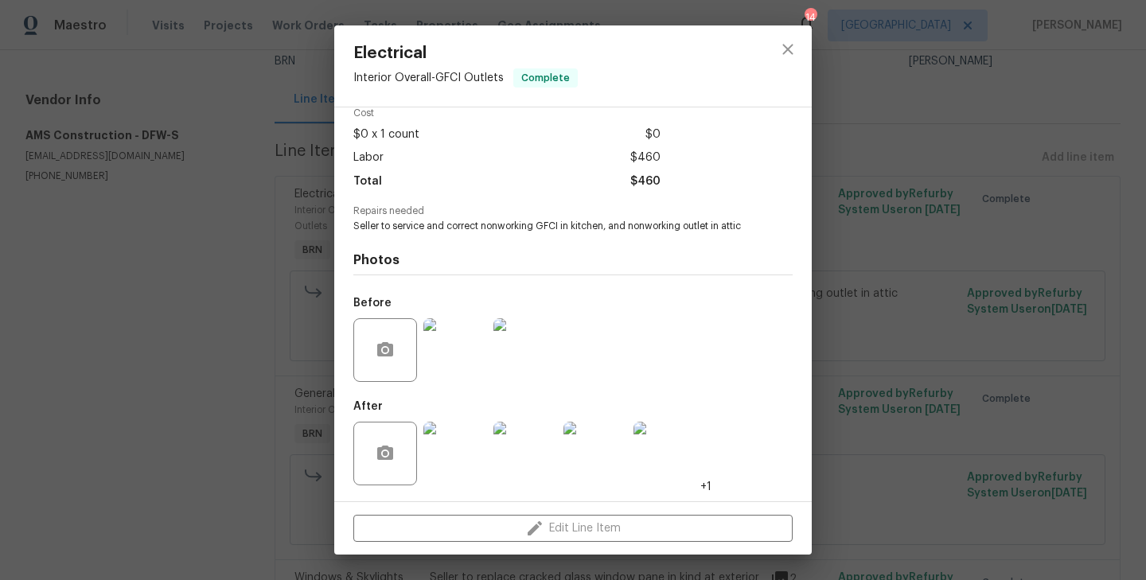
click at [264, 226] on div "Electrical Interior Overall - GFCI Outlets Complete Vendor AMS Construction Acc…" at bounding box center [573, 290] width 1146 height 580
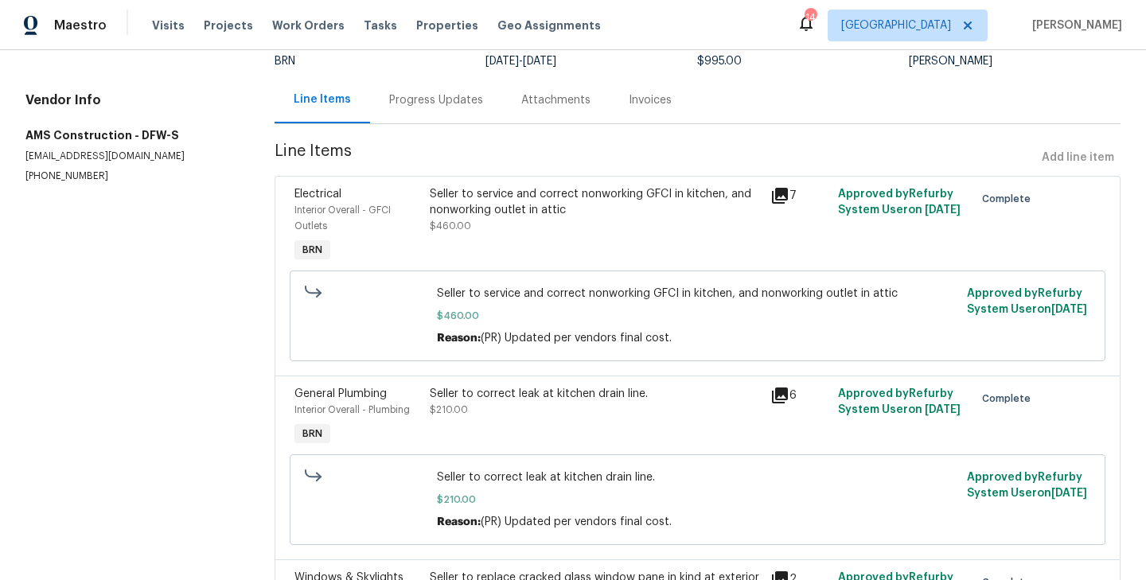
scroll to position [247, 0]
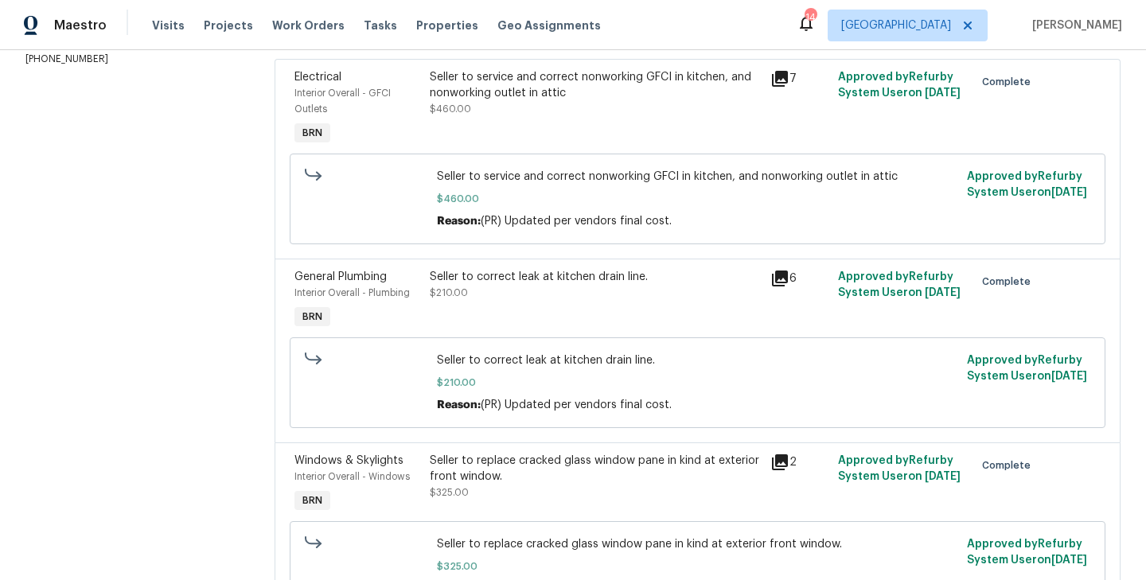
click at [412, 286] on div "Interior Overall - Plumbing" at bounding box center [358, 293] width 127 height 16
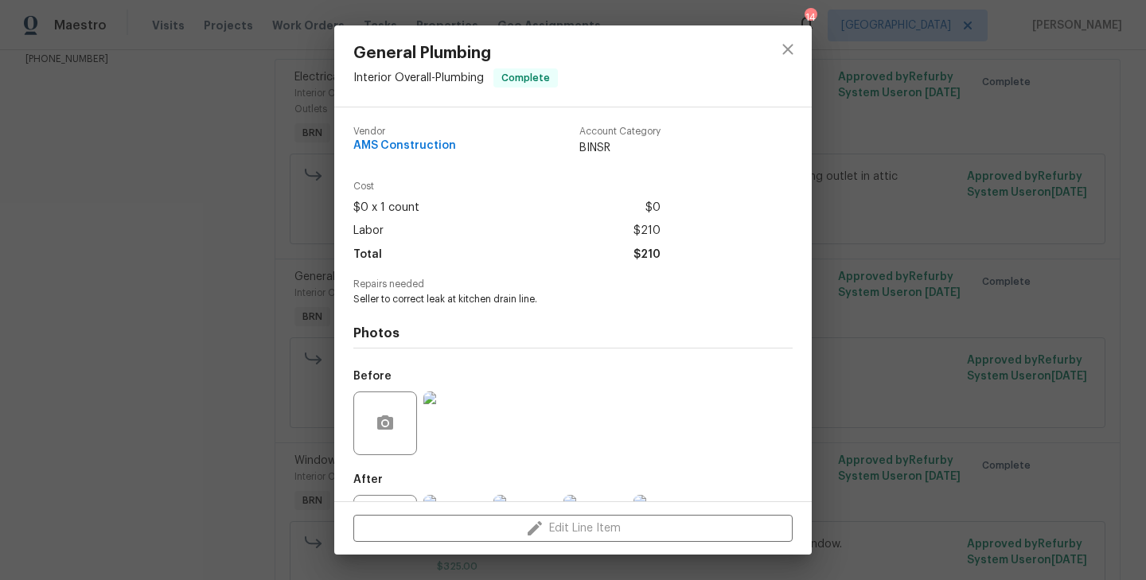
scroll to position [73, 0]
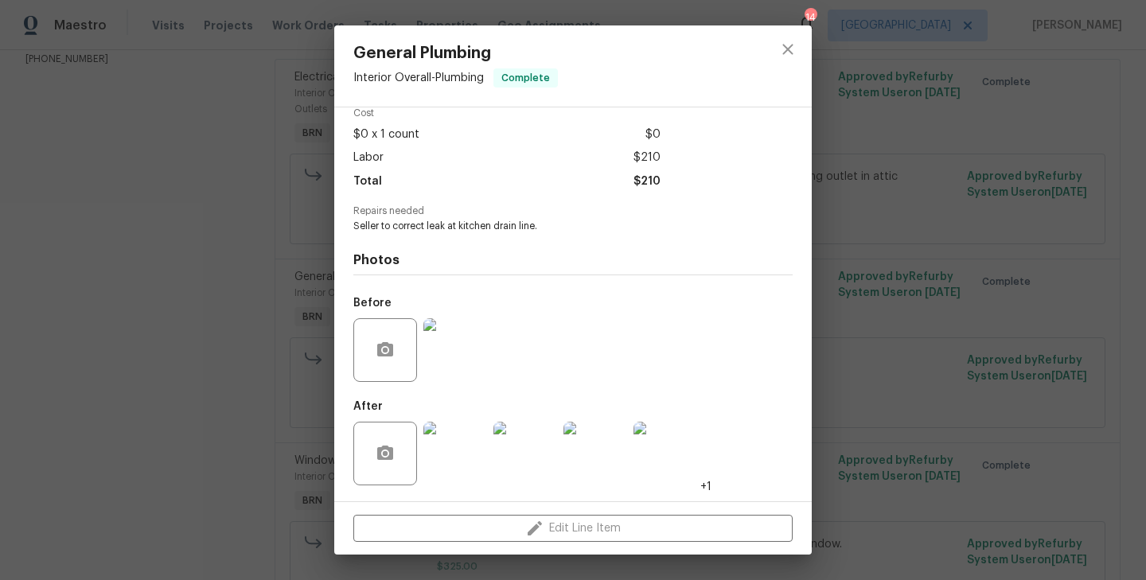
click at [458, 357] on img at bounding box center [456, 350] width 64 height 64
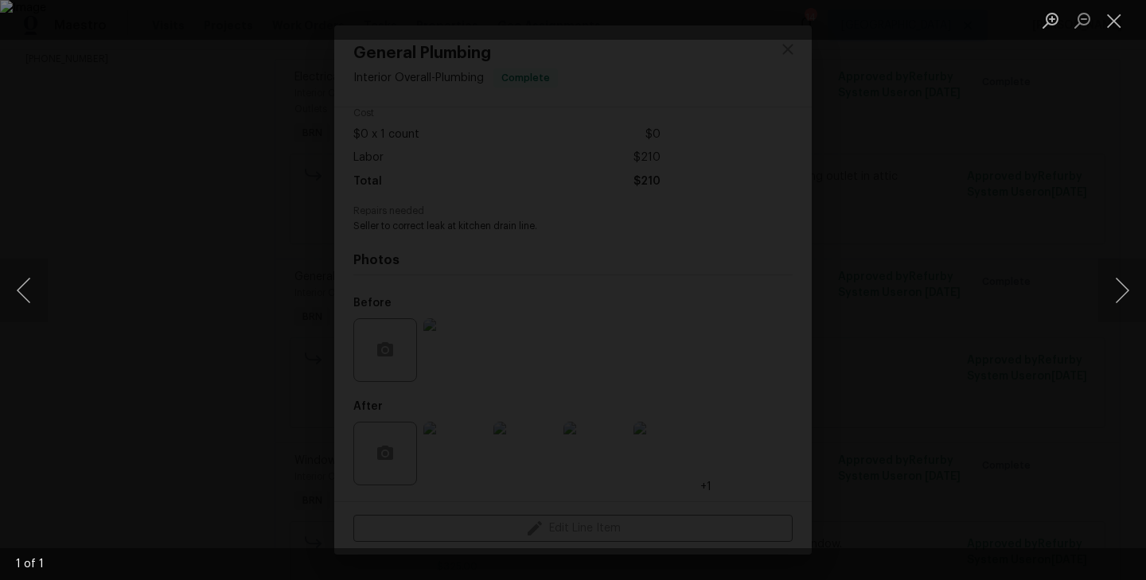
click at [155, 376] on div "Lightbox" at bounding box center [573, 290] width 1146 height 580
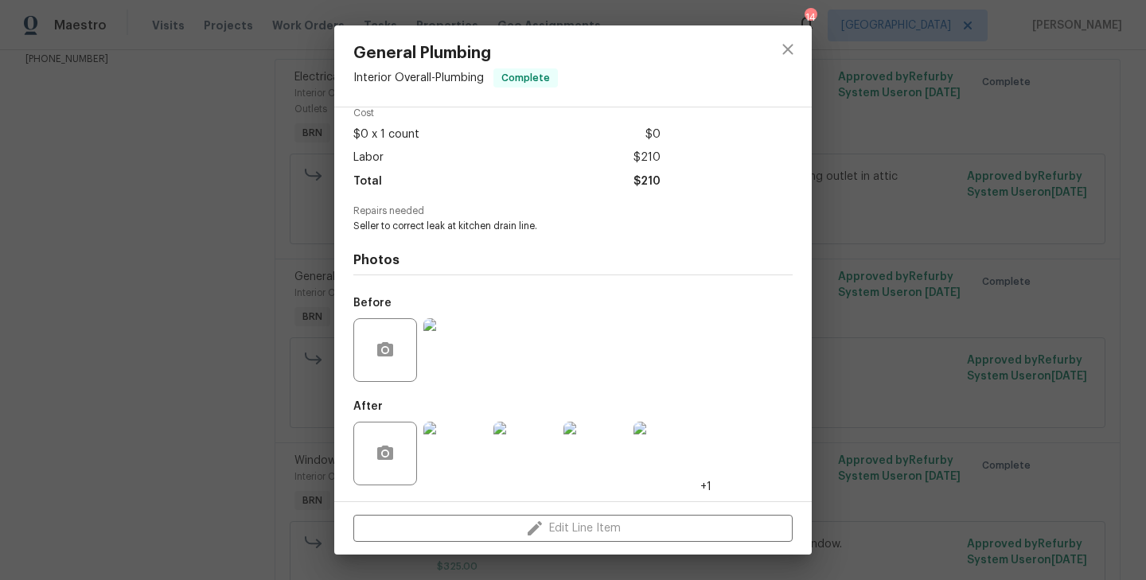
click at [466, 447] on img at bounding box center [456, 454] width 64 height 64
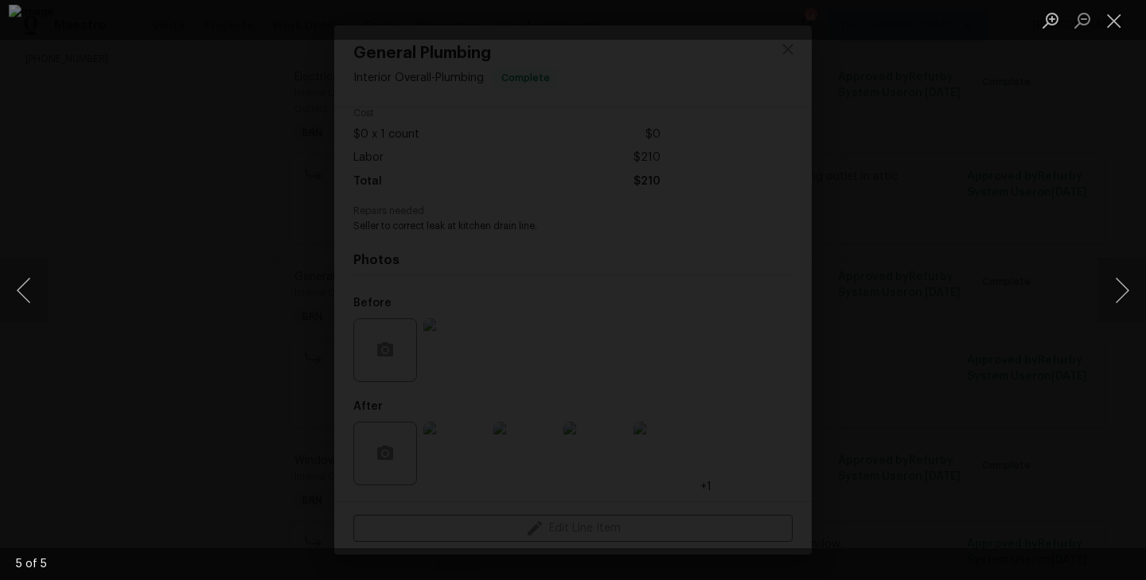
click at [154, 375] on div "Lightbox" at bounding box center [573, 290] width 1146 height 580
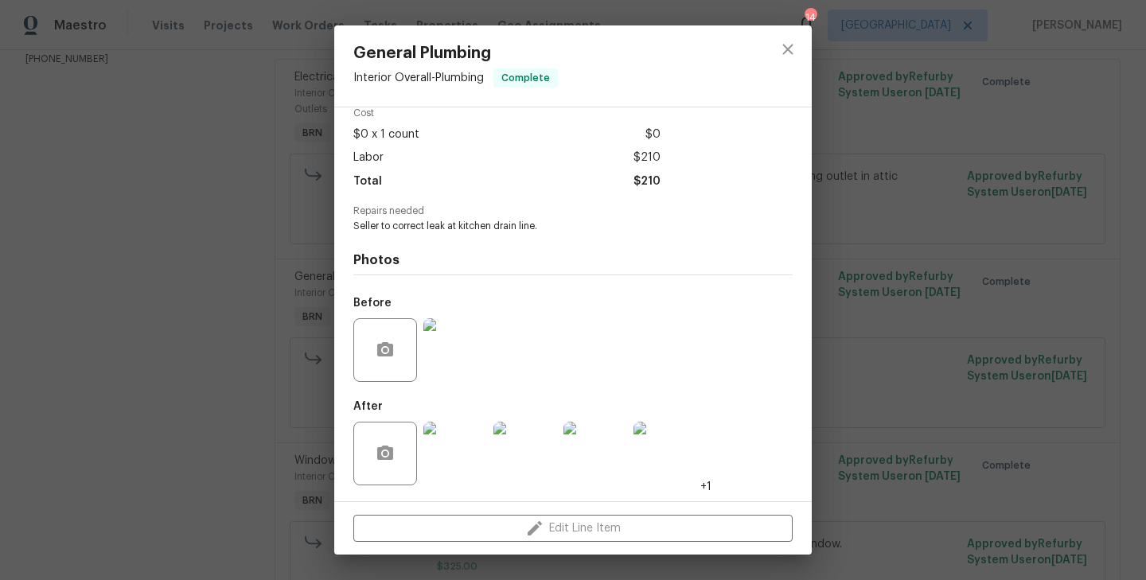
click at [208, 354] on div "General Plumbing Interior Overall - Plumbing Complete Vendor AMS Construction A…" at bounding box center [573, 290] width 1146 height 580
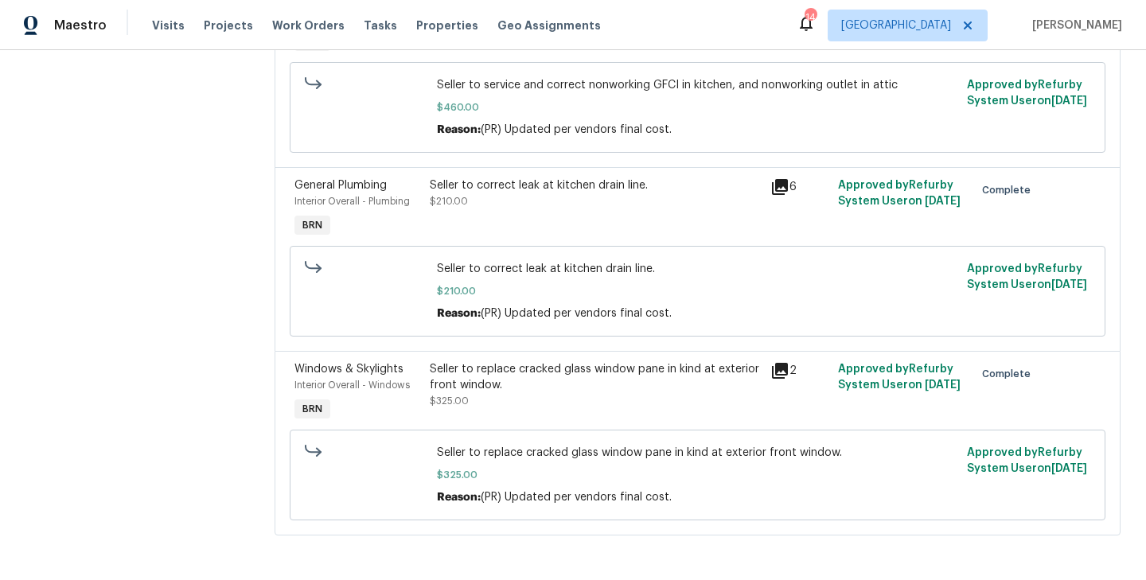
scroll to position [341, 0]
click at [395, 386] on span "Interior Overall - Windows" at bounding box center [352, 386] width 115 height 10
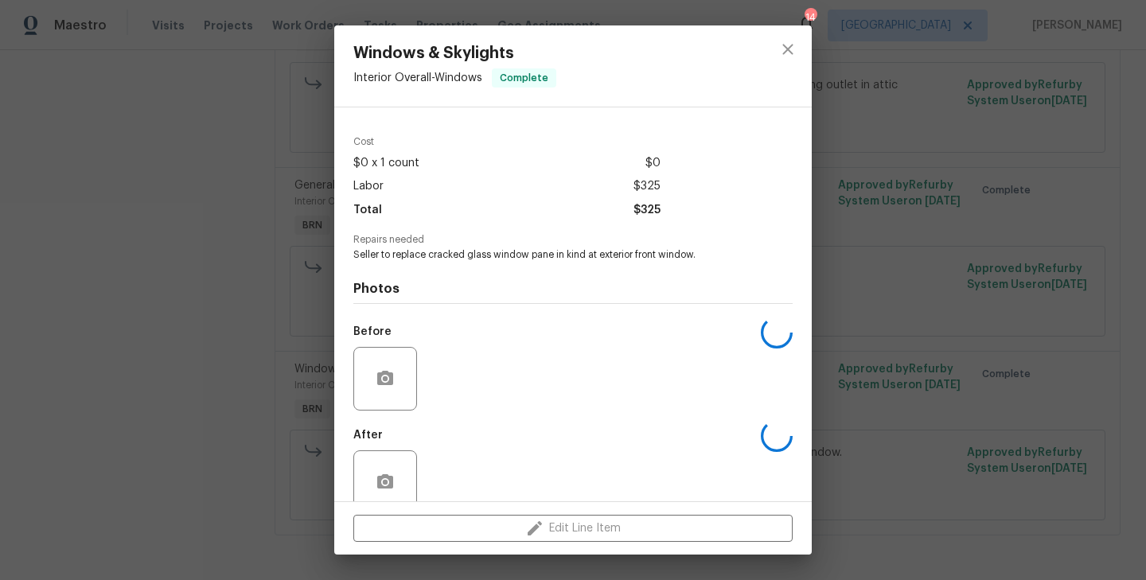
scroll to position [73, 0]
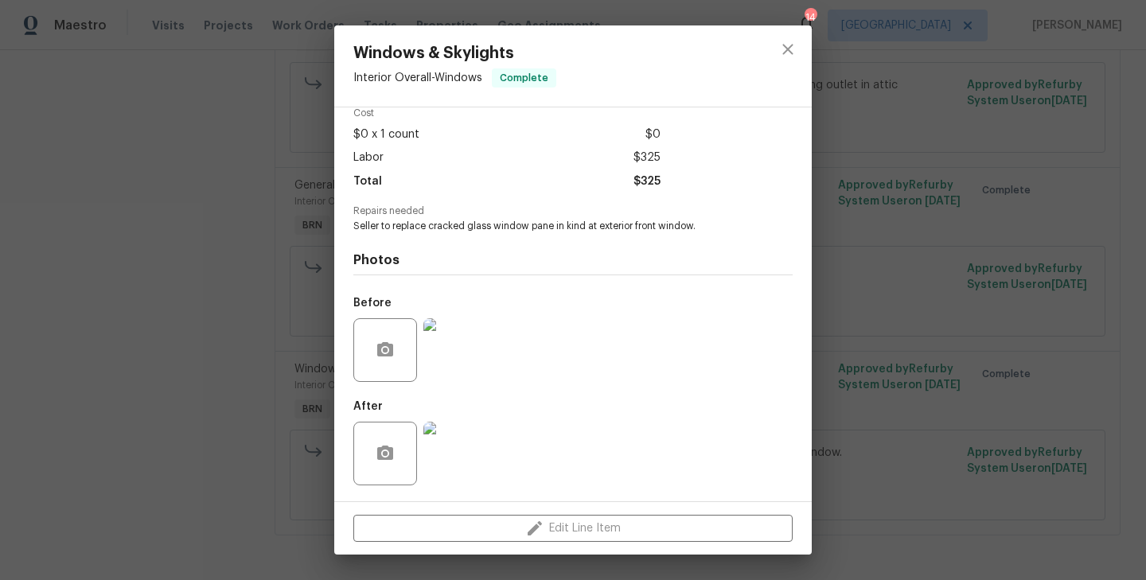
click at [432, 338] on img at bounding box center [456, 350] width 64 height 64
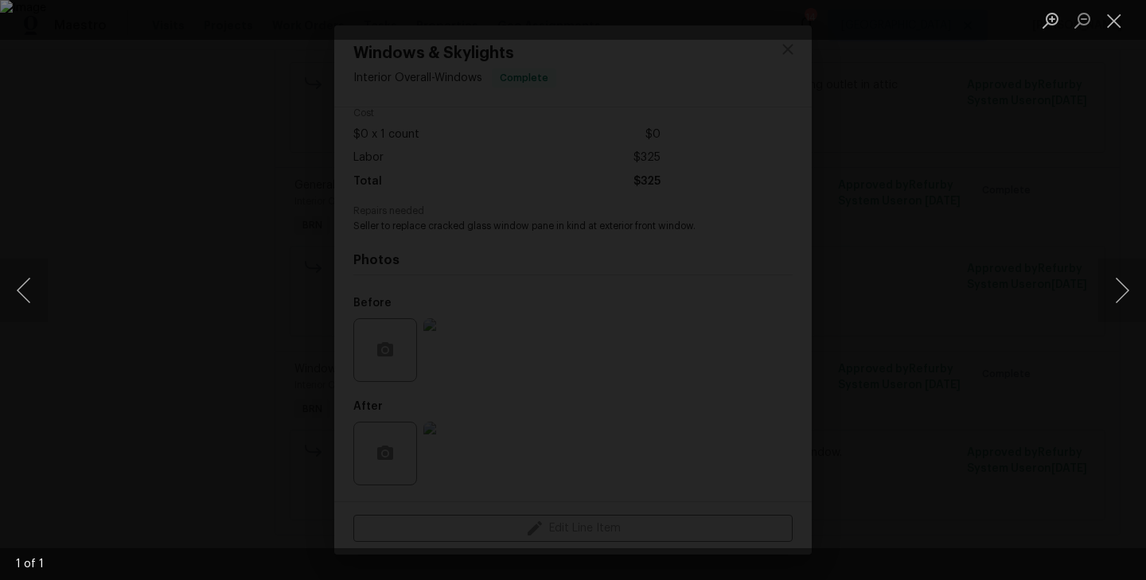
click at [139, 323] on div "Lightbox" at bounding box center [573, 290] width 1146 height 580
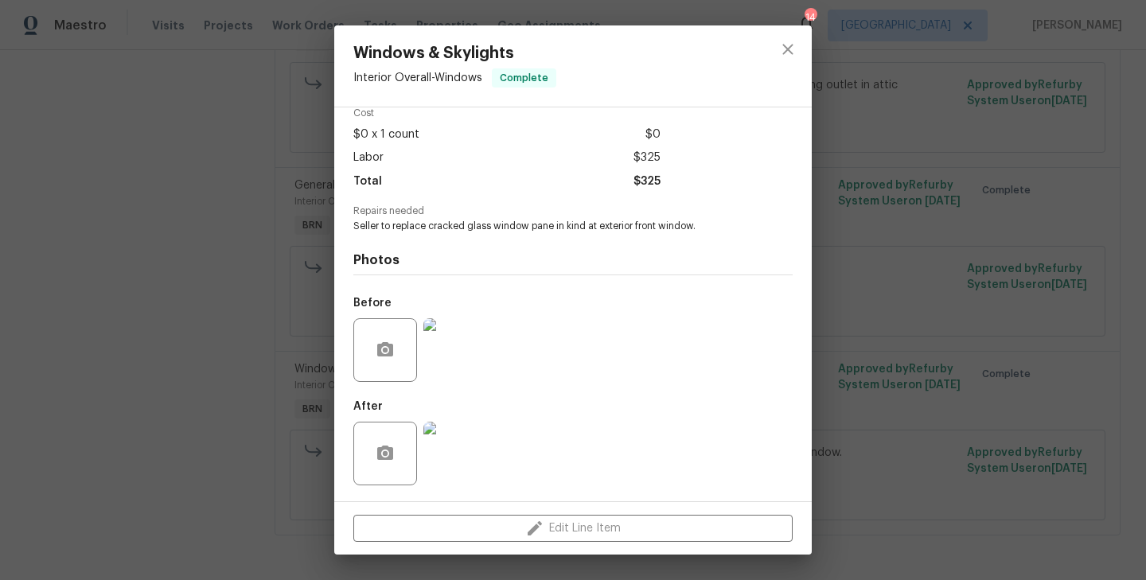
click at [421, 449] on div at bounding box center [455, 453] width 70 height 83
click at [447, 449] on img at bounding box center [456, 454] width 64 height 64
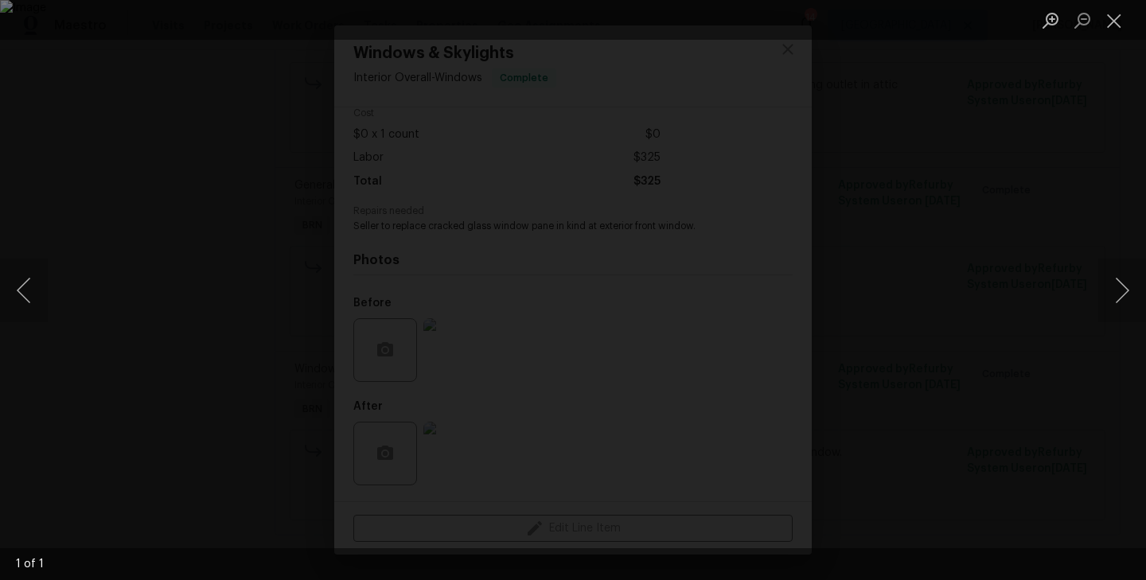
click at [137, 384] on div "Lightbox" at bounding box center [573, 290] width 1146 height 580
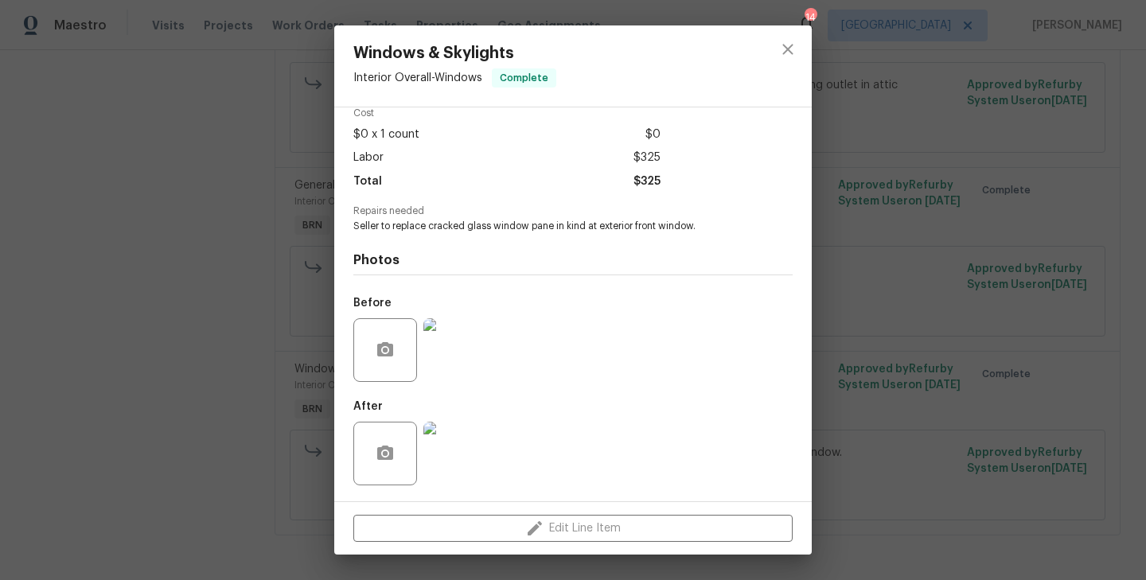
click at [161, 306] on div "Windows & Skylights Interior Overall - Windows Complete Vendor AMS Construction…" at bounding box center [573, 290] width 1146 height 580
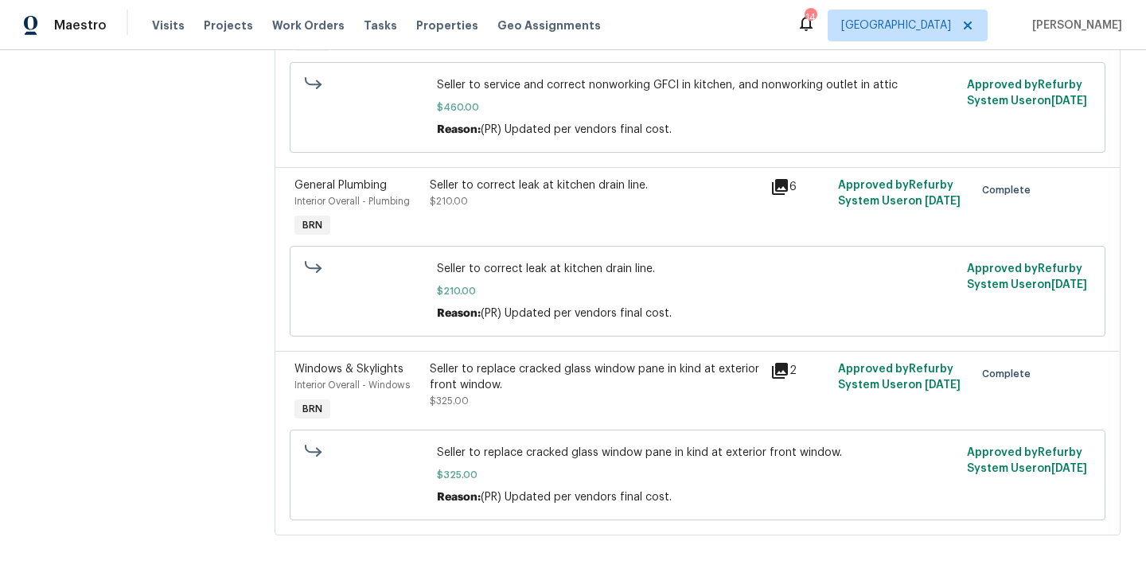
scroll to position [0, 0]
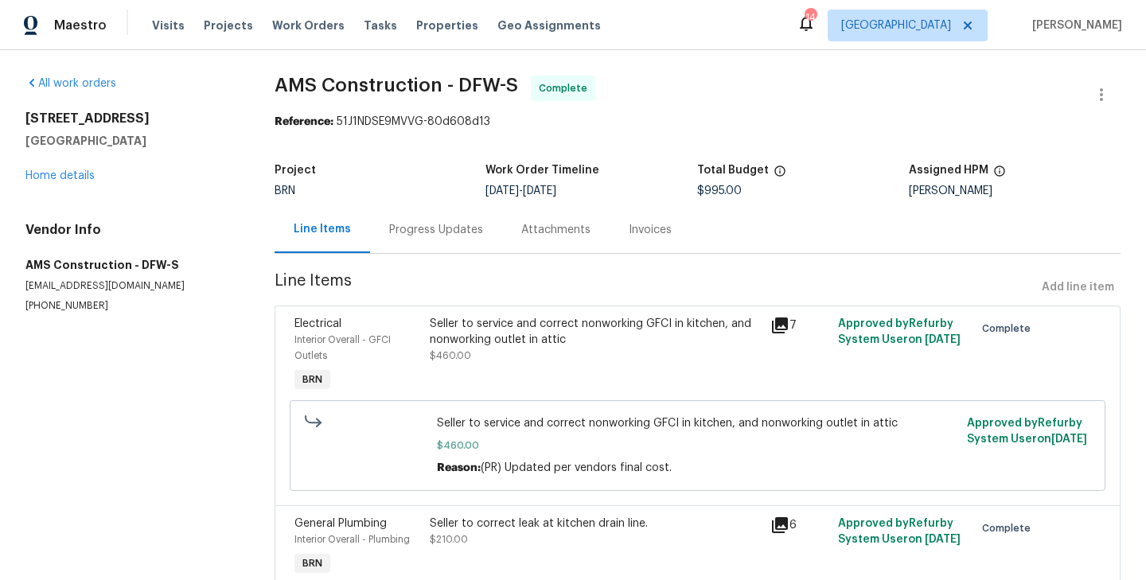
click at [416, 232] on div "Progress Updates" at bounding box center [436, 230] width 94 height 16
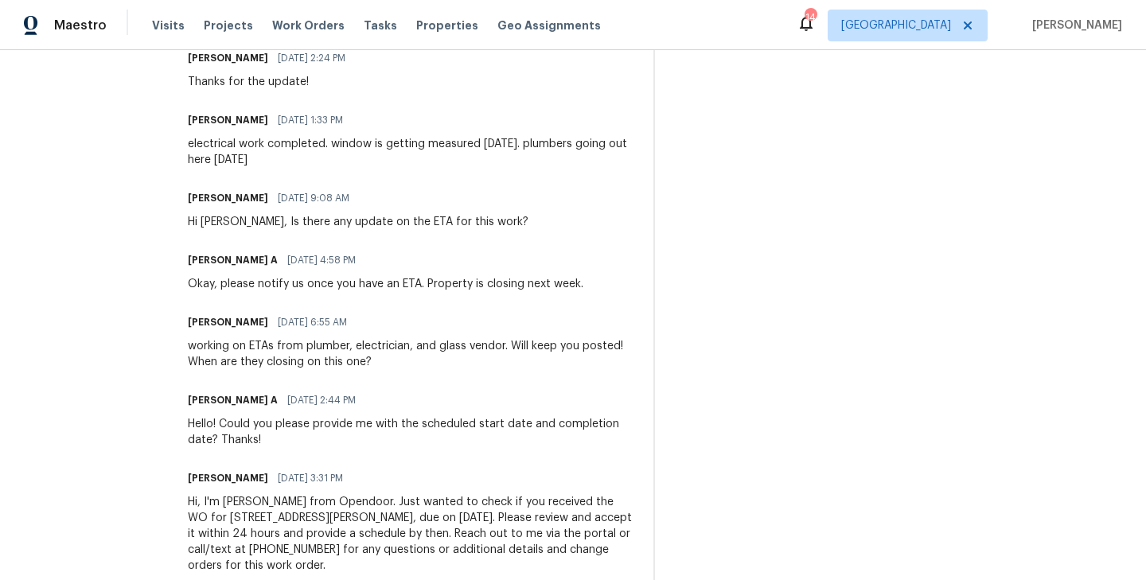
scroll to position [2056, 0]
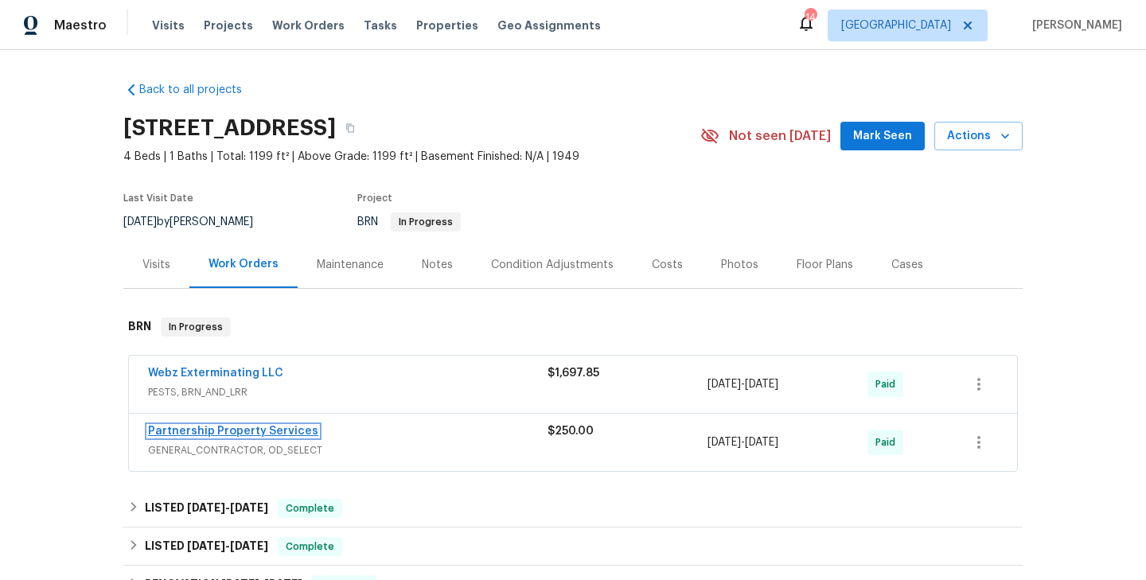
click at [245, 428] on link "Partnership Property Services" at bounding box center [233, 431] width 170 height 11
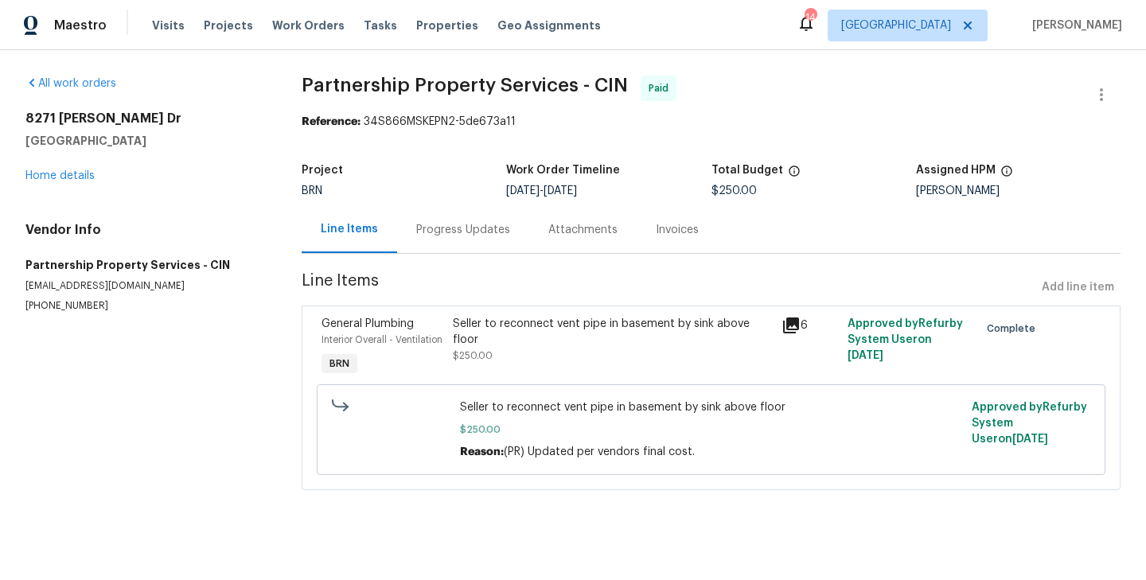
click at [437, 236] on div "Progress Updates" at bounding box center [463, 230] width 94 height 16
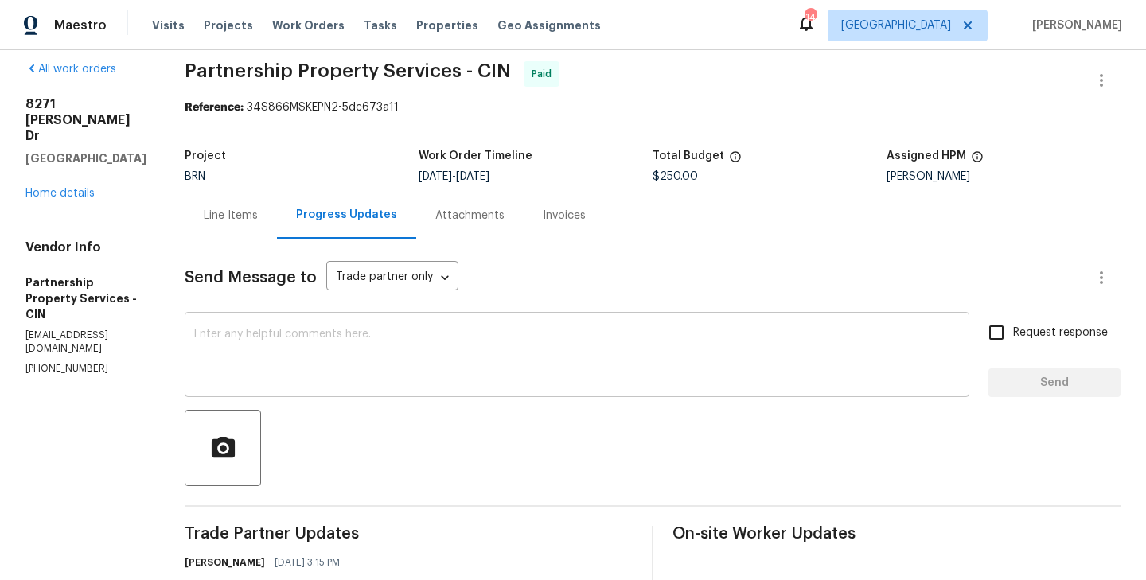
scroll to position [33, 0]
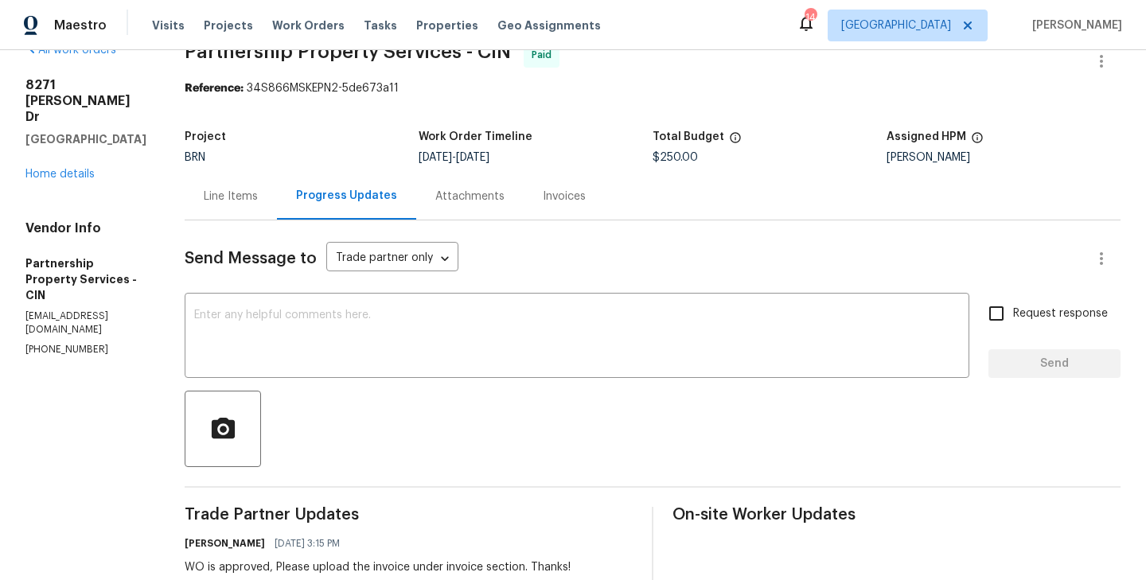
click at [258, 197] on div "Line Items" at bounding box center [231, 197] width 54 height 16
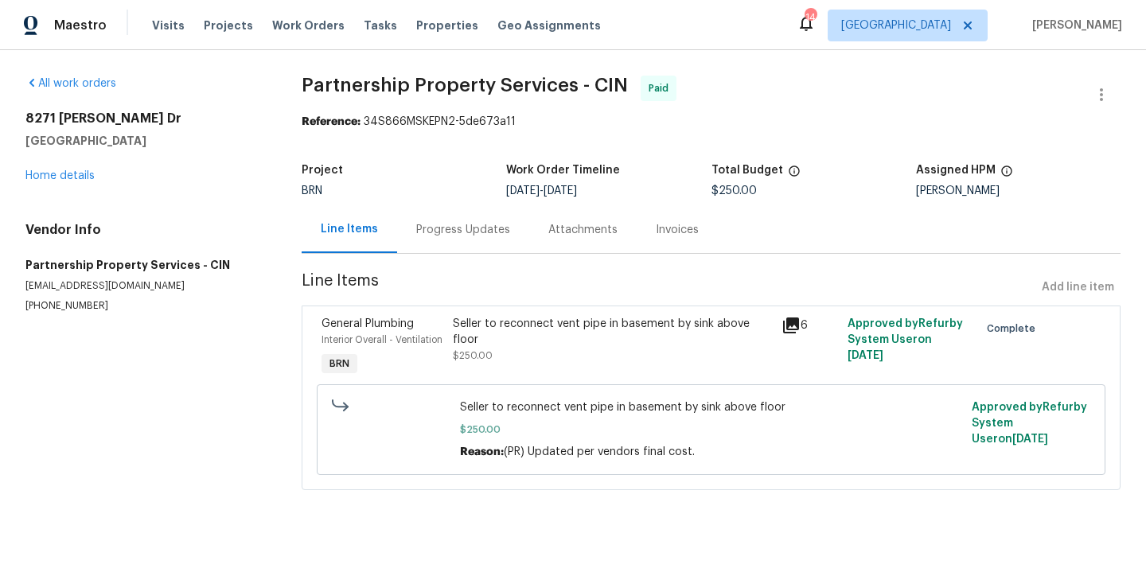
click at [446, 339] on div "General Plumbing Interior Overall - Ventilation BRN" at bounding box center [382, 347] width 131 height 73
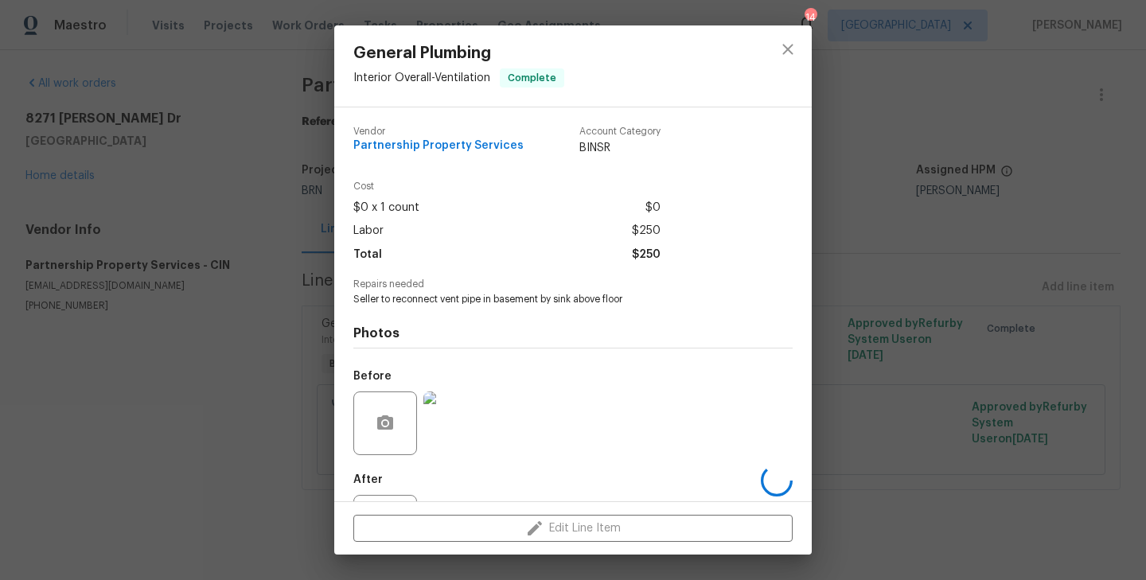
scroll to position [73, 0]
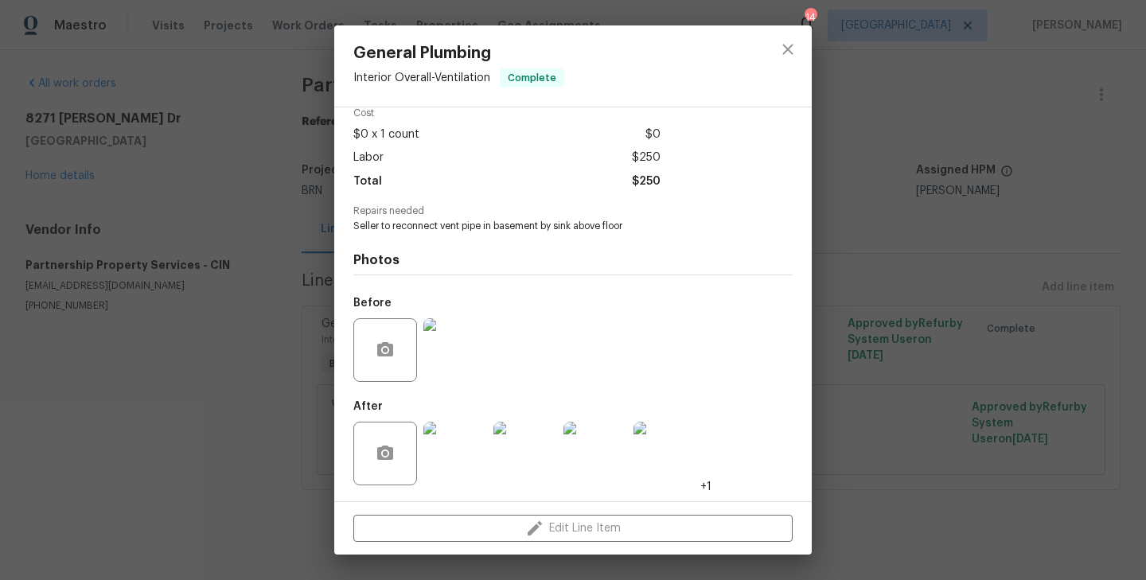
click at [474, 361] on img at bounding box center [456, 350] width 64 height 64
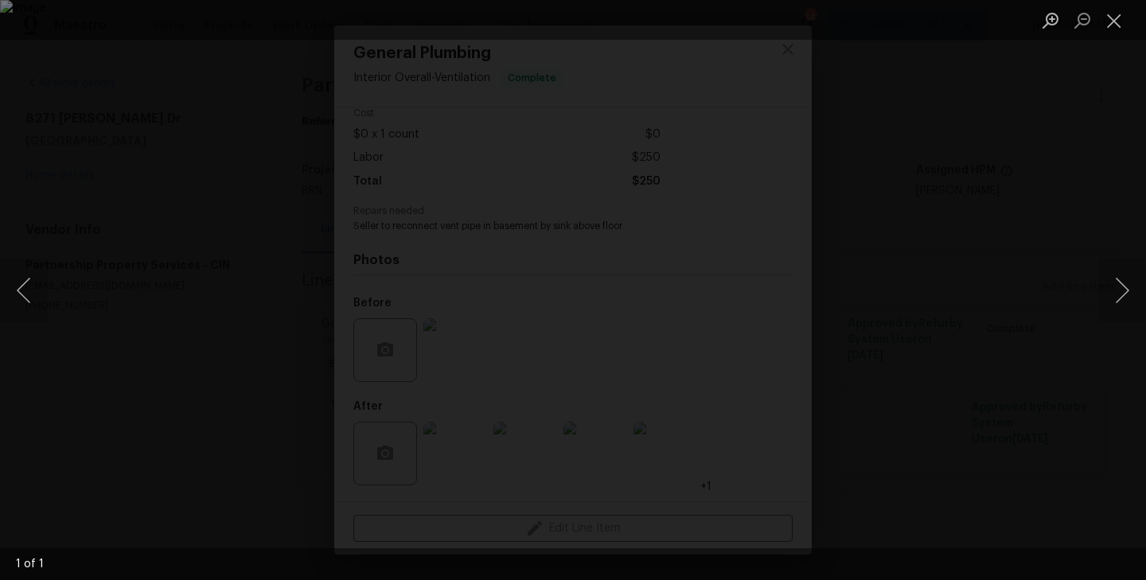
click at [198, 444] on div "Lightbox" at bounding box center [573, 290] width 1146 height 580
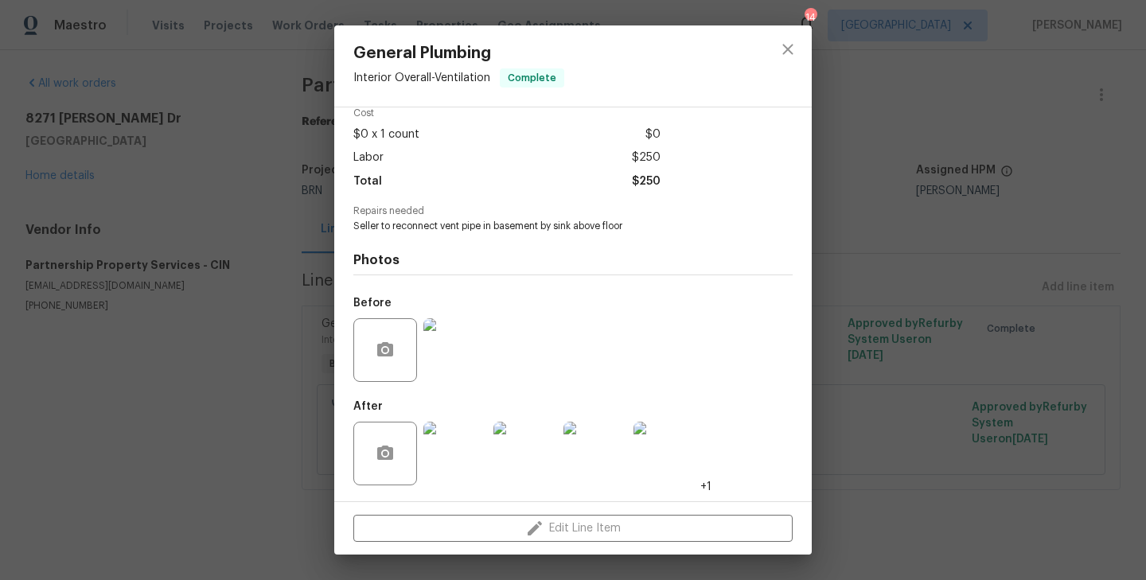
click at [456, 447] on img at bounding box center [456, 454] width 64 height 64
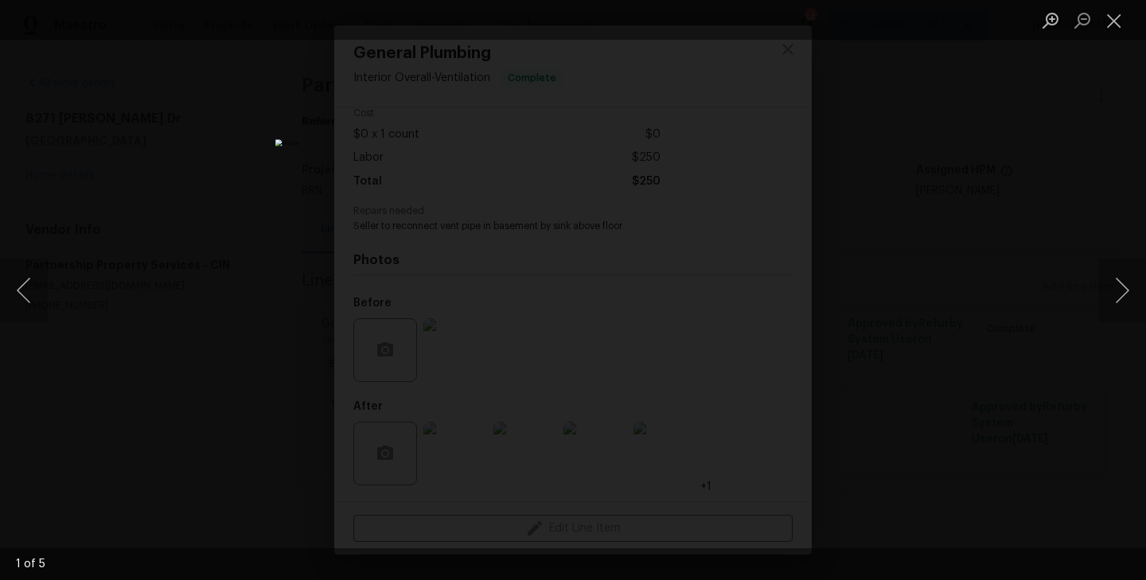
click at [355, 292] on div "Lightbox" at bounding box center [573, 290] width 1146 height 580
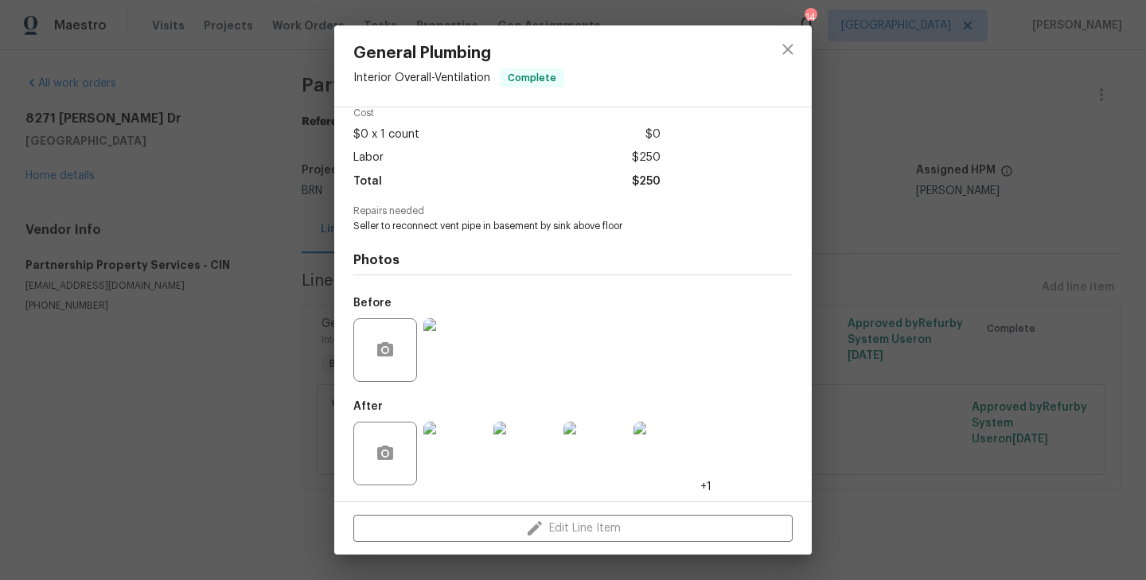
click at [221, 360] on div "General Plumbing Interior Overall - Ventilation Complete Vendor Partnership Pro…" at bounding box center [573, 290] width 1146 height 580
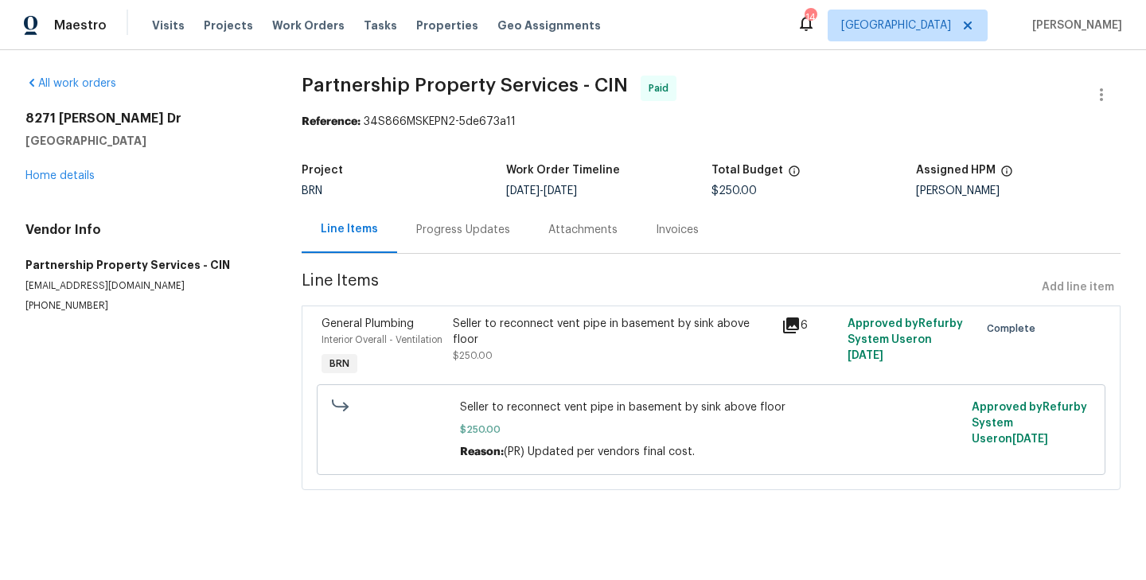
click at [452, 243] on div "Progress Updates" at bounding box center [463, 229] width 132 height 47
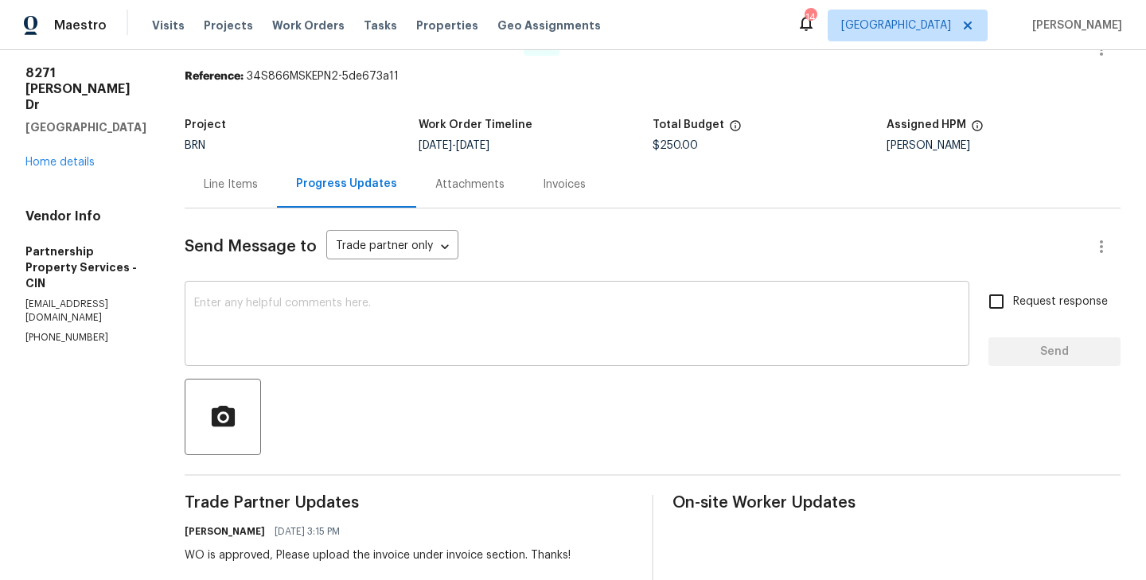
scroll to position [47, 0]
click at [75, 155] on link "Home details" at bounding box center [59, 160] width 69 height 11
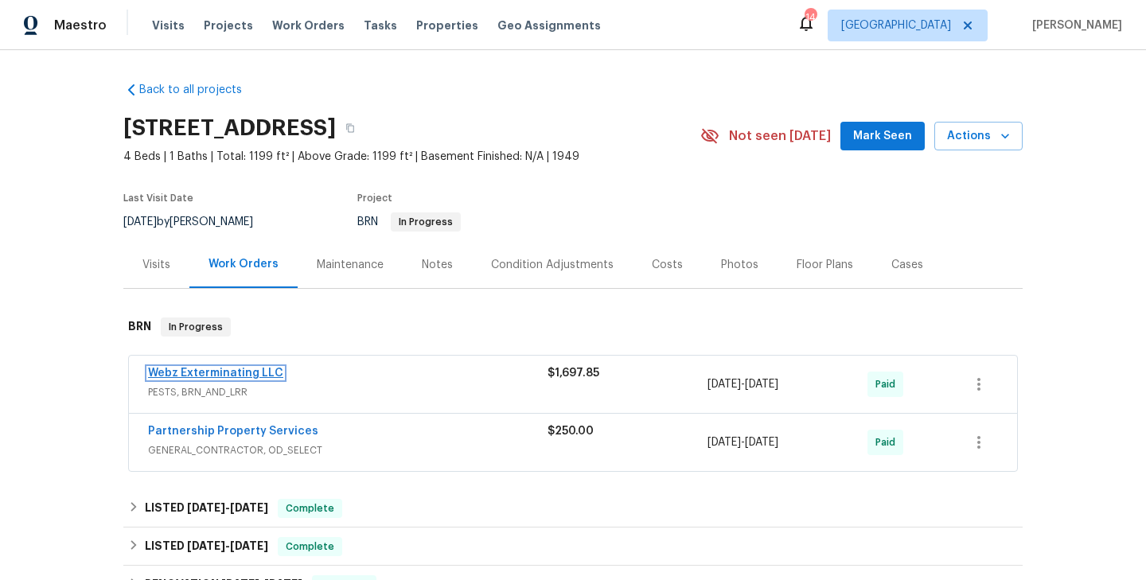
click at [214, 374] on link "Webz Exterminating LLC" at bounding box center [215, 373] width 135 height 11
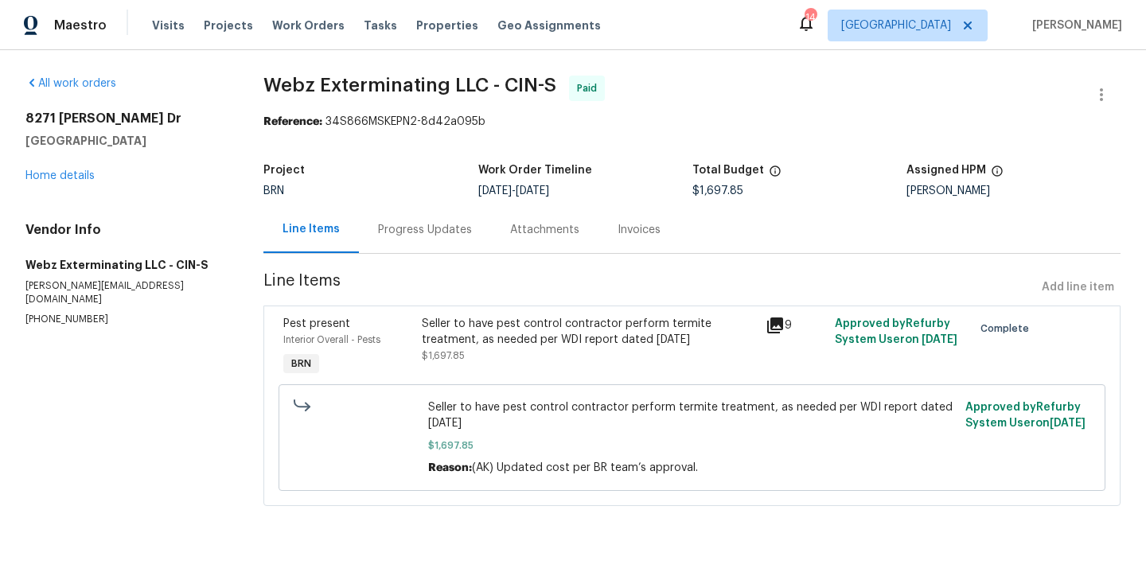
click at [435, 230] on div "Progress Updates" at bounding box center [425, 230] width 94 height 16
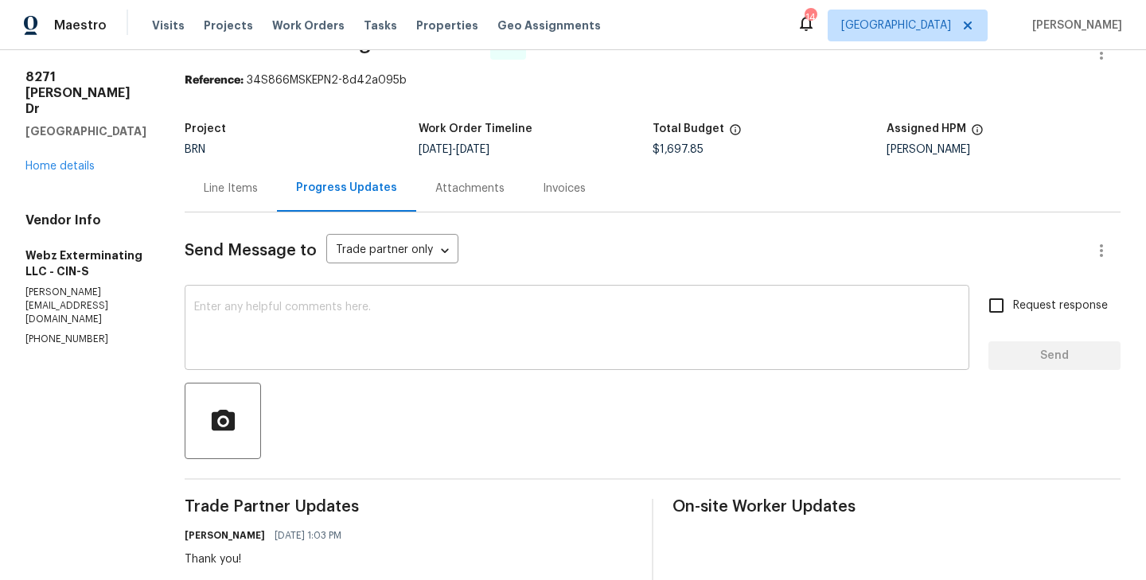
scroll to position [33, 0]
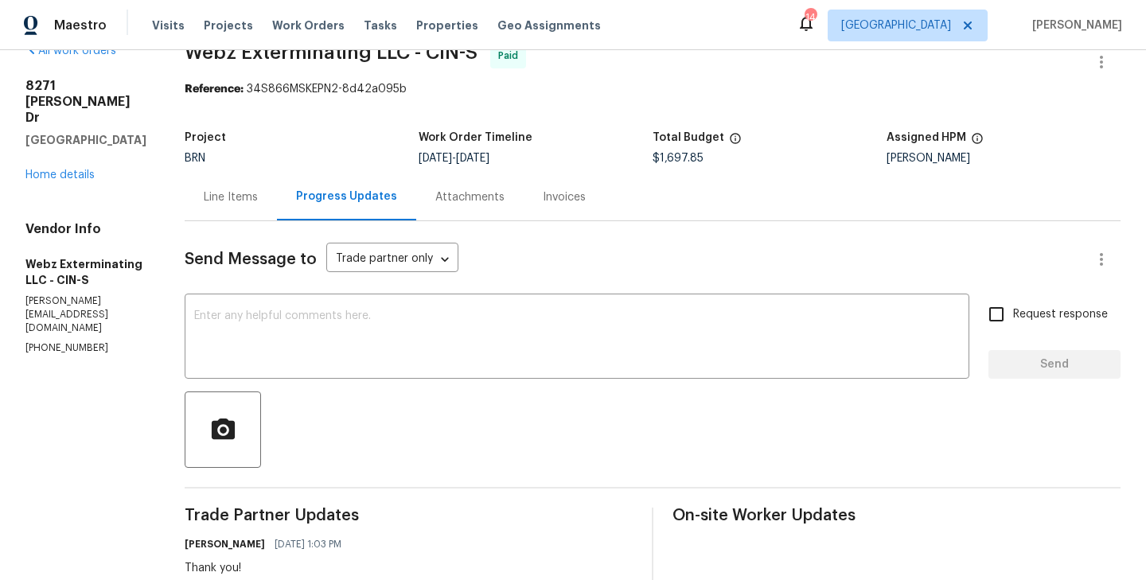
click at [206, 213] on div "Line Items" at bounding box center [231, 197] width 92 height 47
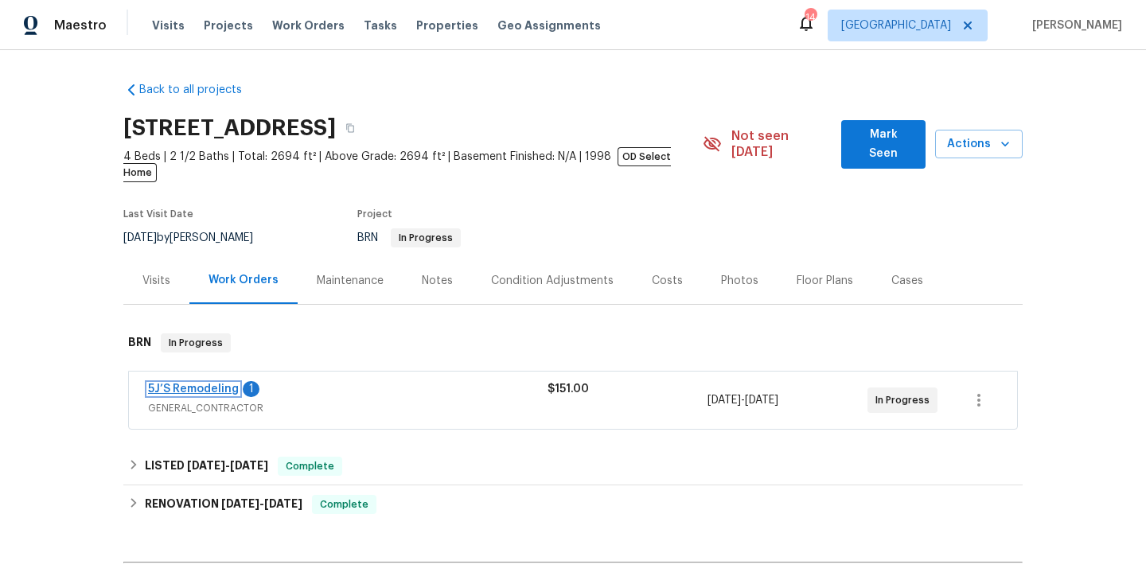
click at [209, 384] on link "5J’S Remodeling" at bounding box center [193, 389] width 91 height 11
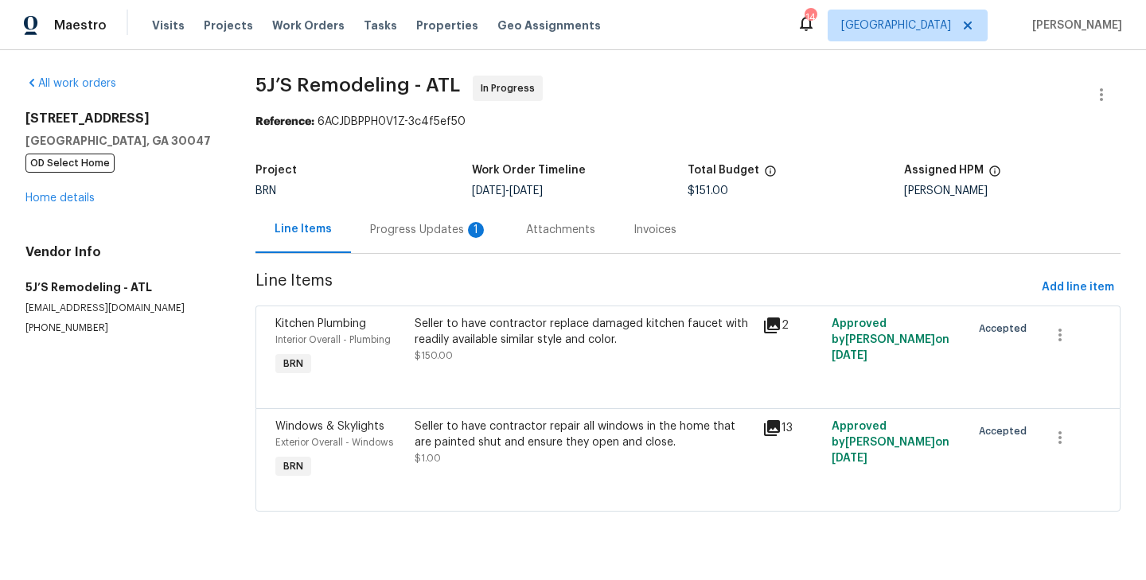
click at [407, 344] on div "Kitchen Plumbing Interior Overall - Plumbing BRN" at bounding box center [340, 347] width 139 height 73
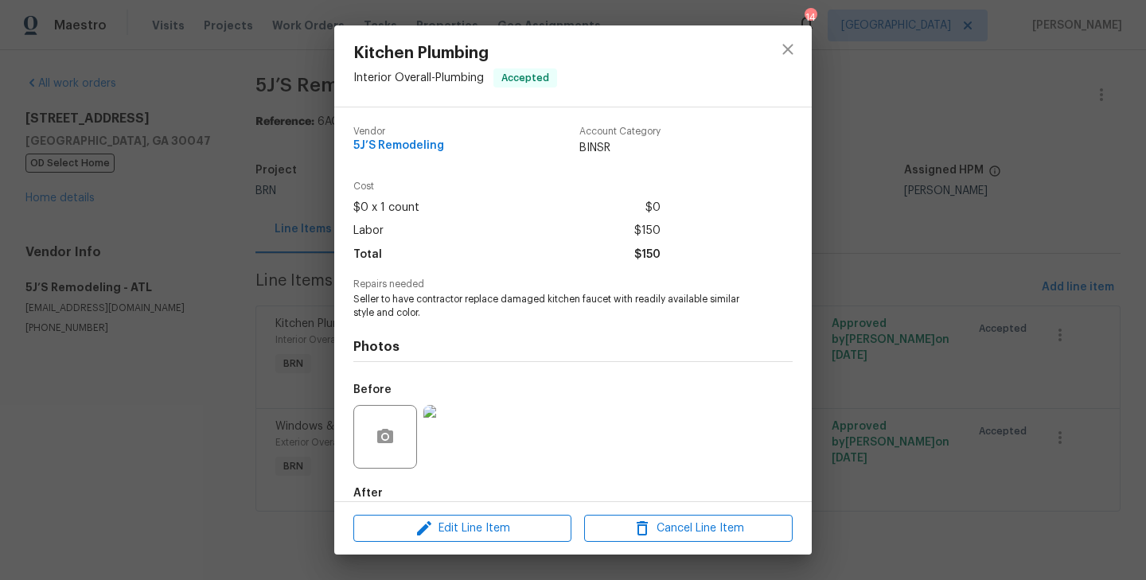
scroll to position [87, 0]
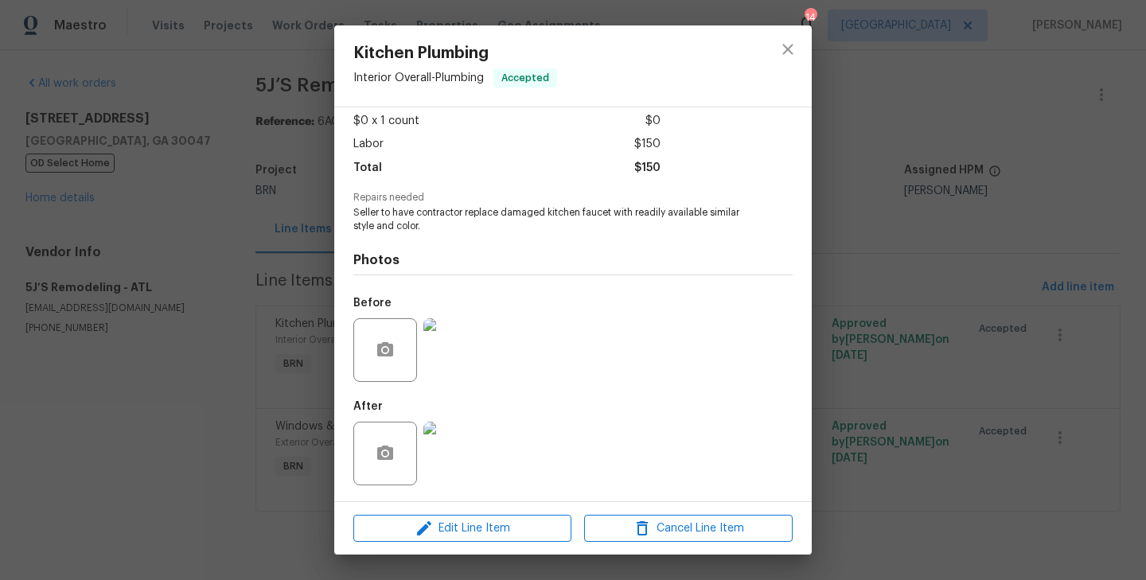
click at [451, 364] on img at bounding box center [456, 350] width 64 height 64
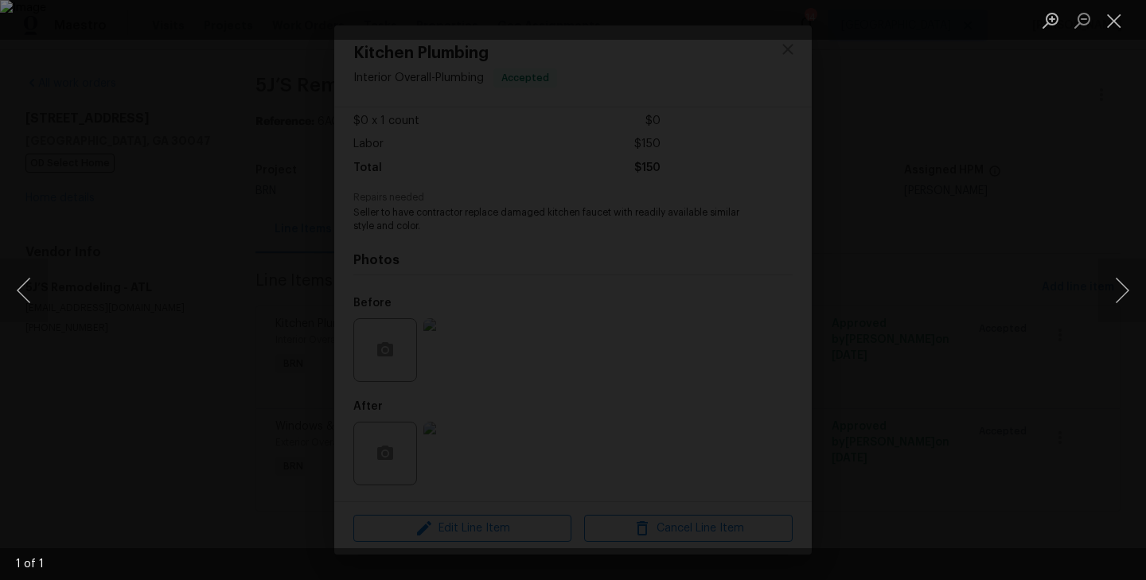
click at [97, 398] on div "Lightbox" at bounding box center [573, 290] width 1146 height 580
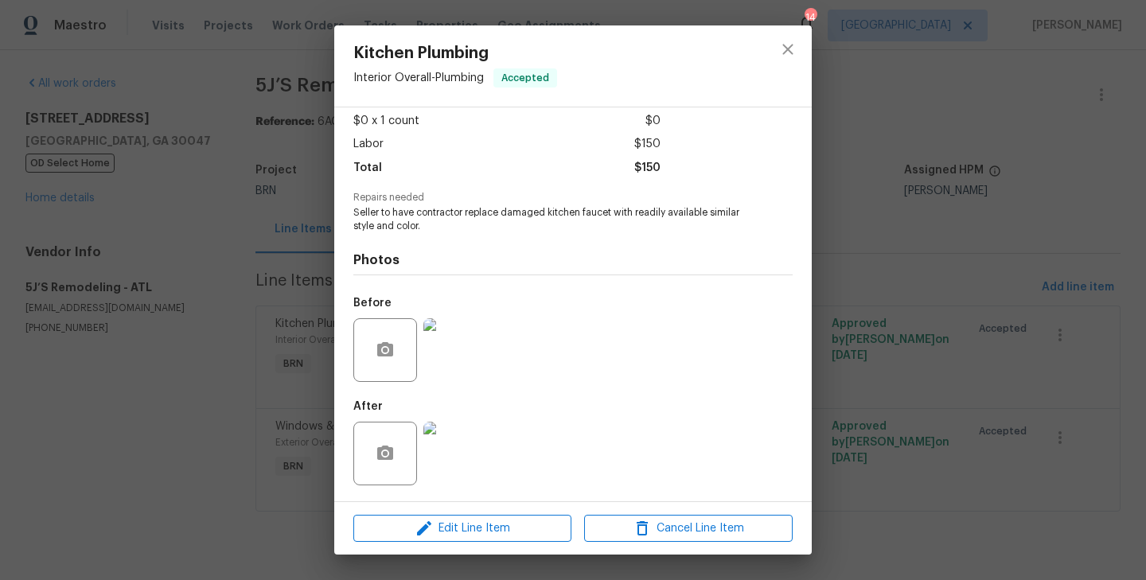
click at [464, 448] on img at bounding box center [456, 454] width 64 height 64
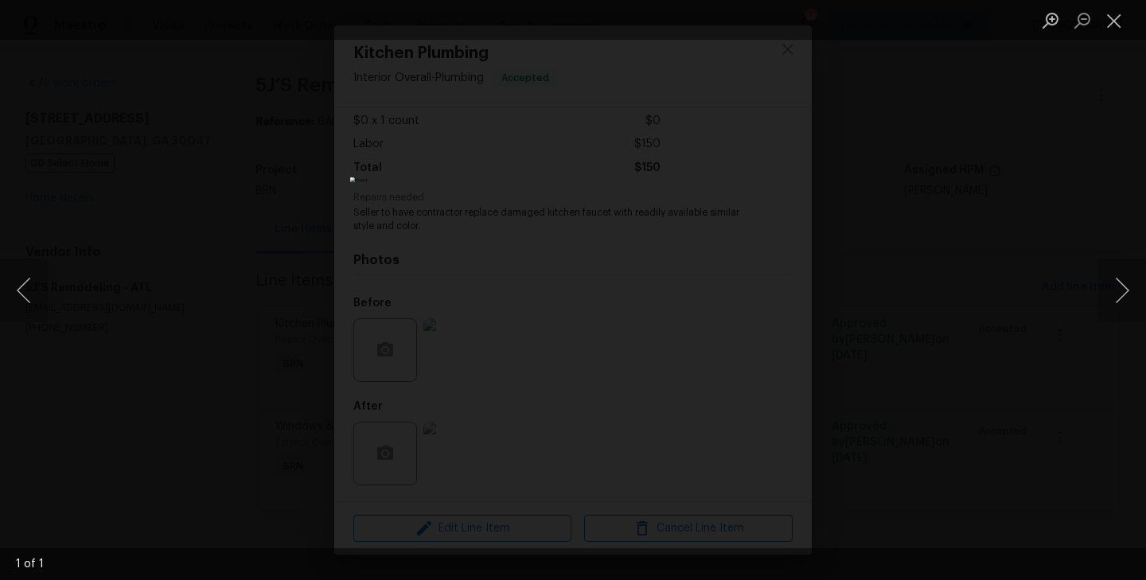
click at [257, 383] on div "Lightbox" at bounding box center [573, 290] width 1146 height 580
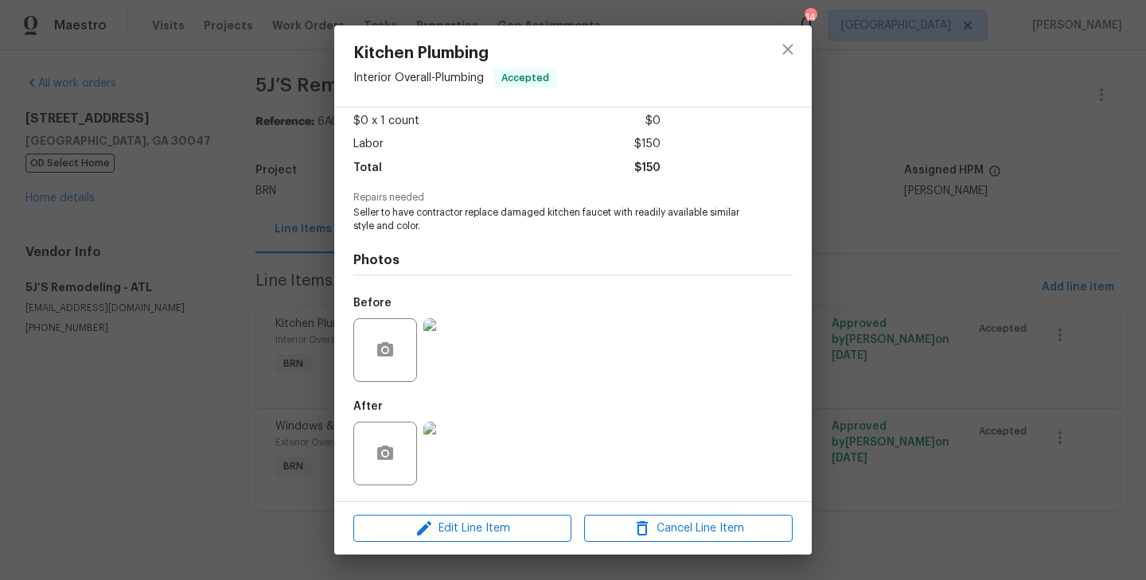
click at [437, 357] on img at bounding box center [456, 350] width 64 height 64
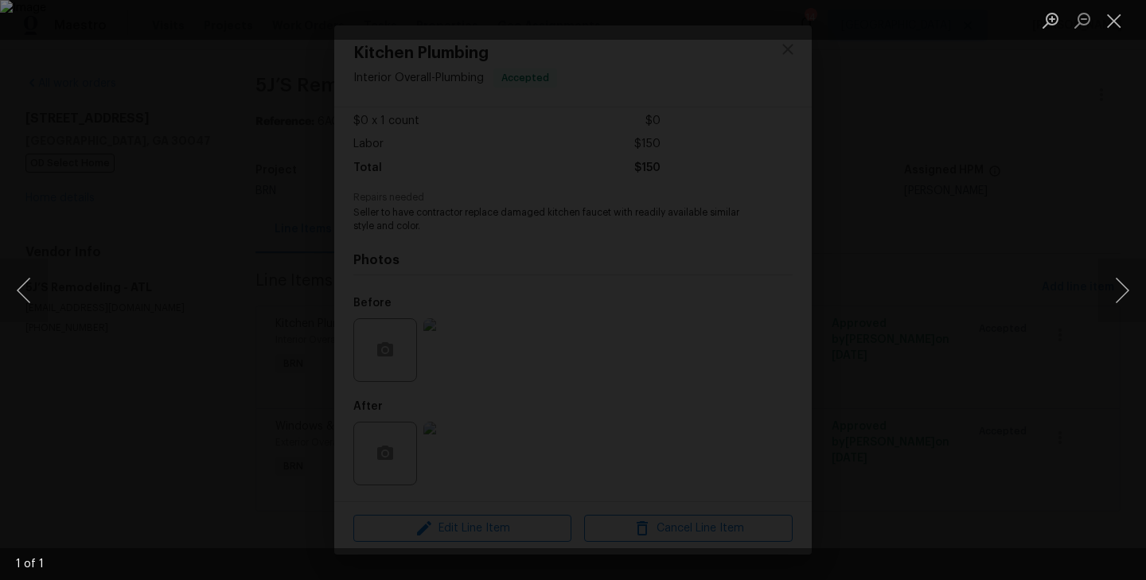
click at [200, 342] on img "Lightbox" at bounding box center [573, 290] width 1146 height 580
click at [119, 280] on div "Lightbox" at bounding box center [573, 290] width 1146 height 580
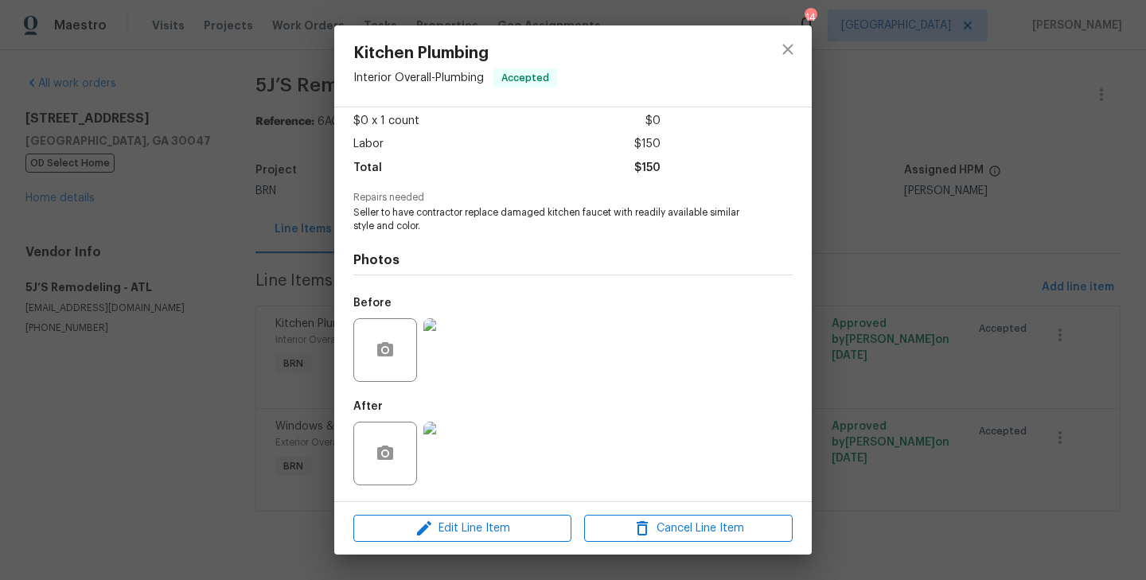
click at [154, 202] on div "Kitchen Plumbing Interior Overall - Plumbing Accepted Vendor 5J’S Remodeling Ac…" at bounding box center [573, 290] width 1146 height 580
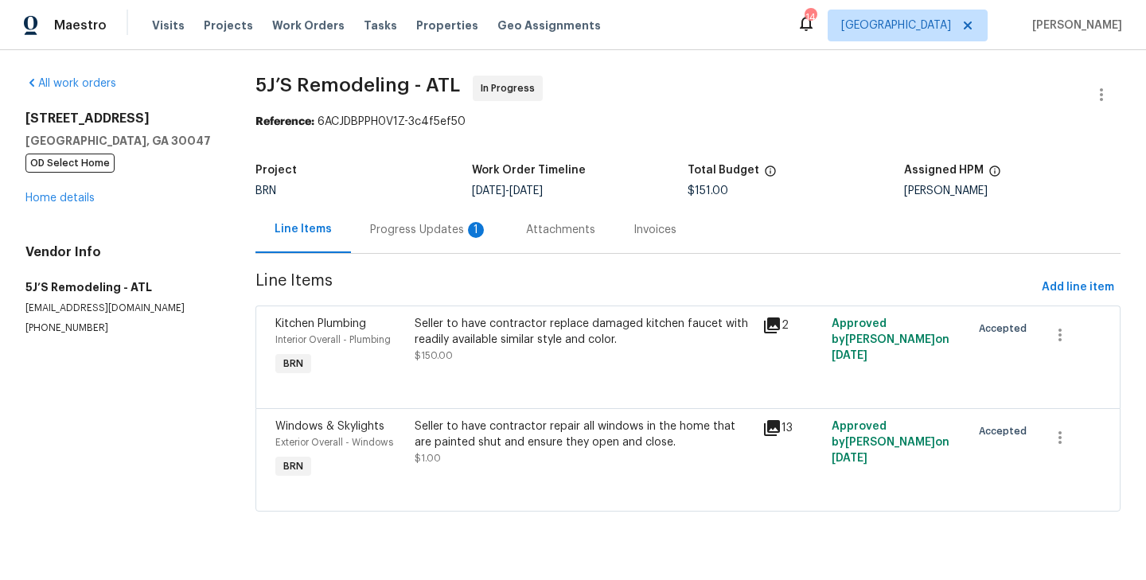
click at [413, 435] on div "Seller to have contractor repair all windows in the home that are painted shut …" at bounding box center [584, 450] width 348 height 73
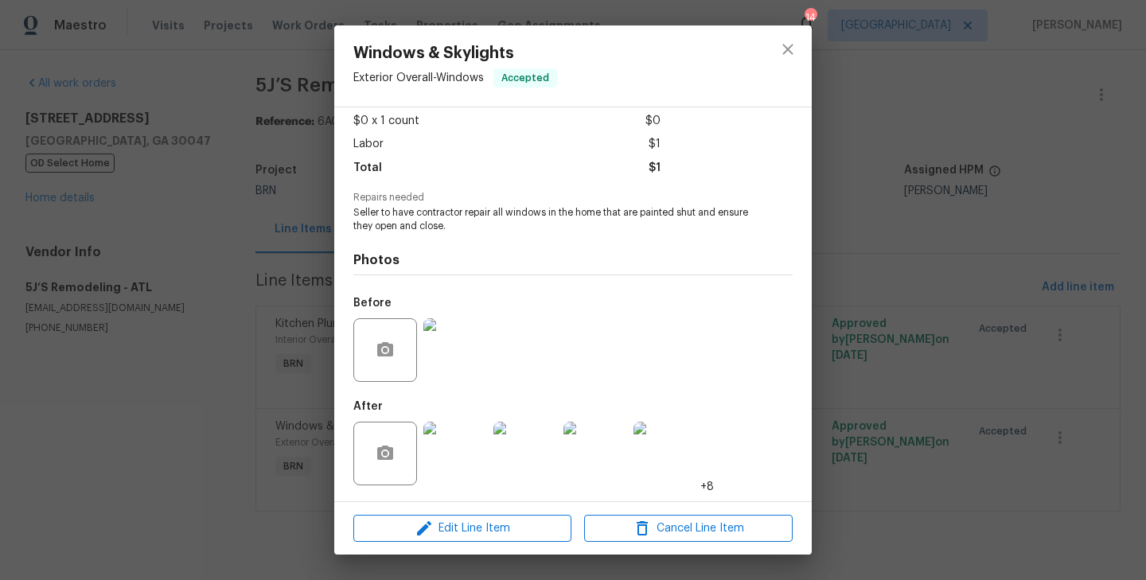
click at [449, 355] on img at bounding box center [456, 350] width 64 height 64
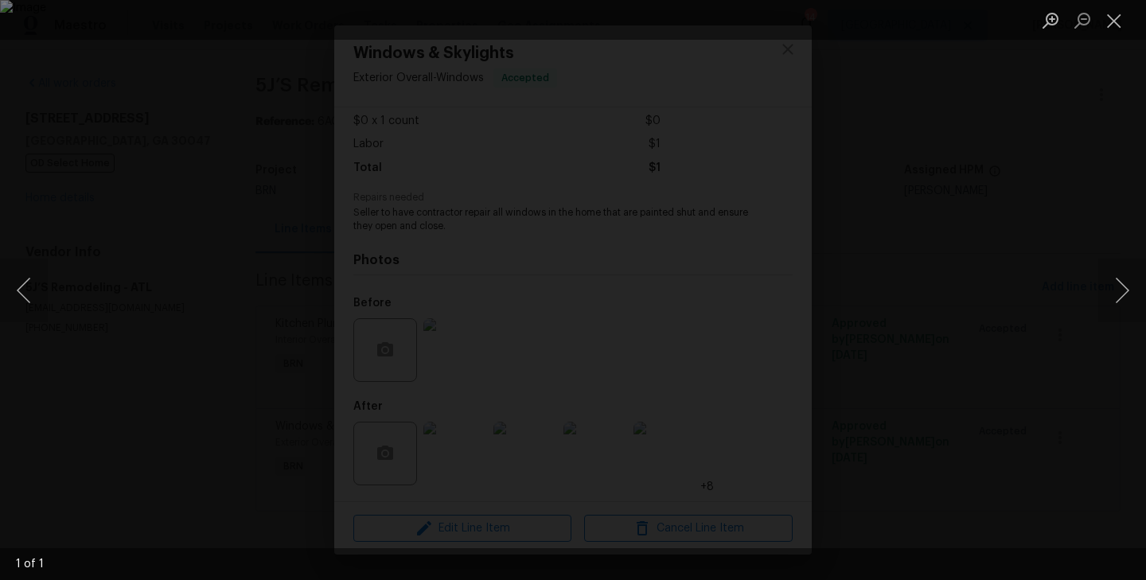
click at [282, 498] on div "Lightbox" at bounding box center [573, 290] width 1146 height 580
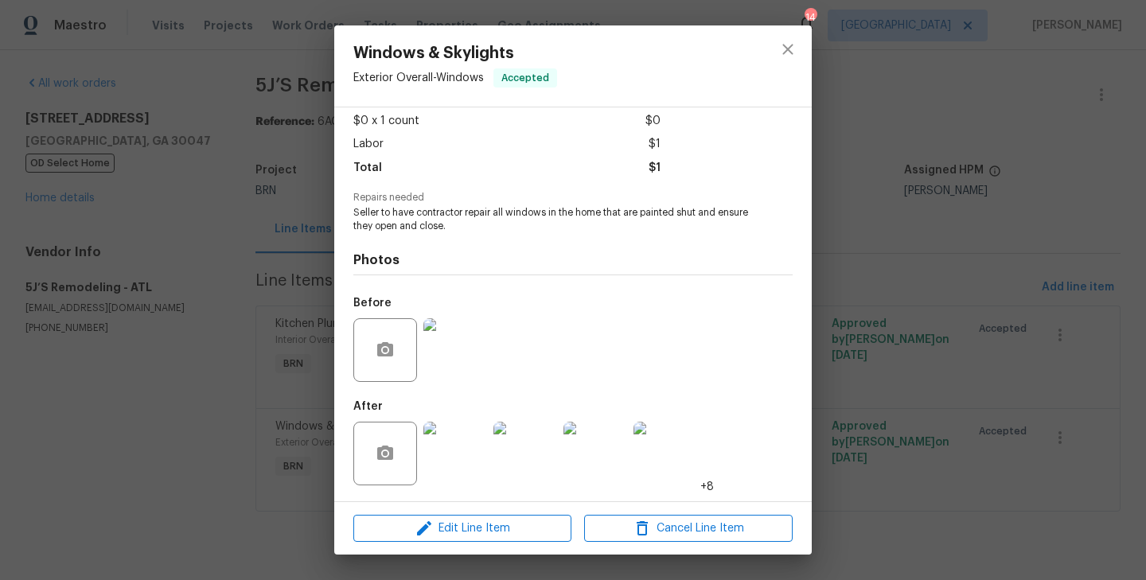
click at [460, 450] on img at bounding box center [456, 454] width 64 height 64
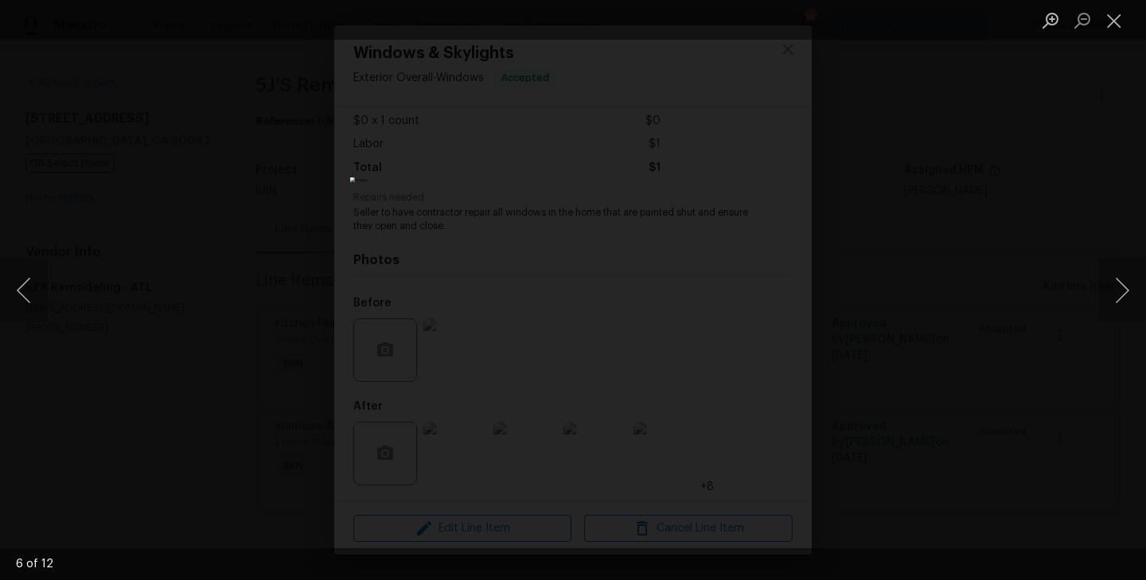
click at [232, 290] on div "Lightbox" at bounding box center [573, 290] width 1146 height 580
click at [252, 225] on div "Lightbox" at bounding box center [573, 290] width 1146 height 580
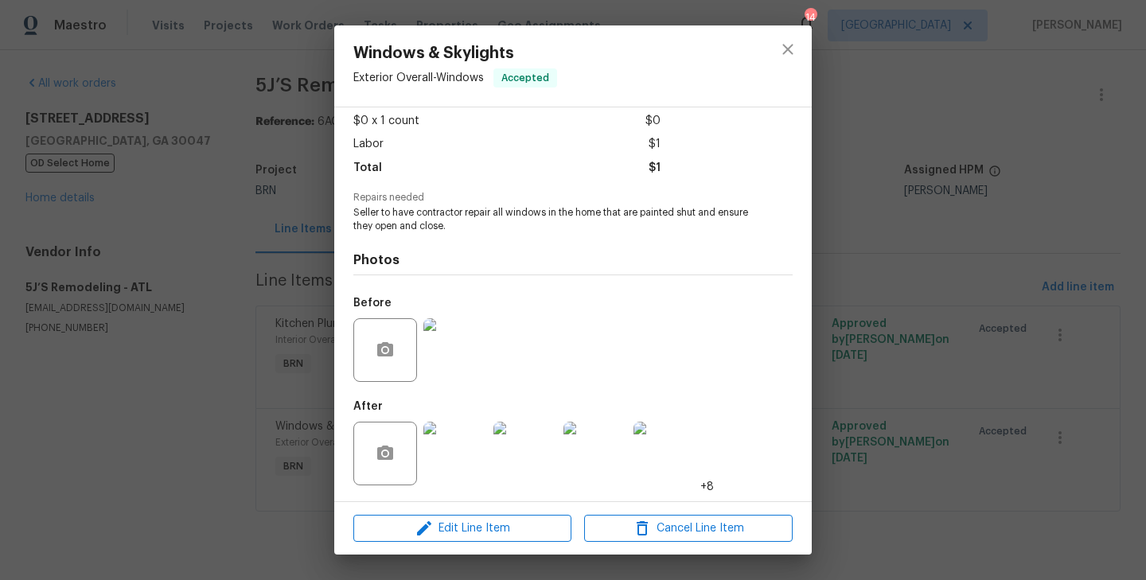
click at [291, 209] on div "Windows & Skylights Exterior Overall - Windows Accepted Vendor 5J’S Remodeling …" at bounding box center [573, 290] width 1146 height 580
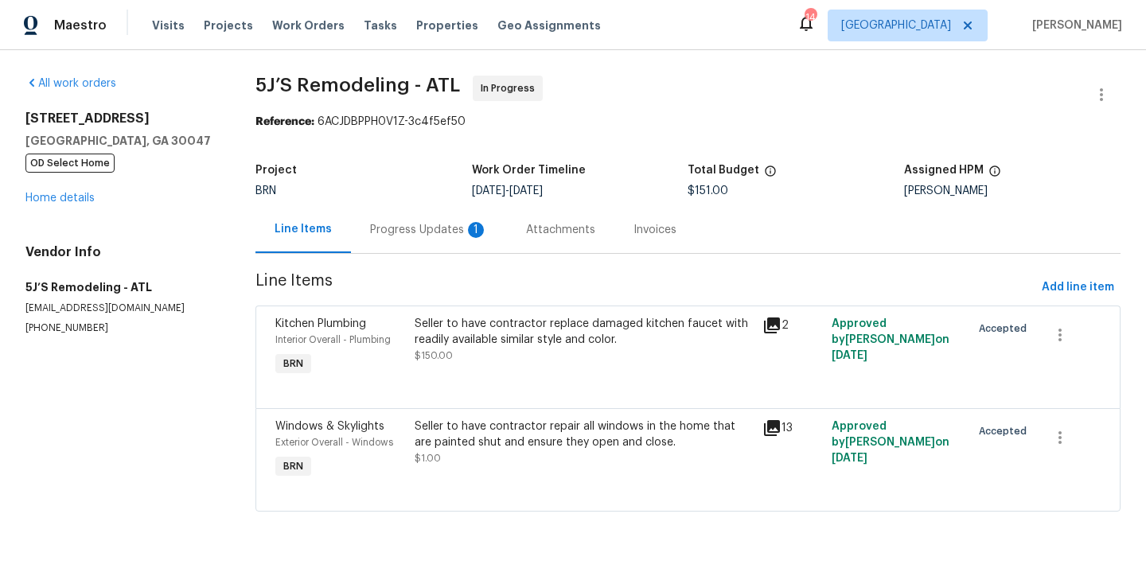
click at [455, 231] on div "Progress Updates 1" at bounding box center [429, 230] width 118 height 16
